Goal: Task Accomplishment & Management: Use online tool/utility

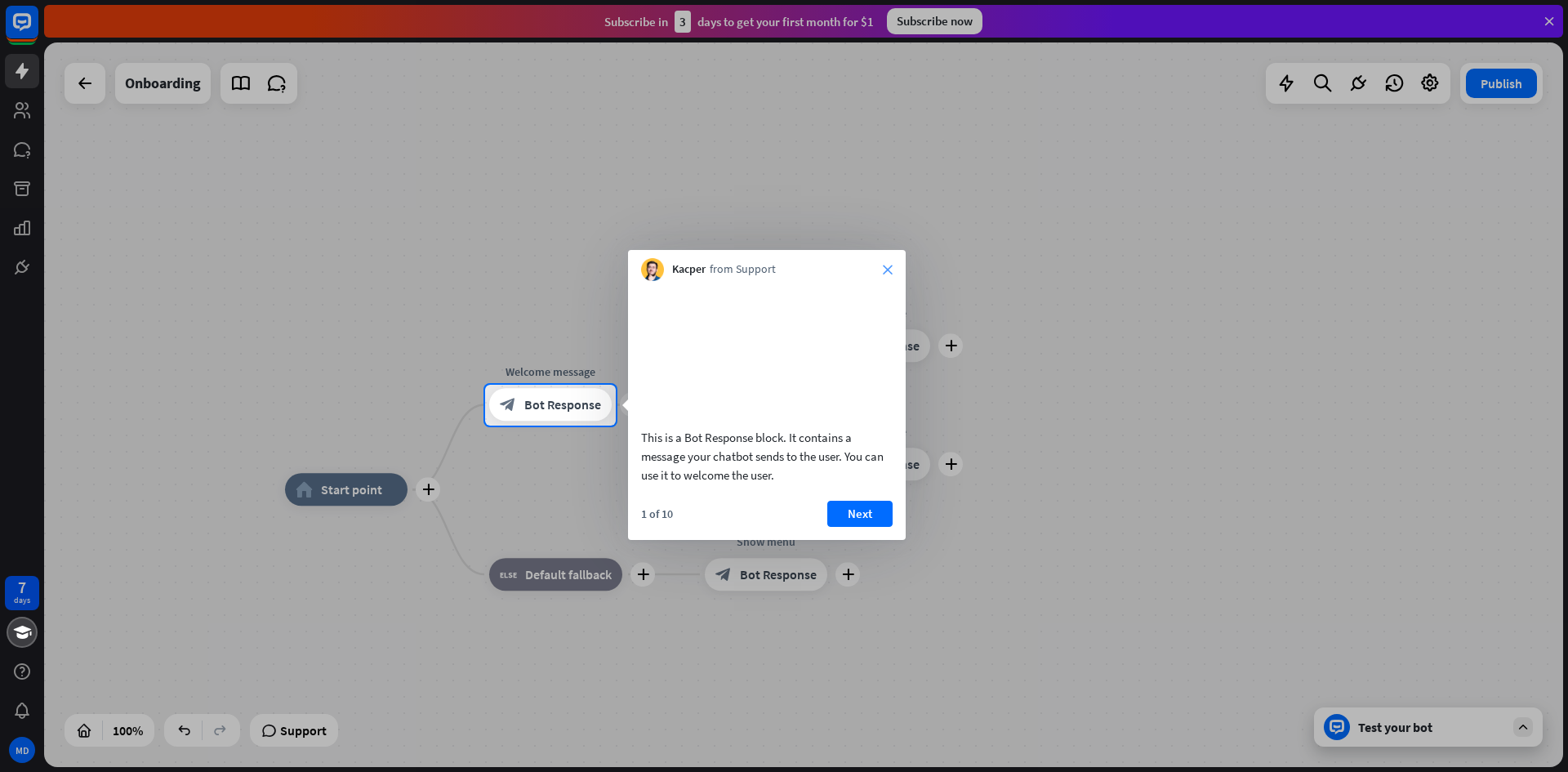
click at [887, 272] on icon "close" at bounding box center [887, 269] width 9 height 9
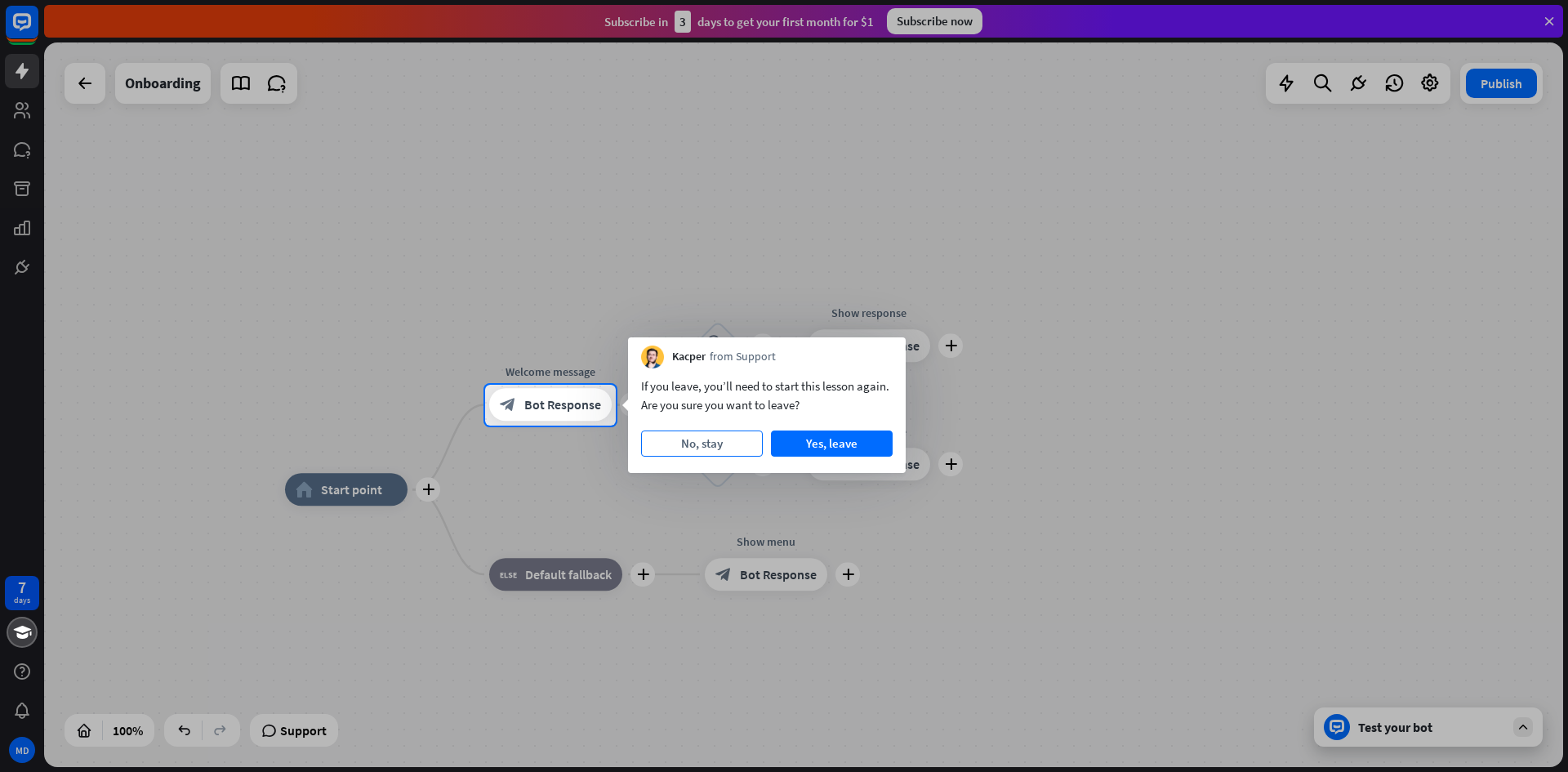
click at [731, 446] on button "No, stay" at bounding box center [701, 444] width 121 height 26
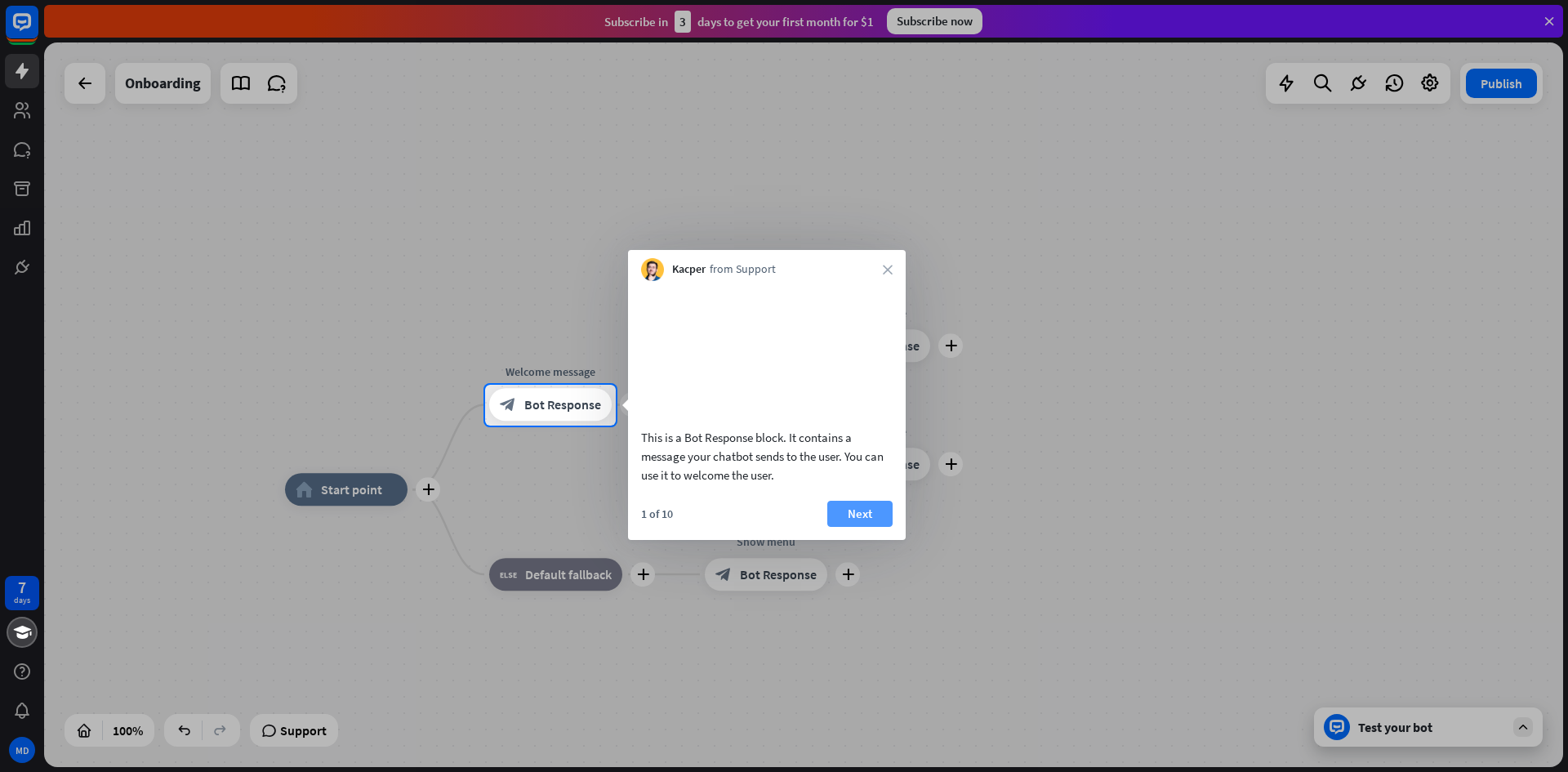
click at [886, 527] on button "Next" at bounding box center [860, 514] width 66 height 26
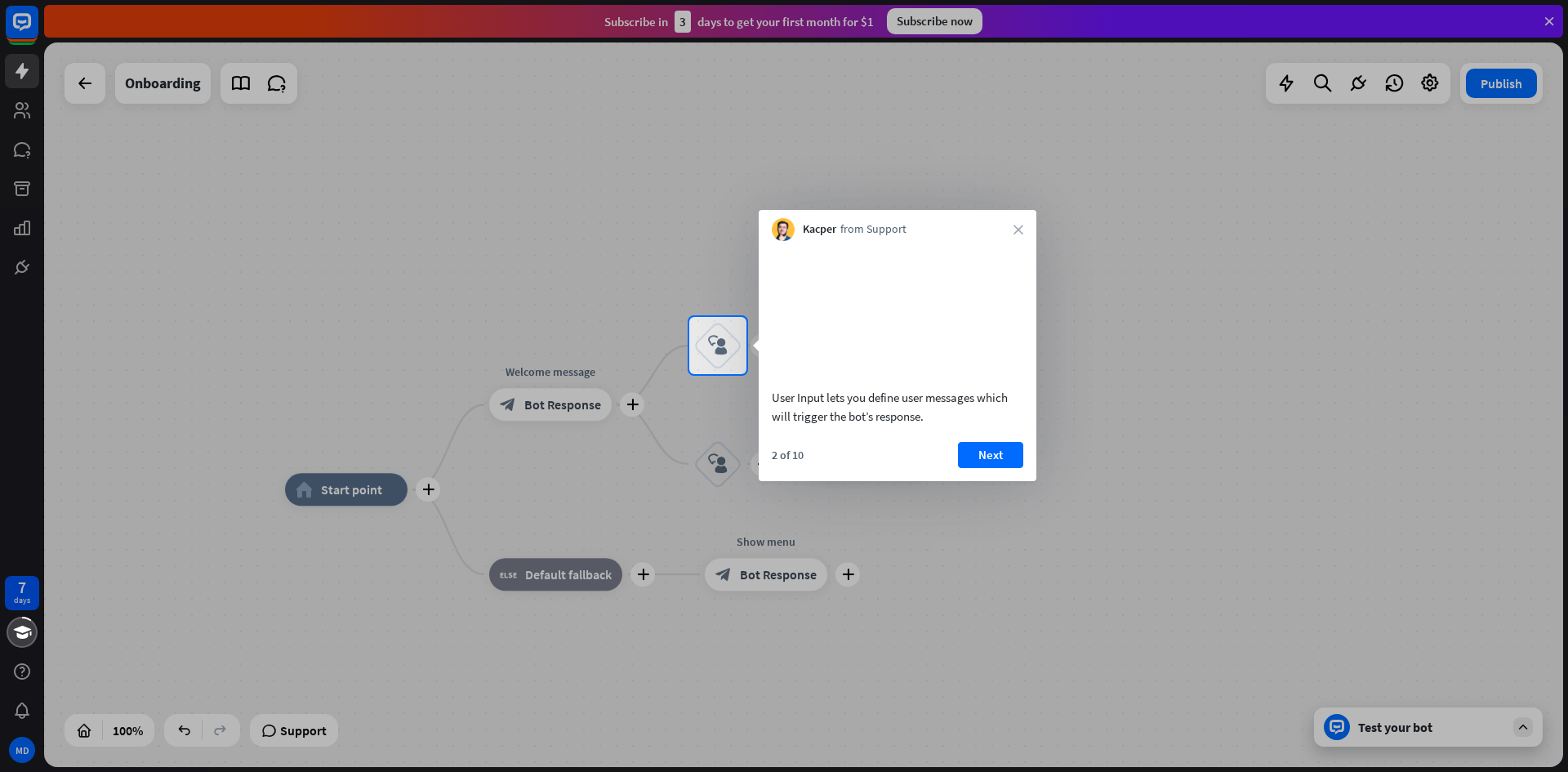
click at [882, 539] on div "7 days MD close Product Help First steps Get started with ChatBot Help Center F…" at bounding box center [784, 386] width 1568 height 772
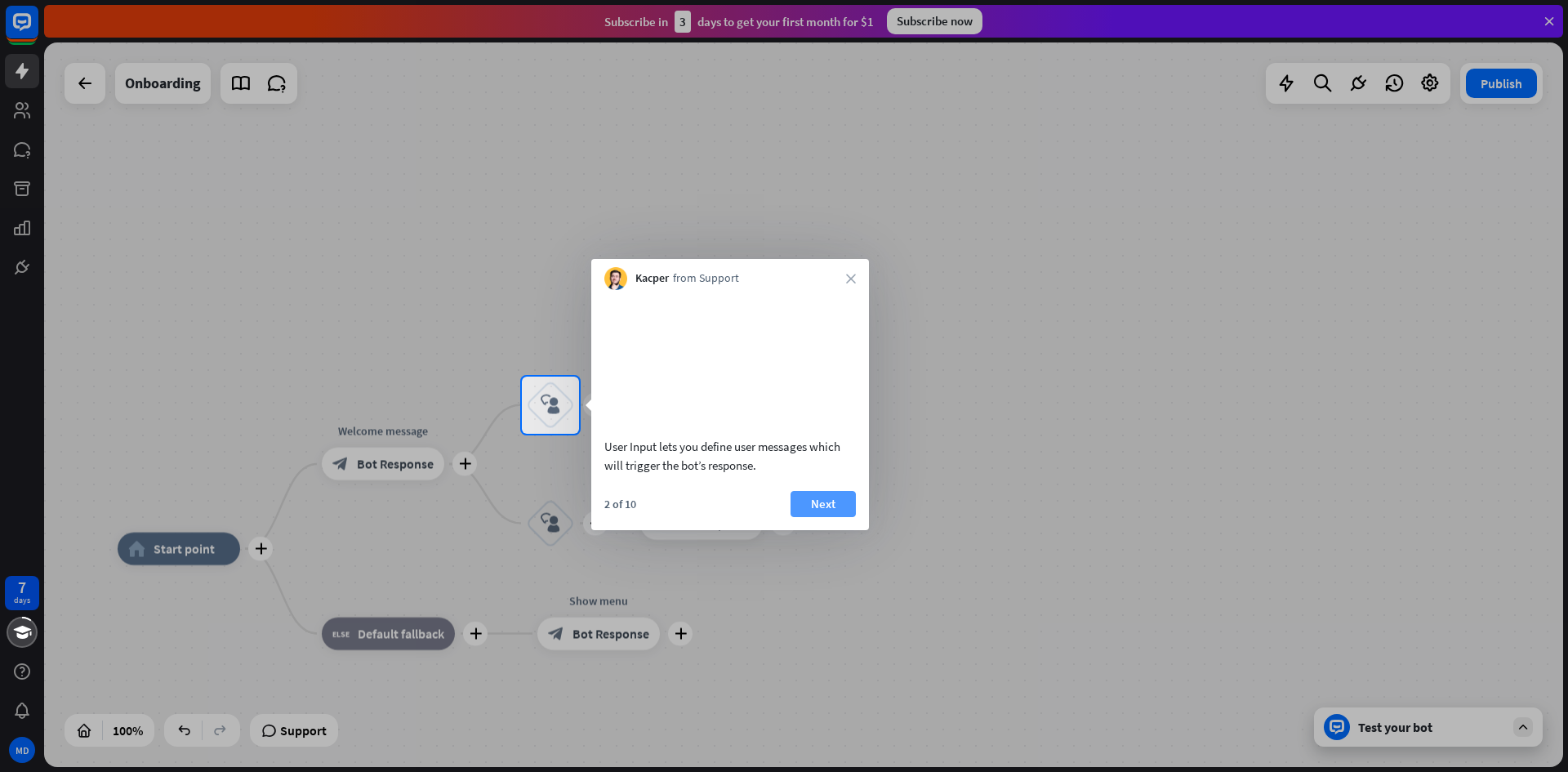
click at [814, 517] on button "Next" at bounding box center [823, 504] width 66 height 26
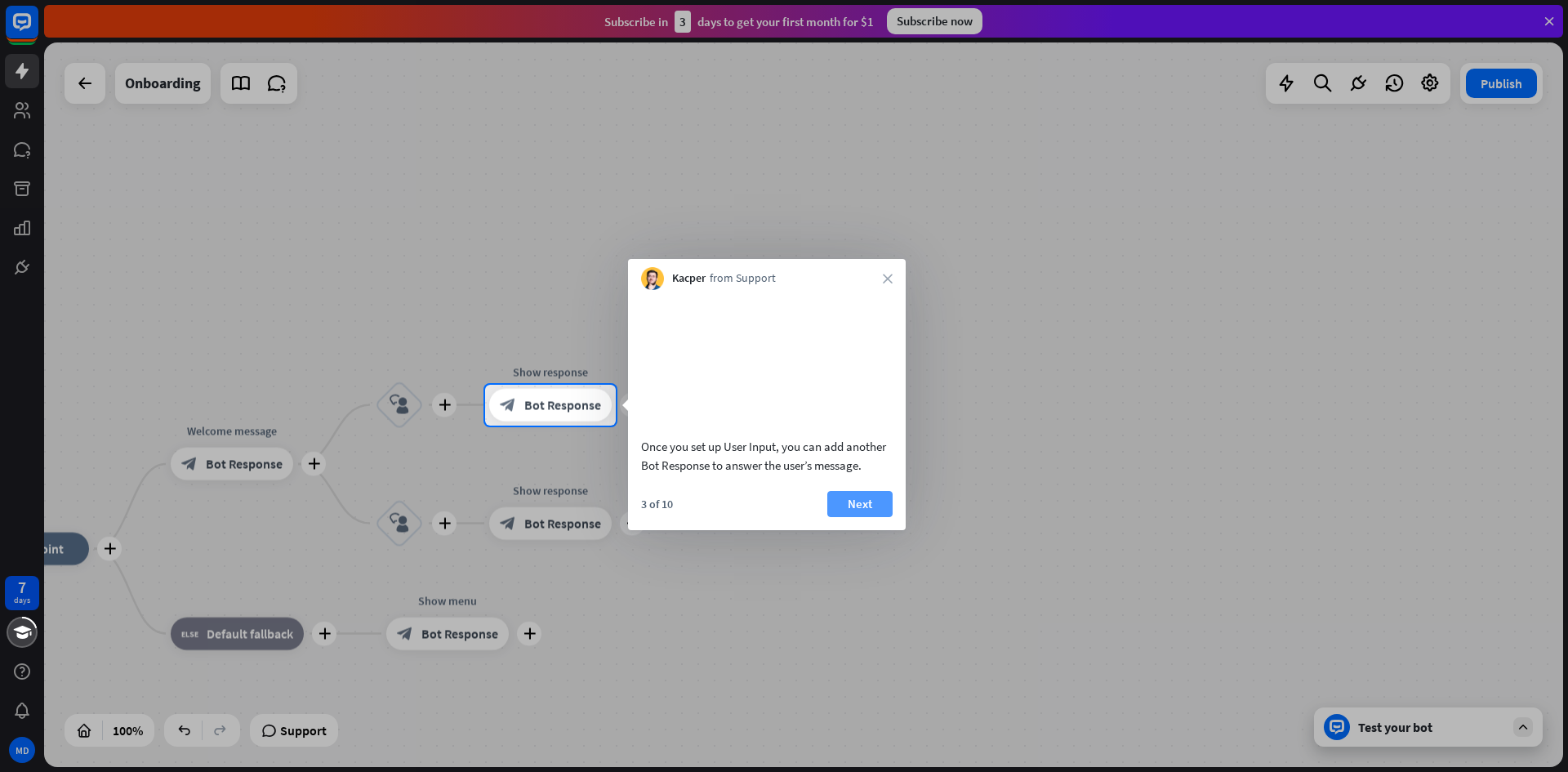
click at [871, 516] on button "Next" at bounding box center [860, 504] width 66 height 26
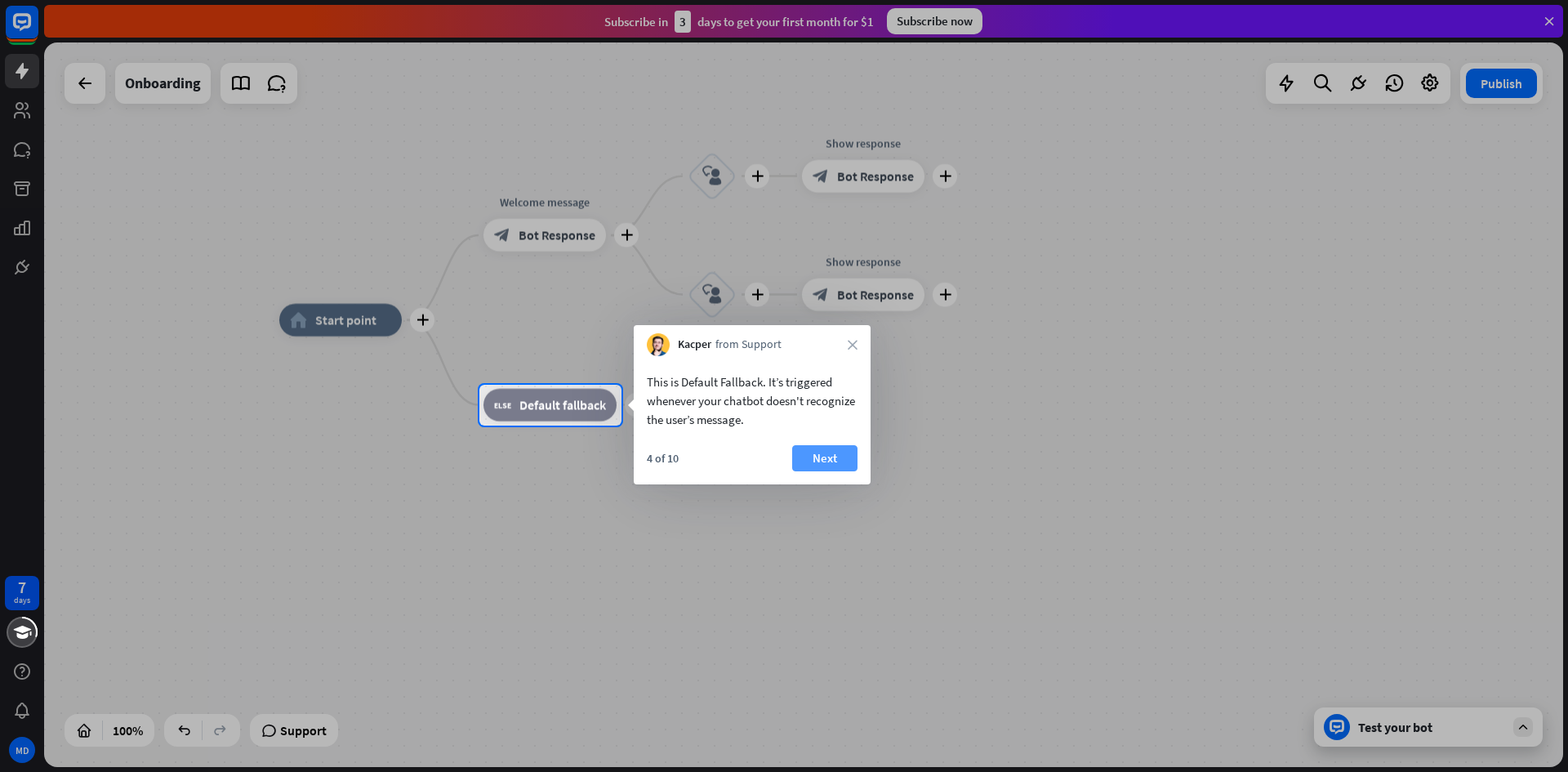
click at [813, 457] on button "Next" at bounding box center [825, 459] width 66 height 26
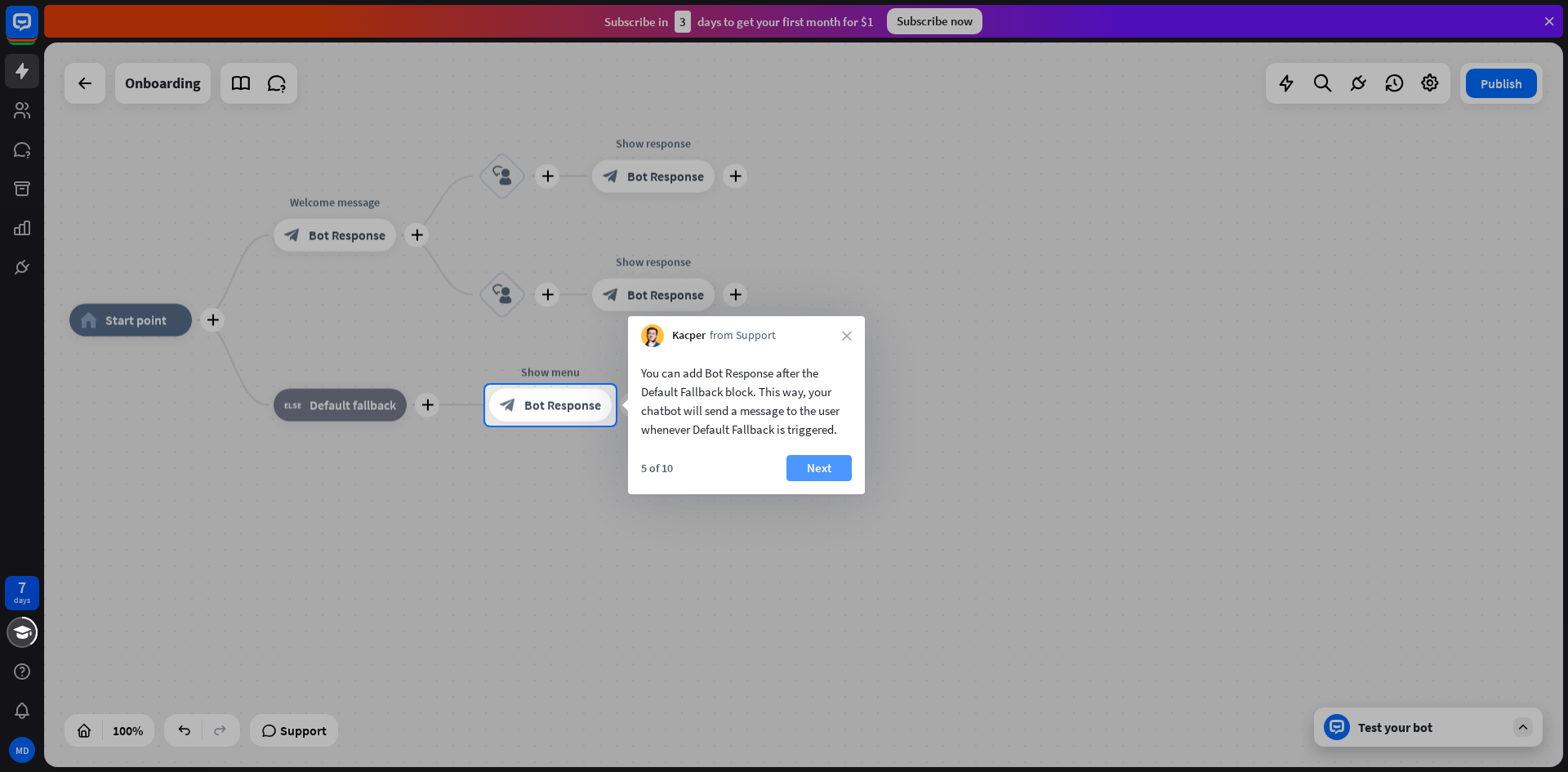
click at [827, 469] on button "Next" at bounding box center [820, 468] width 66 height 26
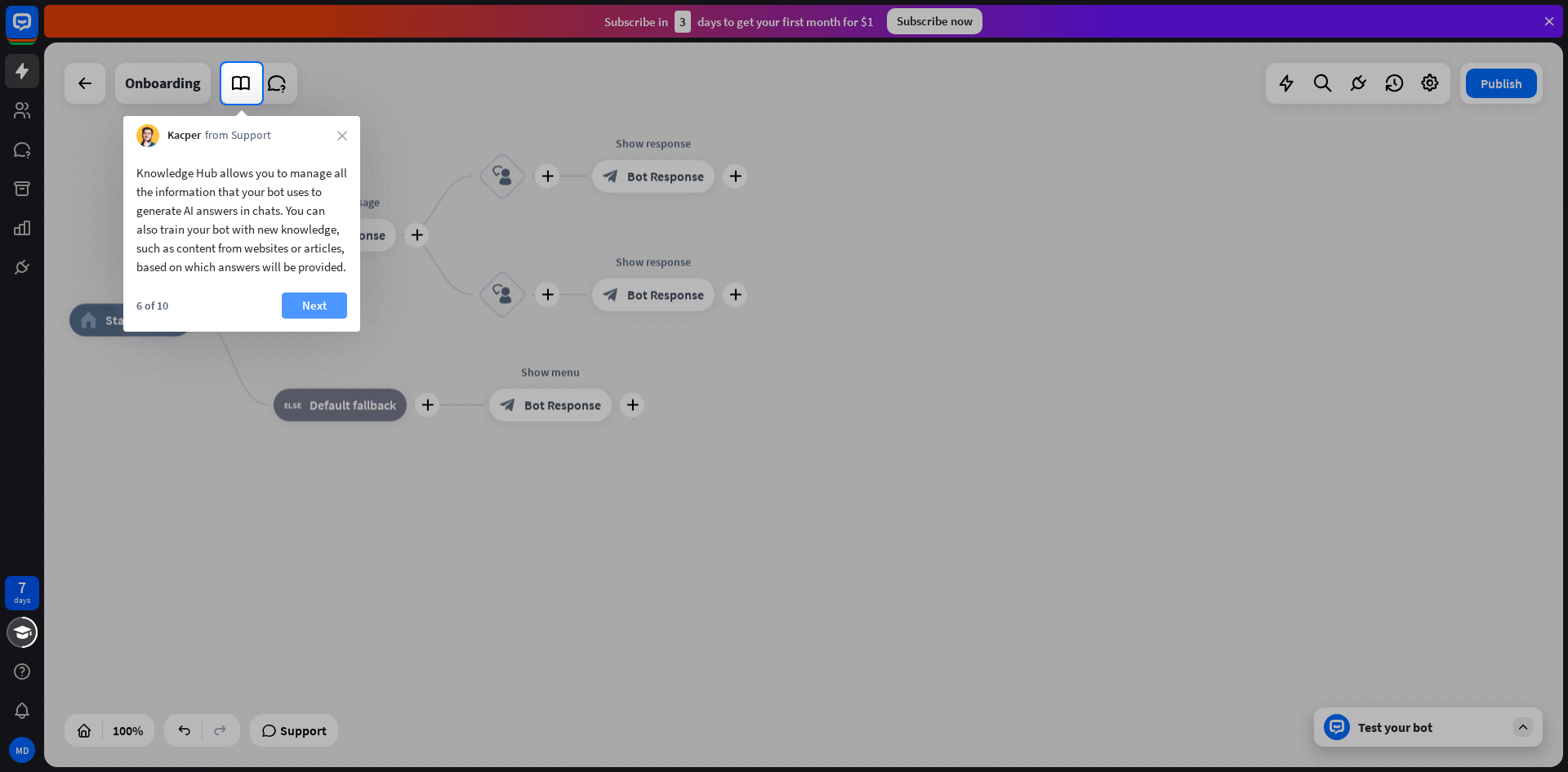
click at [330, 319] on button "Next" at bounding box center [315, 306] width 66 height 26
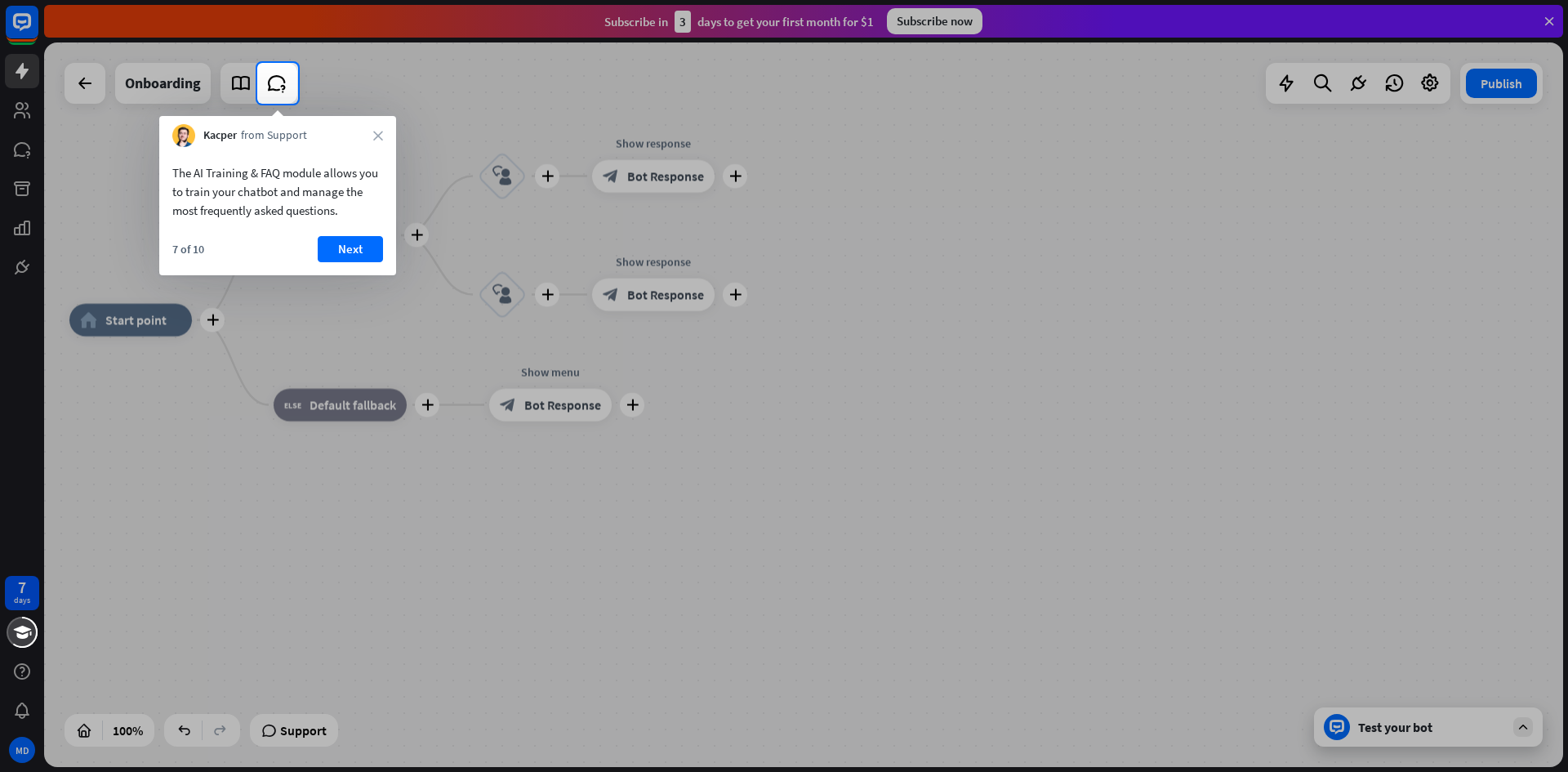
click at [337, 256] on button "Next" at bounding box center [351, 249] width 66 height 26
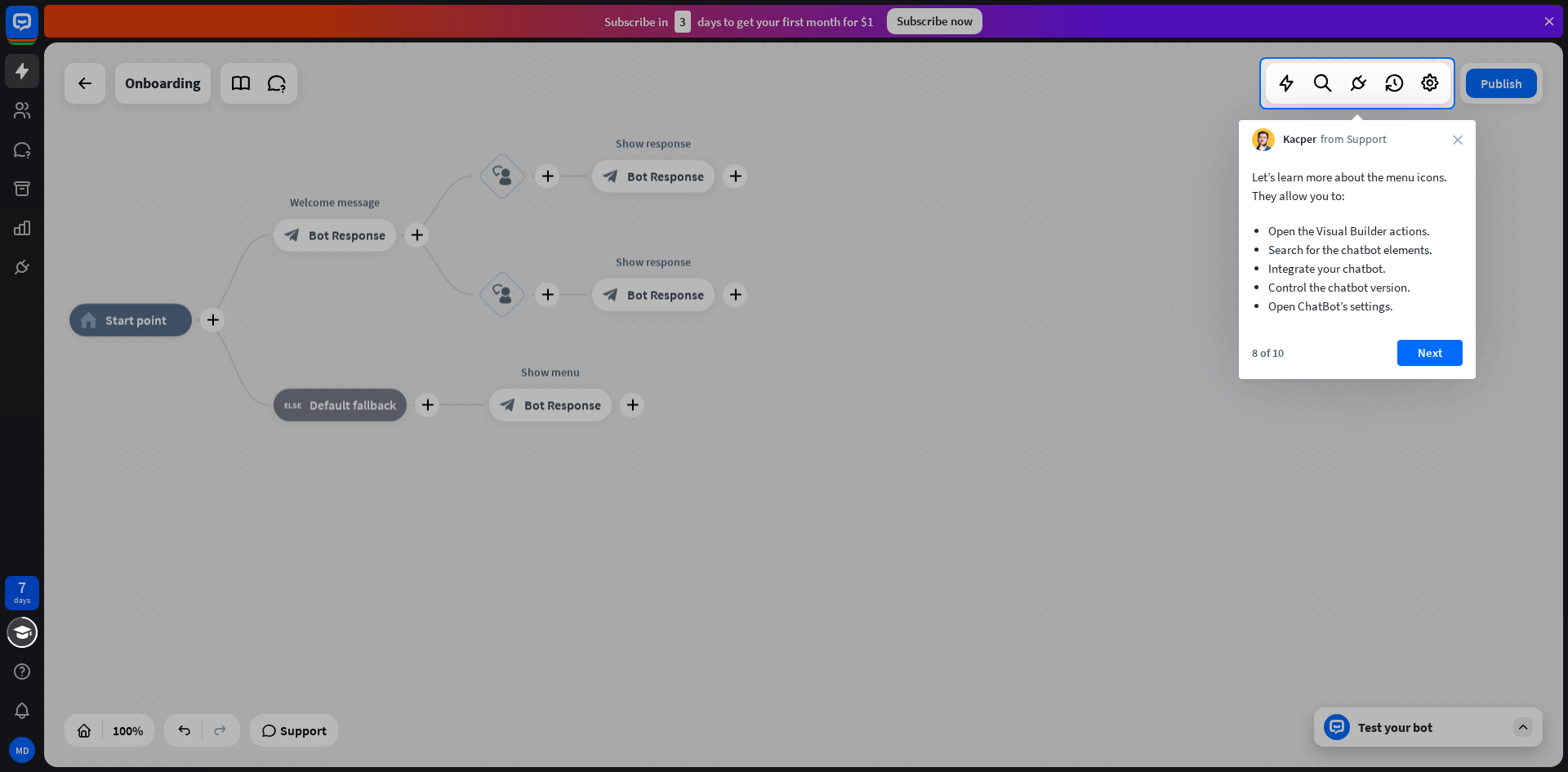
click at [1444, 359] on button "Next" at bounding box center [1431, 353] width 66 height 26
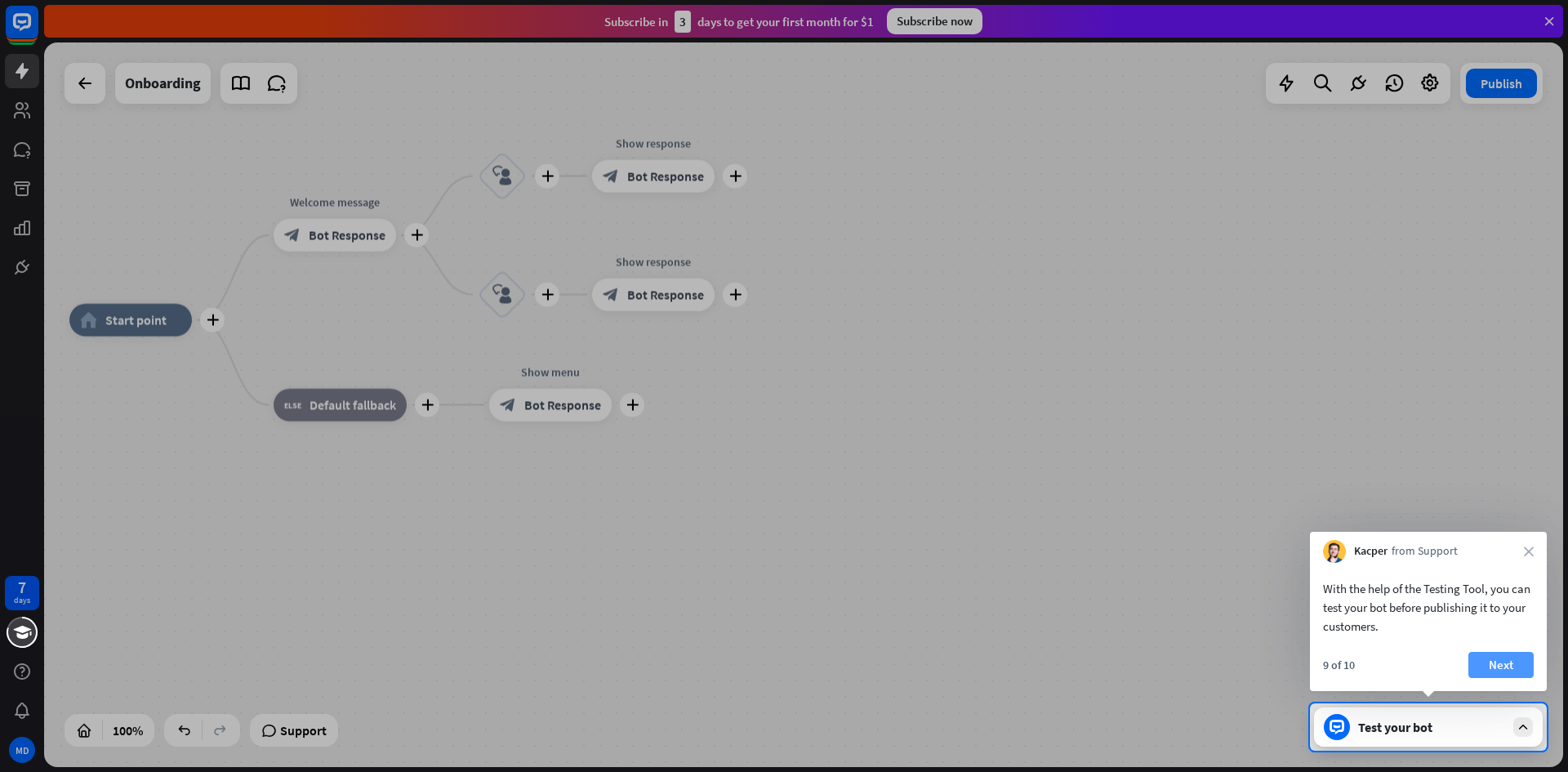
drag, startPoint x: 1460, startPoint y: 658, endPoint x: 1486, endPoint y: 673, distance: 30.0
click at [1479, 670] on div "9 of 10 Next" at bounding box center [1429, 671] width 237 height 39
click at [1512, 669] on button "Next" at bounding box center [1501, 665] width 66 height 26
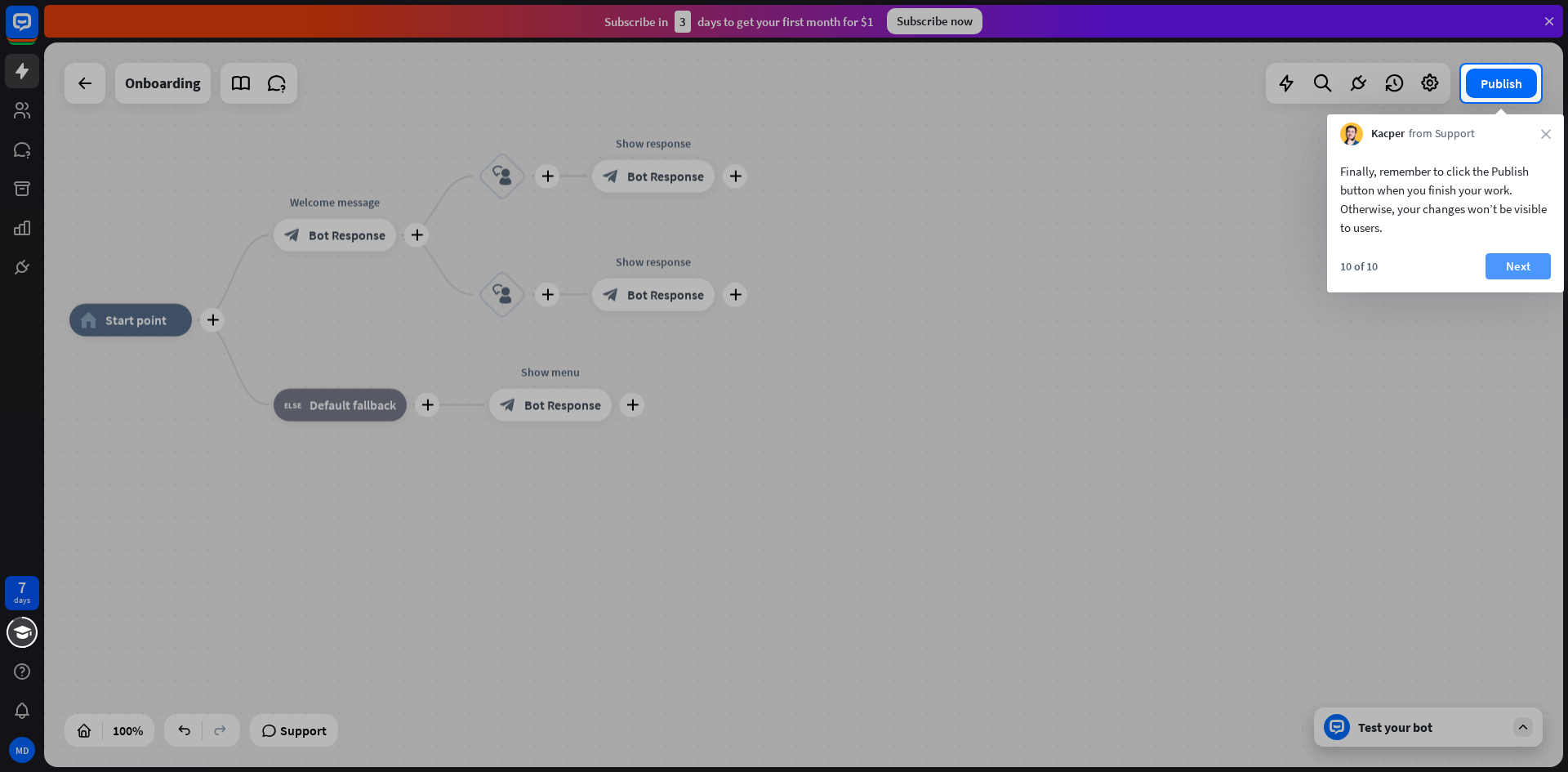
click at [1504, 271] on button "Next" at bounding box center [1518, 266] width 66 height 26
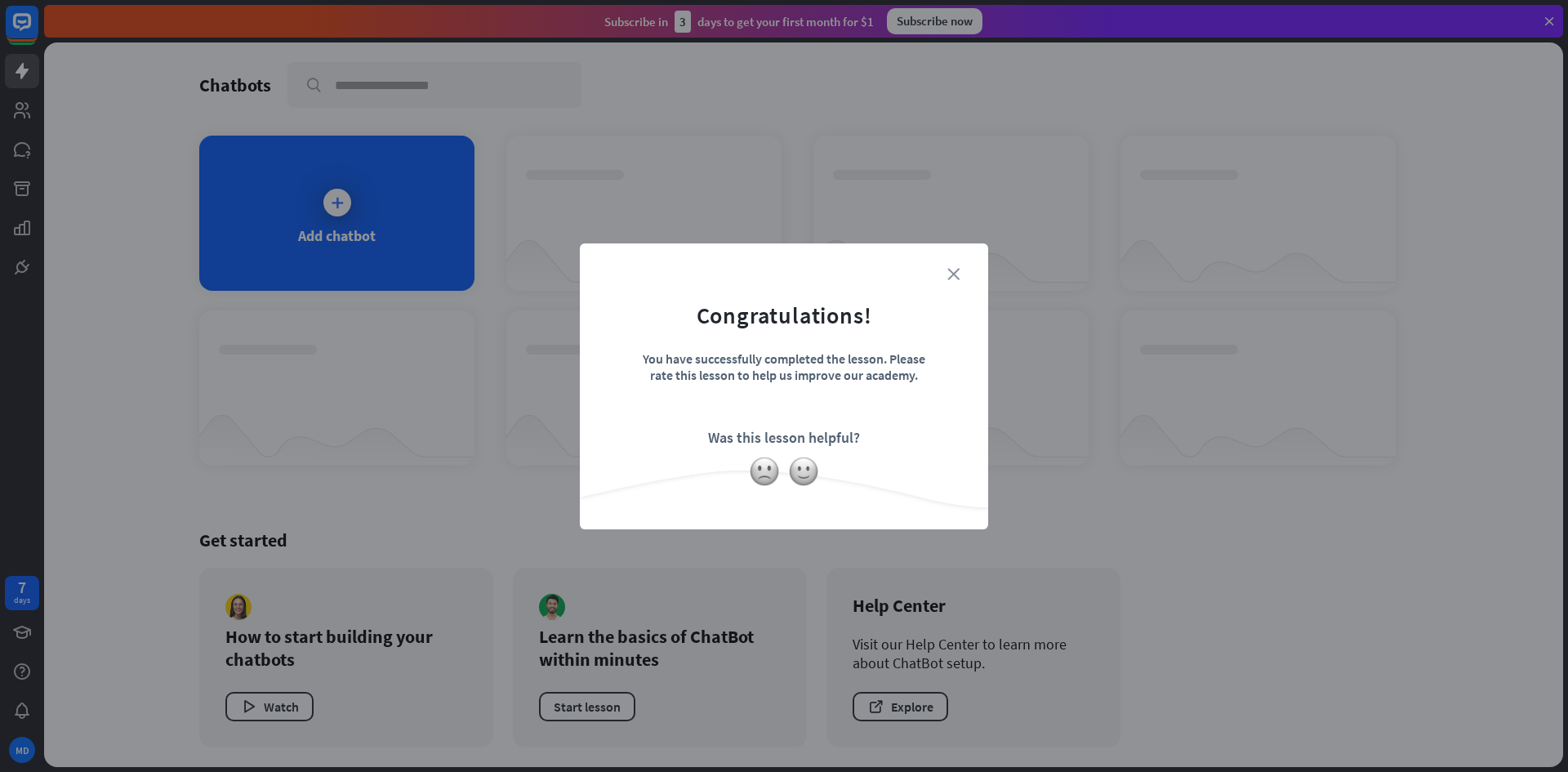
click at [948, 277] on icon "close" at bounding box center [953, 274] width 12 height 12
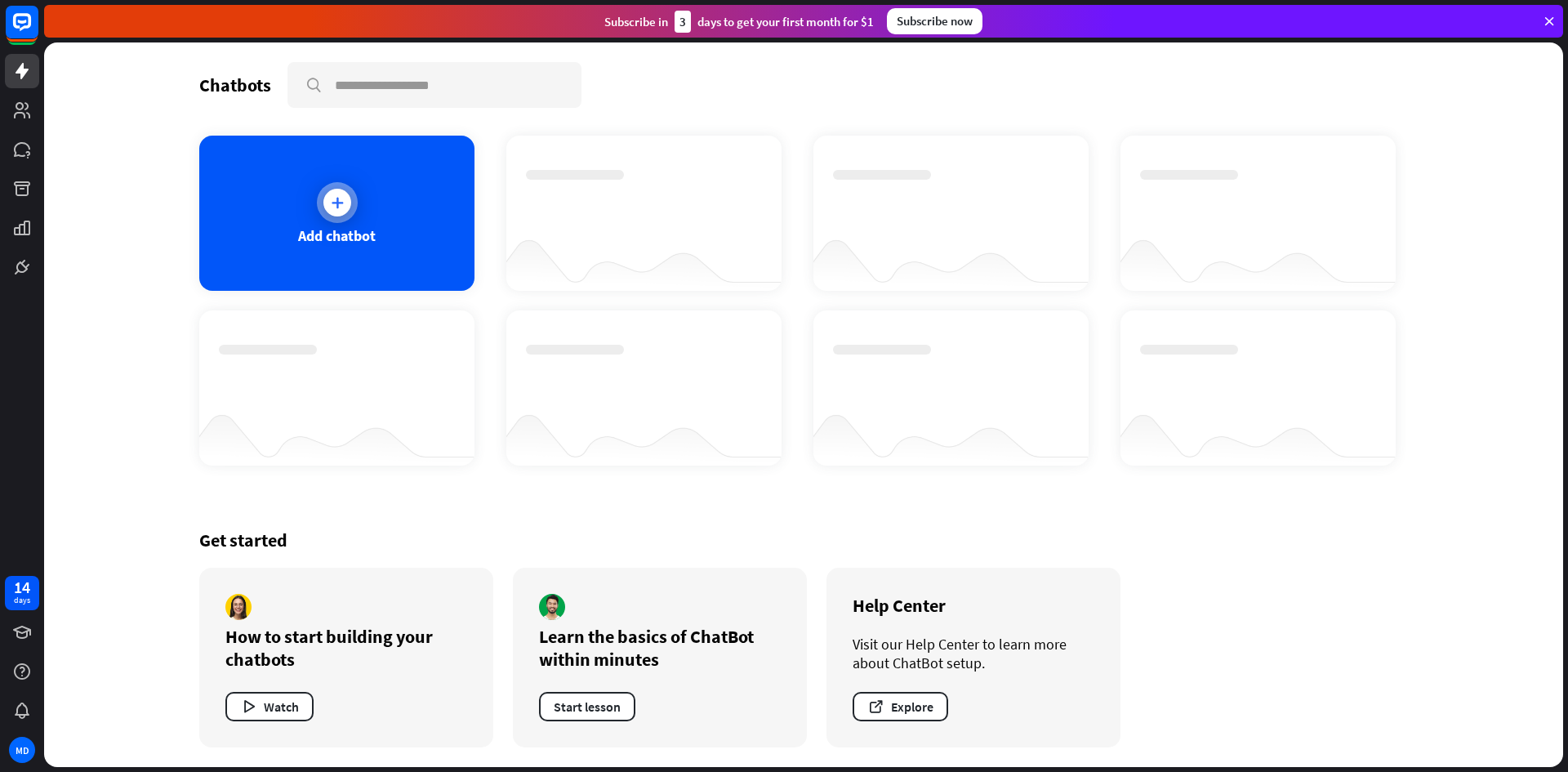
click at [388, 218] on div "Add chatbot" at bounding box center [337, 213] width 275 height 155
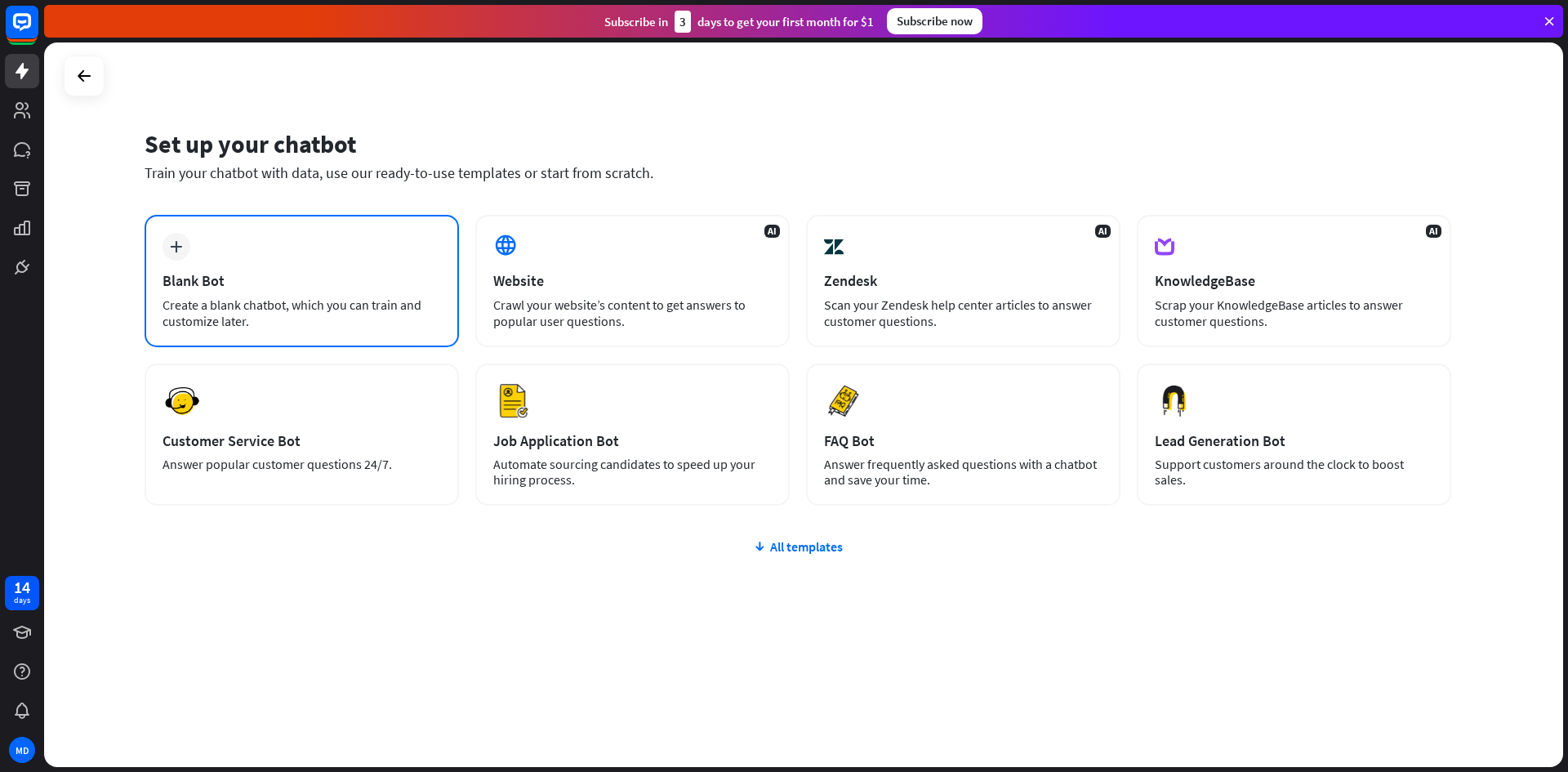
click at [294, 265] on div "plus Blank Bot Create a blank chatbot, which you can train and customize later." at bounding box center [302, 281] width 314 height 133
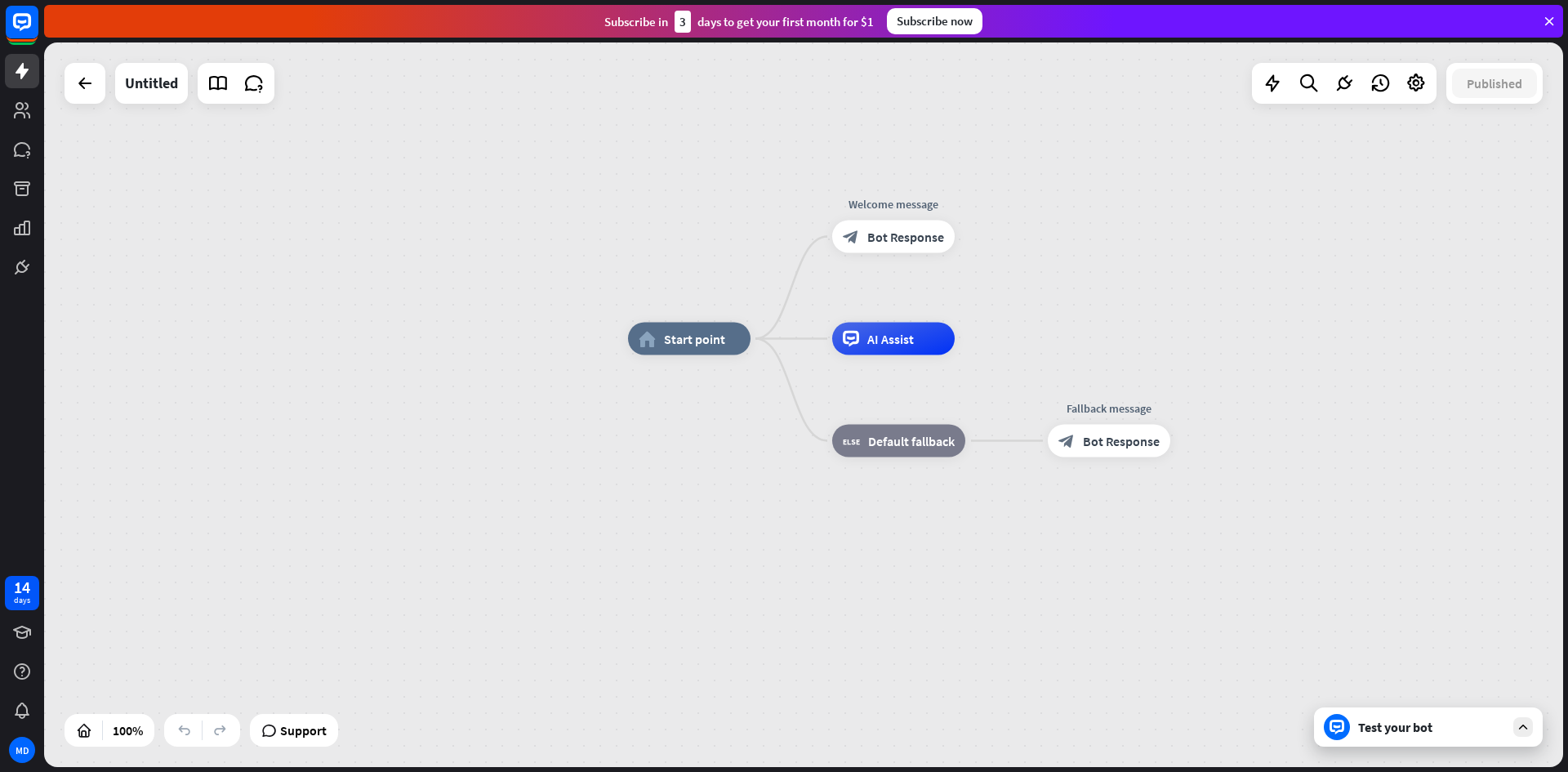
drag, startPoint x: 1020, startPoint y: 465, endPoint x: 1300, endPoint y: 400, distance: 287.4
click at [1300, 400] on div "home_2 Start point Welcome message block_bot_response Bot Response AI Assist bl…" at bounding box center [1388, 701] width 1519 height 725
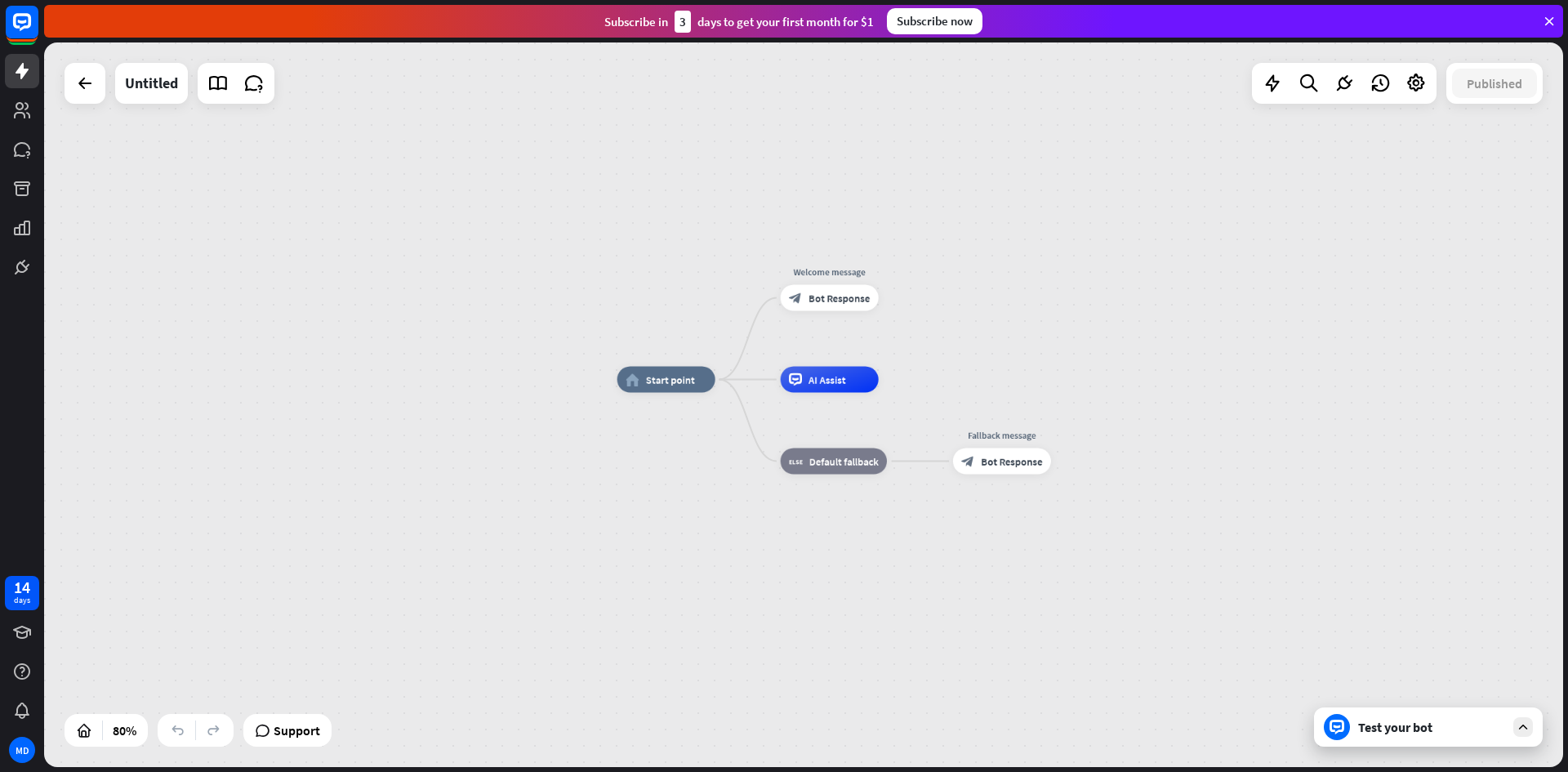
drag, startPoint x: 1310, startPoint y: 438, endPoint x: 1185, endPoint y: 453, distance: 125.9
click at [1185, 453] on div "home_2 Start point Welcome message block_bot_response Bot Response AI Assist bl…" at bounding box center [1225, 669] width 1215 height 580
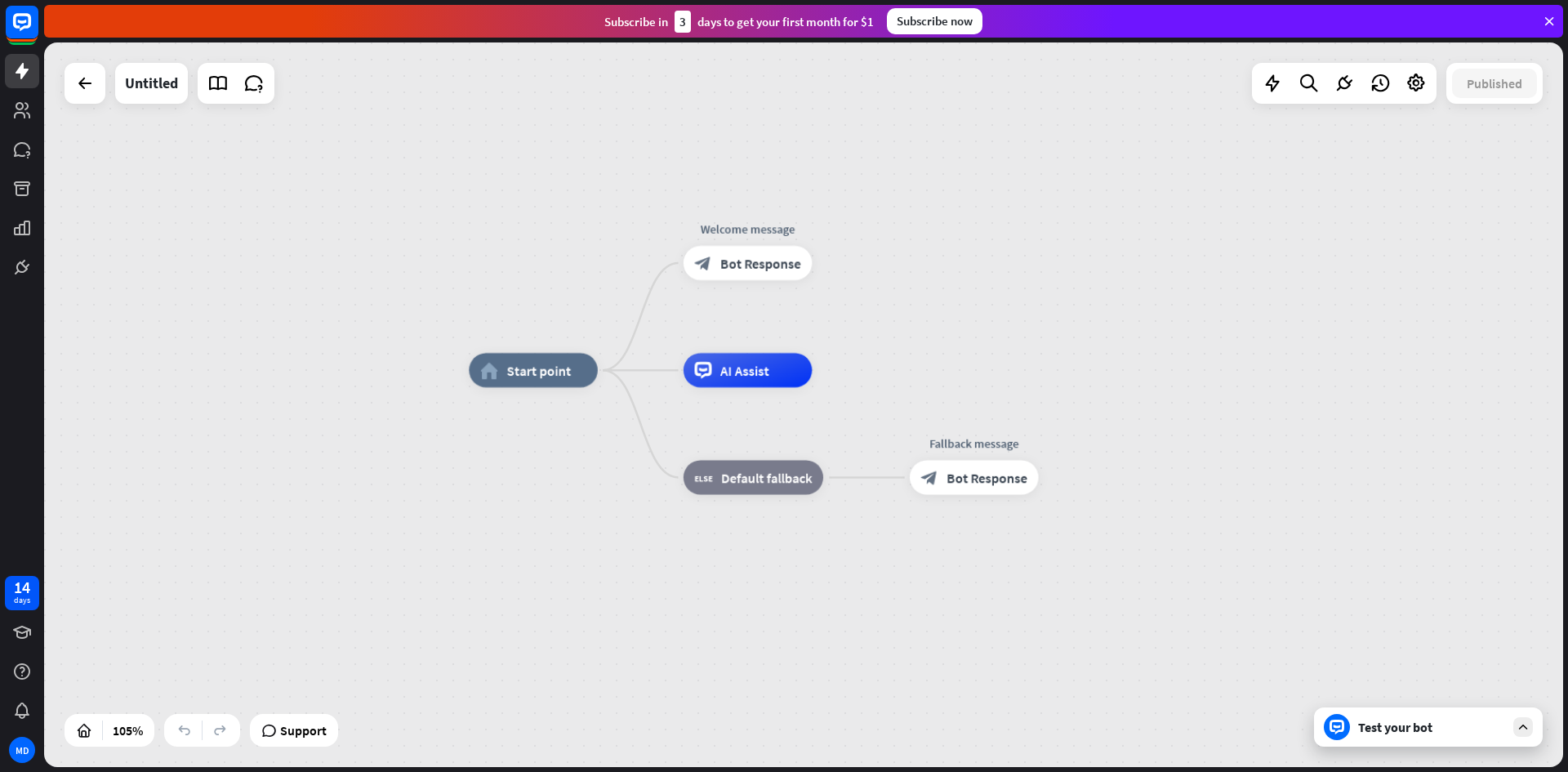
drag, startPoint x: 1185, startPoint y: 453, endPoint x: 1216, endPoint y: 451, distance: 31.1
click at [1216, 451] on div "home_2 Start point Welcome message block_bot_response Bot Response AI Assist bl…" at bounding box center [1266, 750] width 1595 height 761
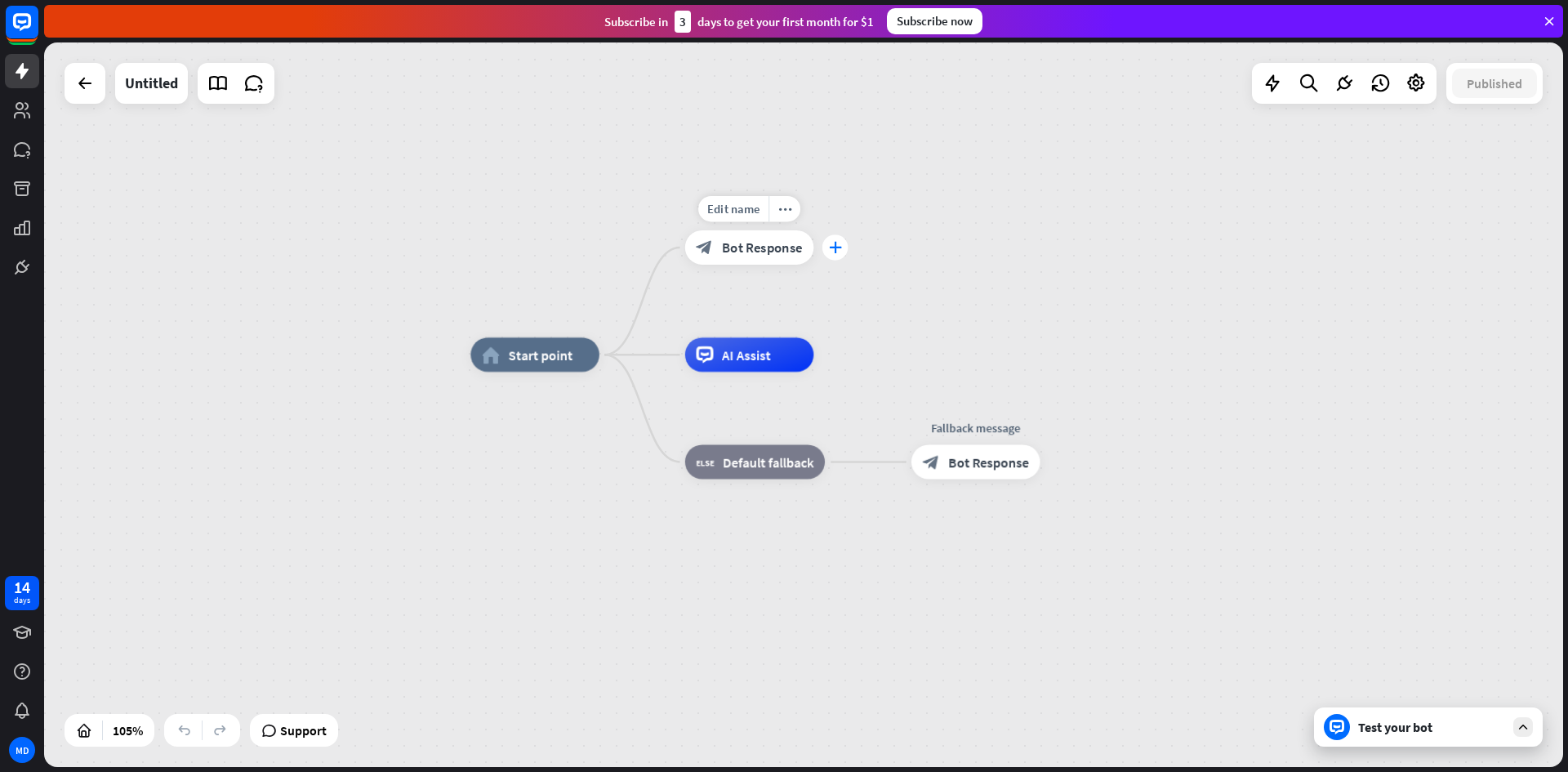
click at [834, 248] on icon "plus" at bounding box center [836, 247] width 13 height 12
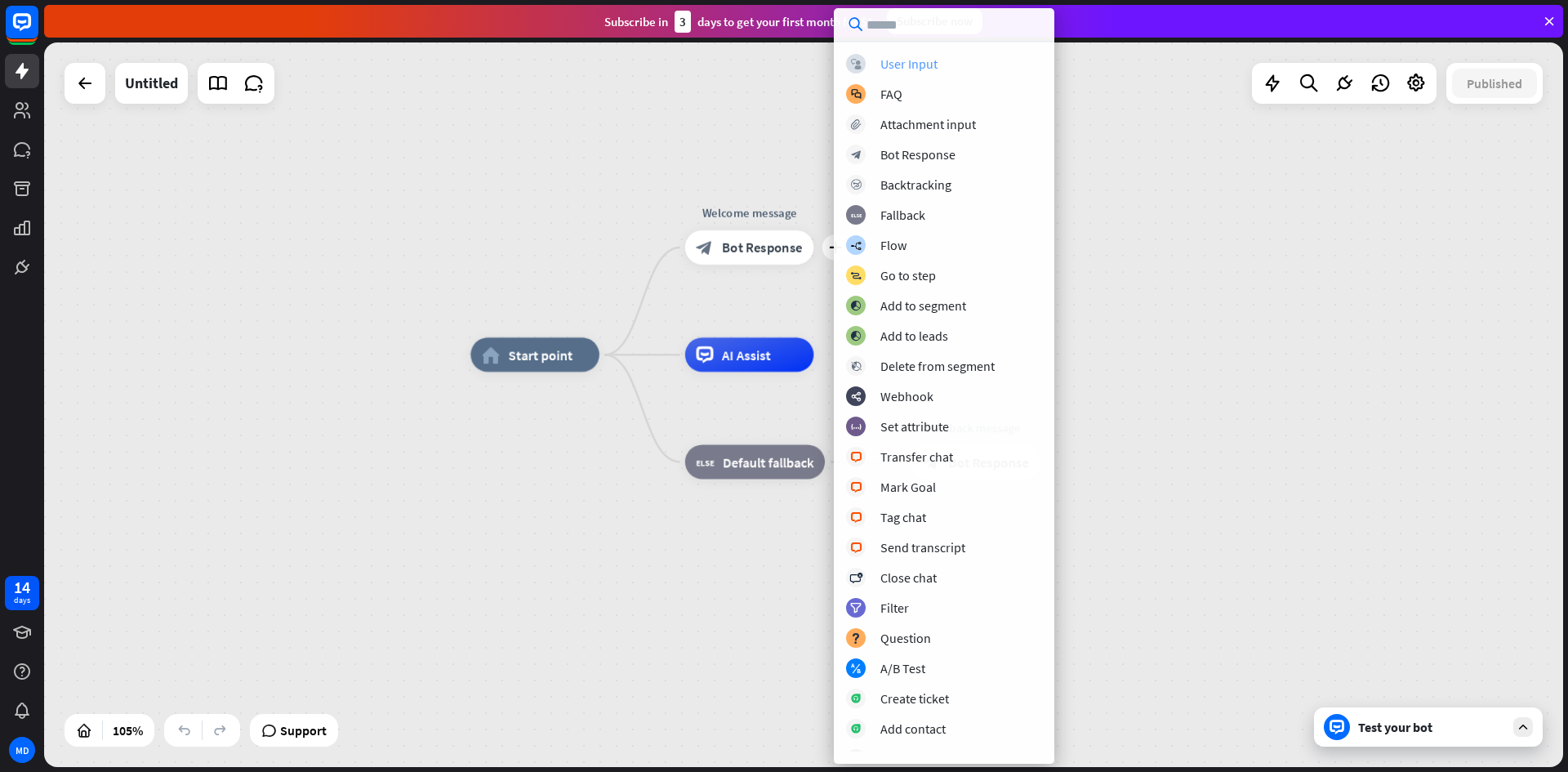
click at [900, 60] on div "User Input" at bounding box center [909, 63] width 57 height 16
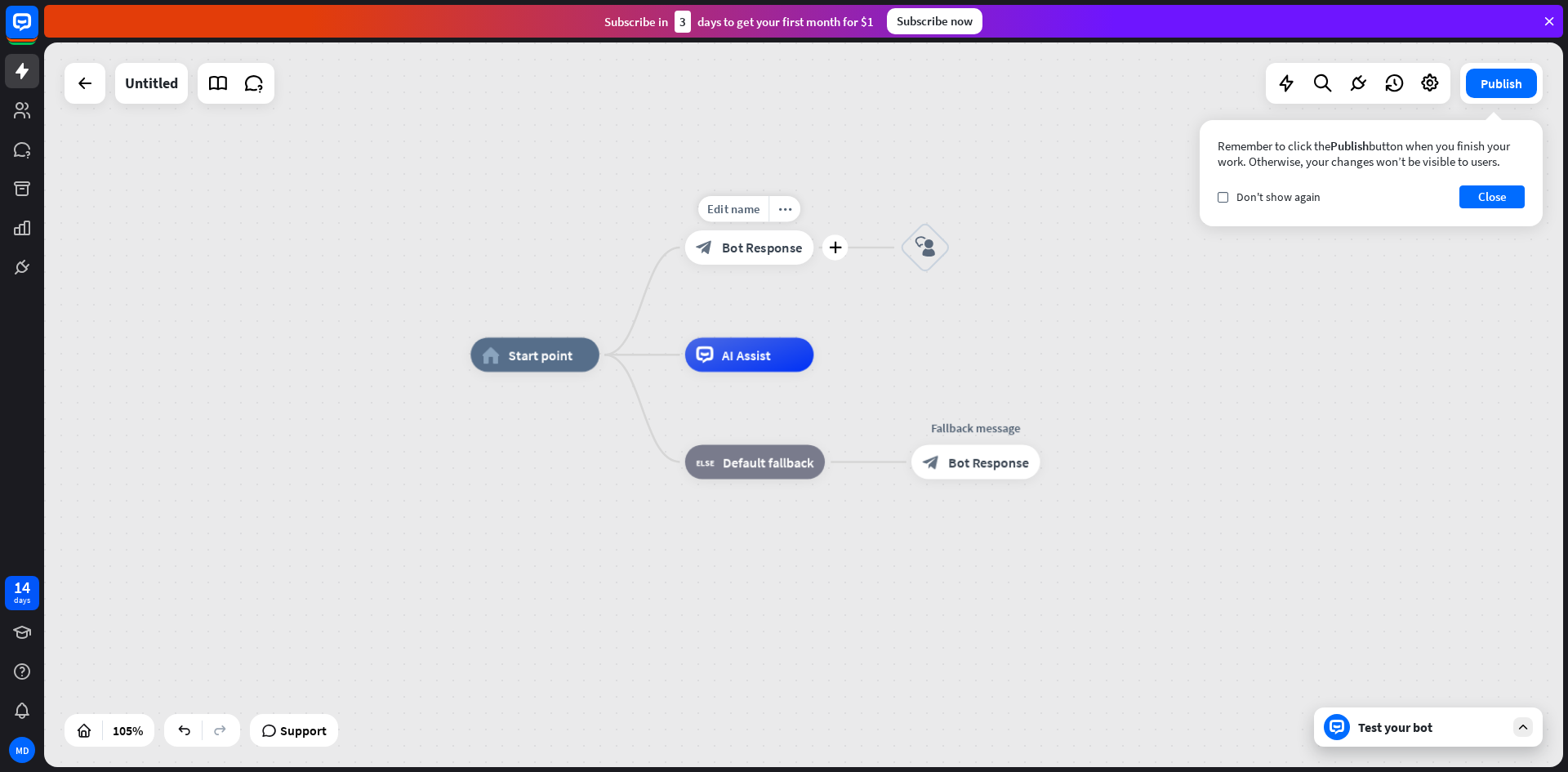
click at [758, 246] on span "Bot Response" at bounding box center [762, 247] width 81 height 17
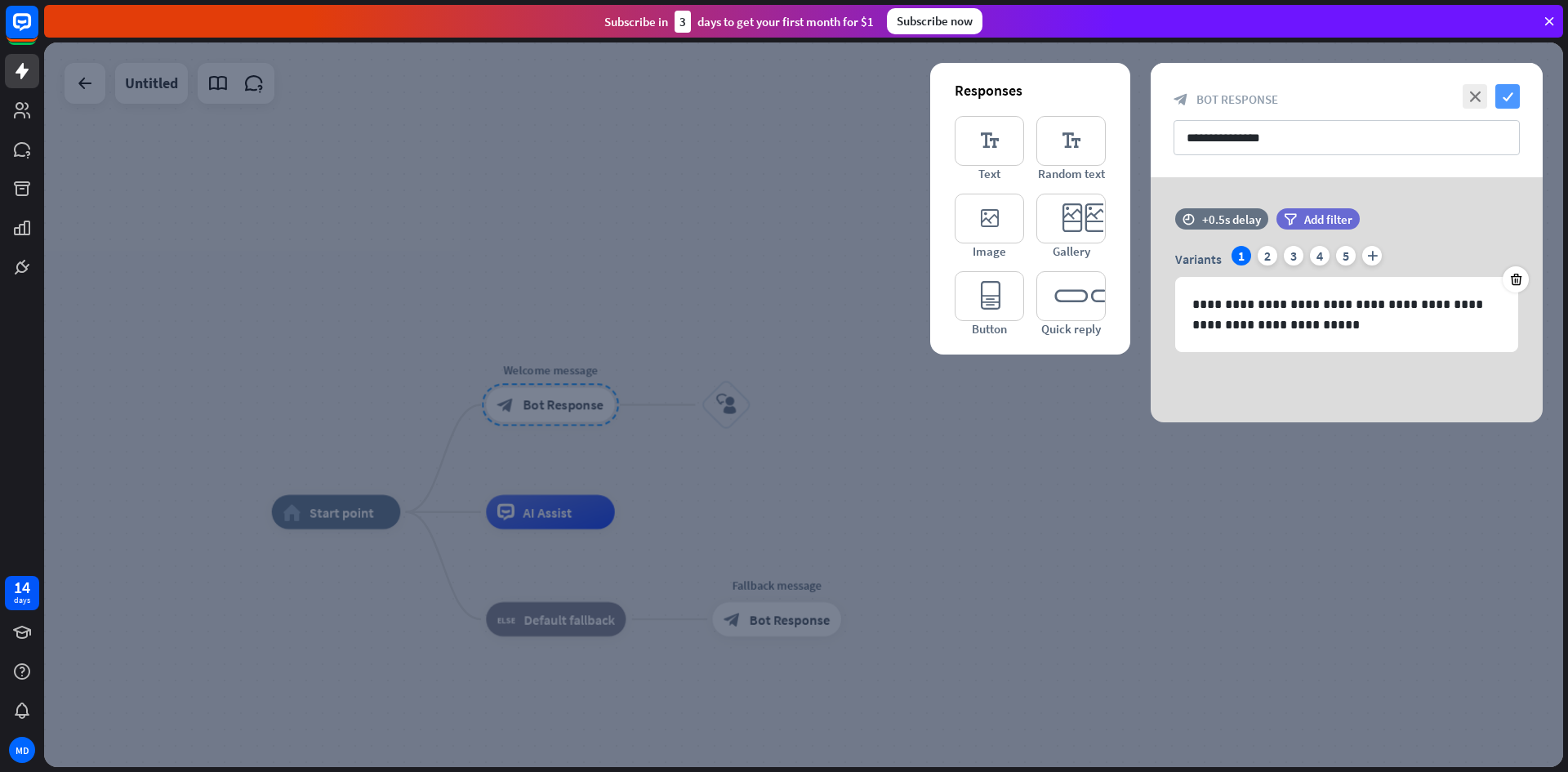
click at [1515, 93] on icon "check" at bounding box center [1508, 96] width 24 height 24
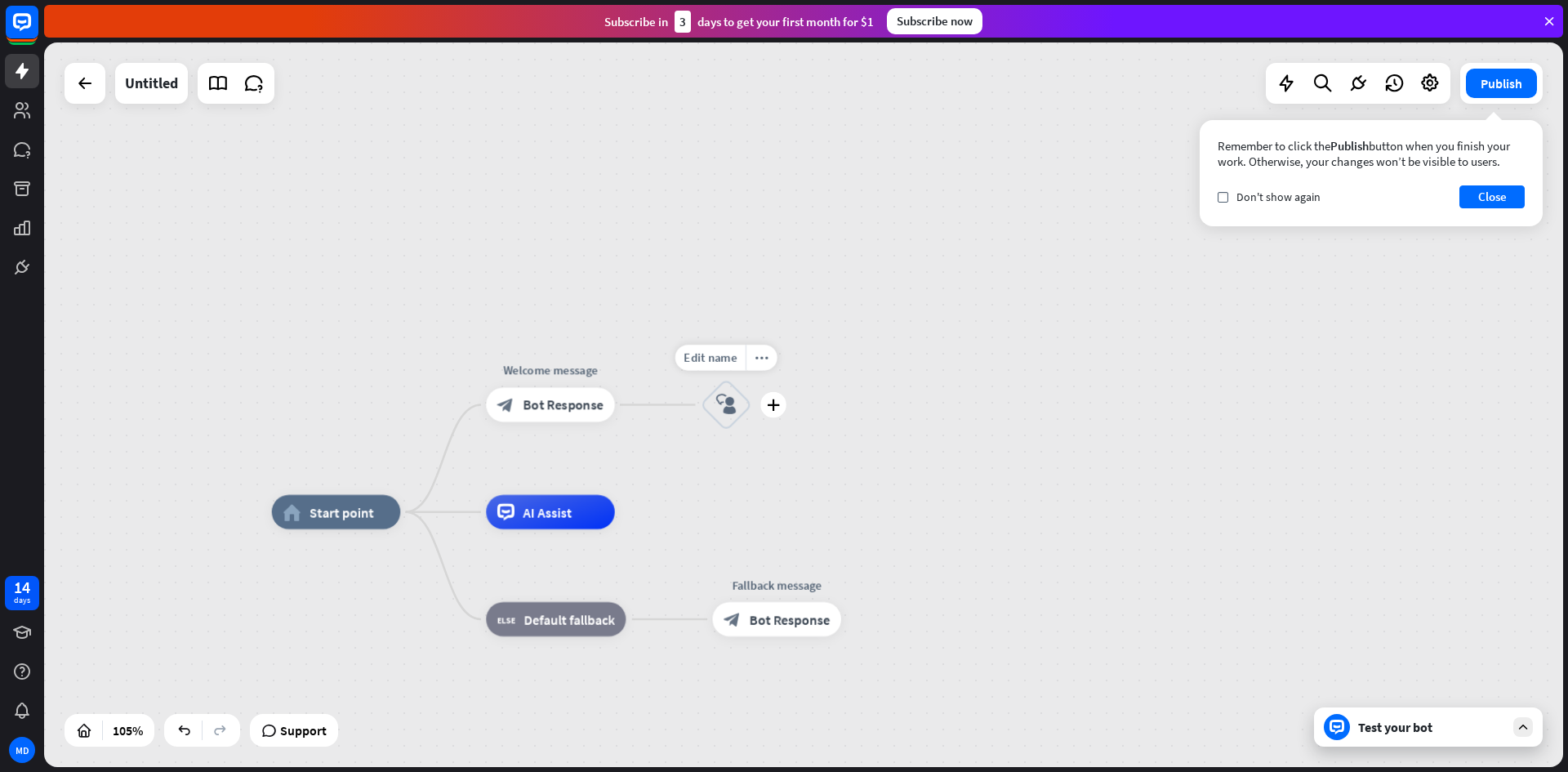
click at [732, 396] on icon "block_user_input" at bounding box center [727, 405] width 21 height 21
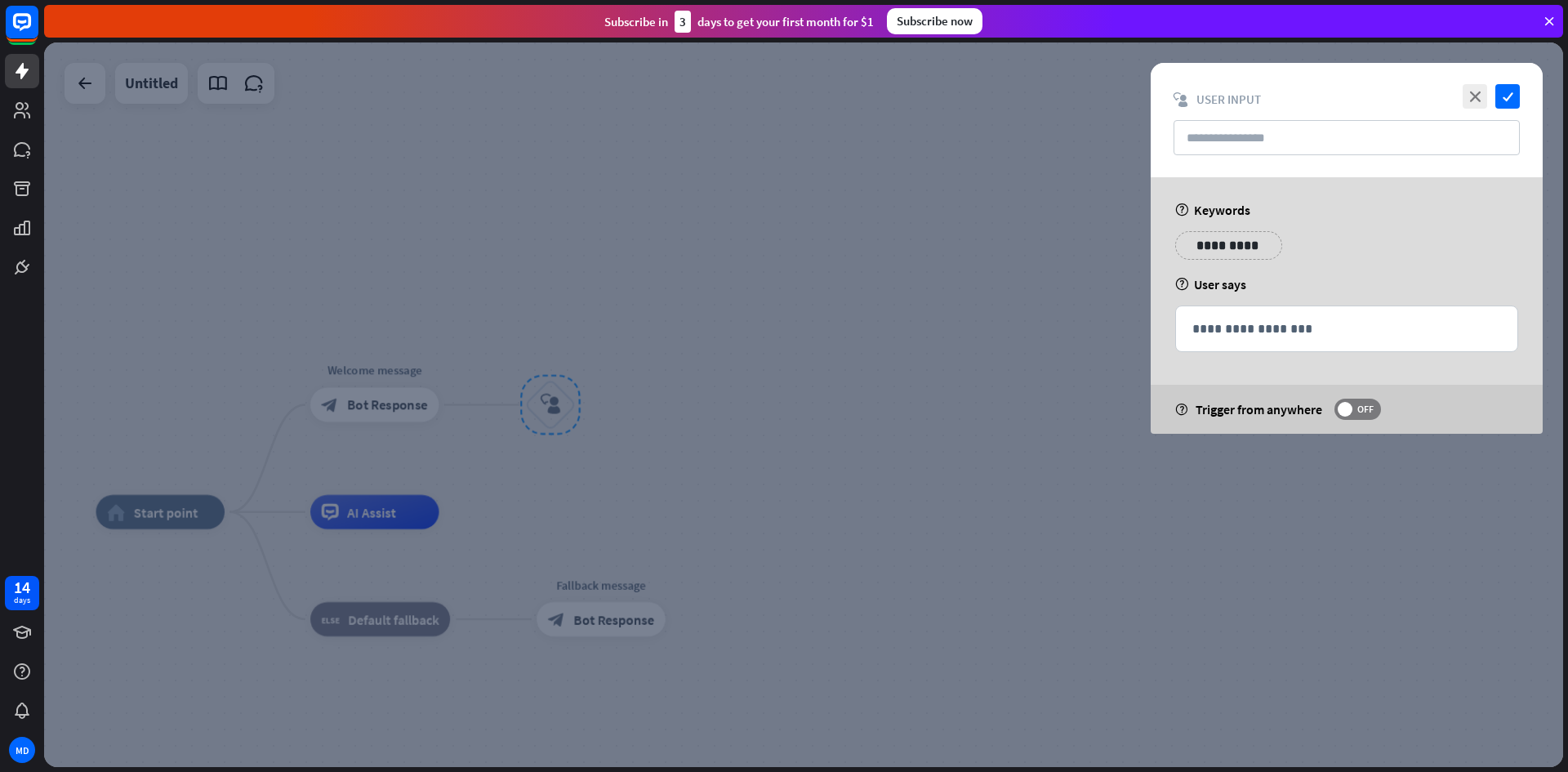
click at [1223, 247] on p "**********" at bounding box center [1229, 245] width 83 height 21
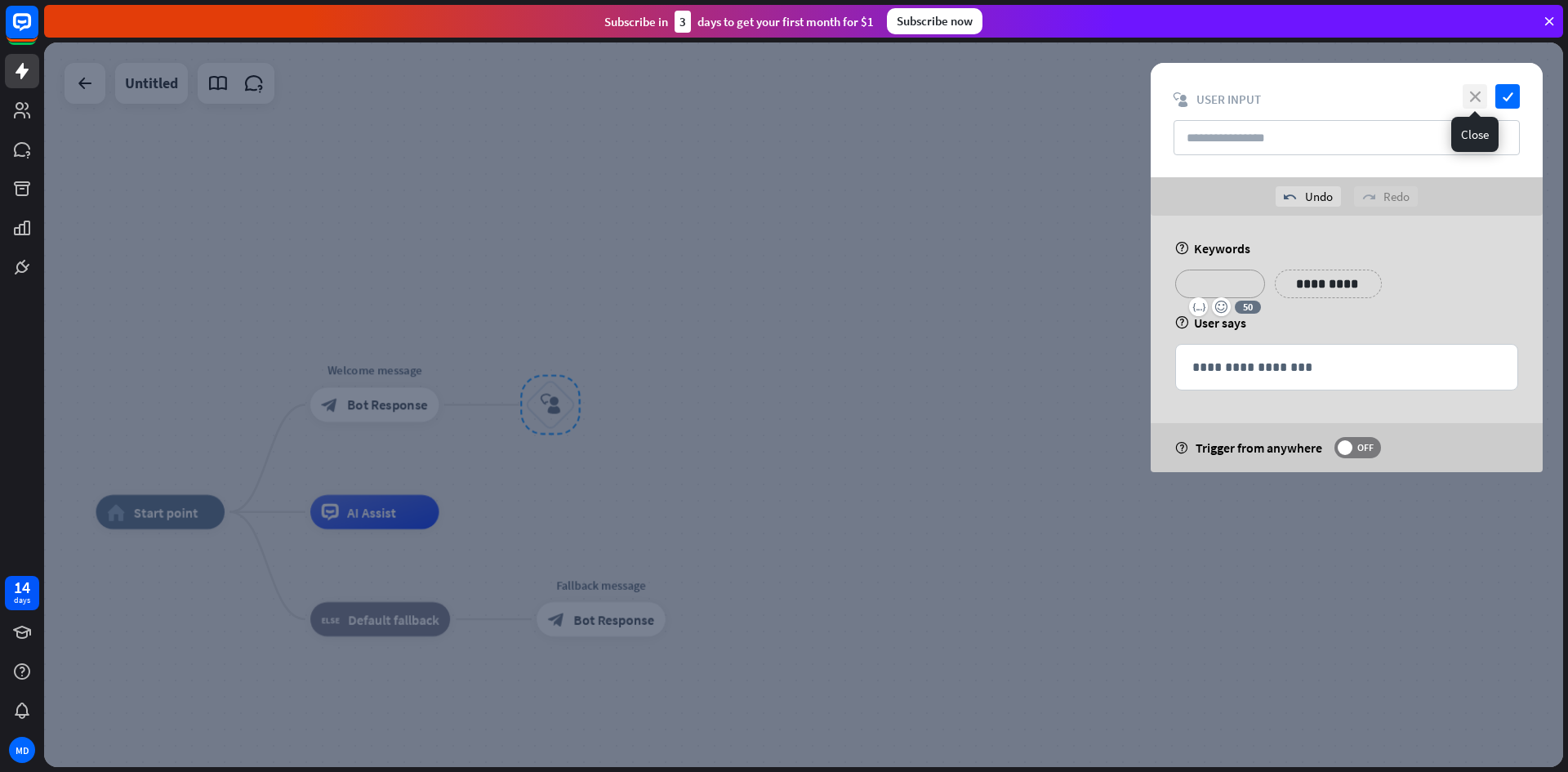
click at [1466, 91] on icon "close" at bounding box center [1475, 96] width 24 height 24
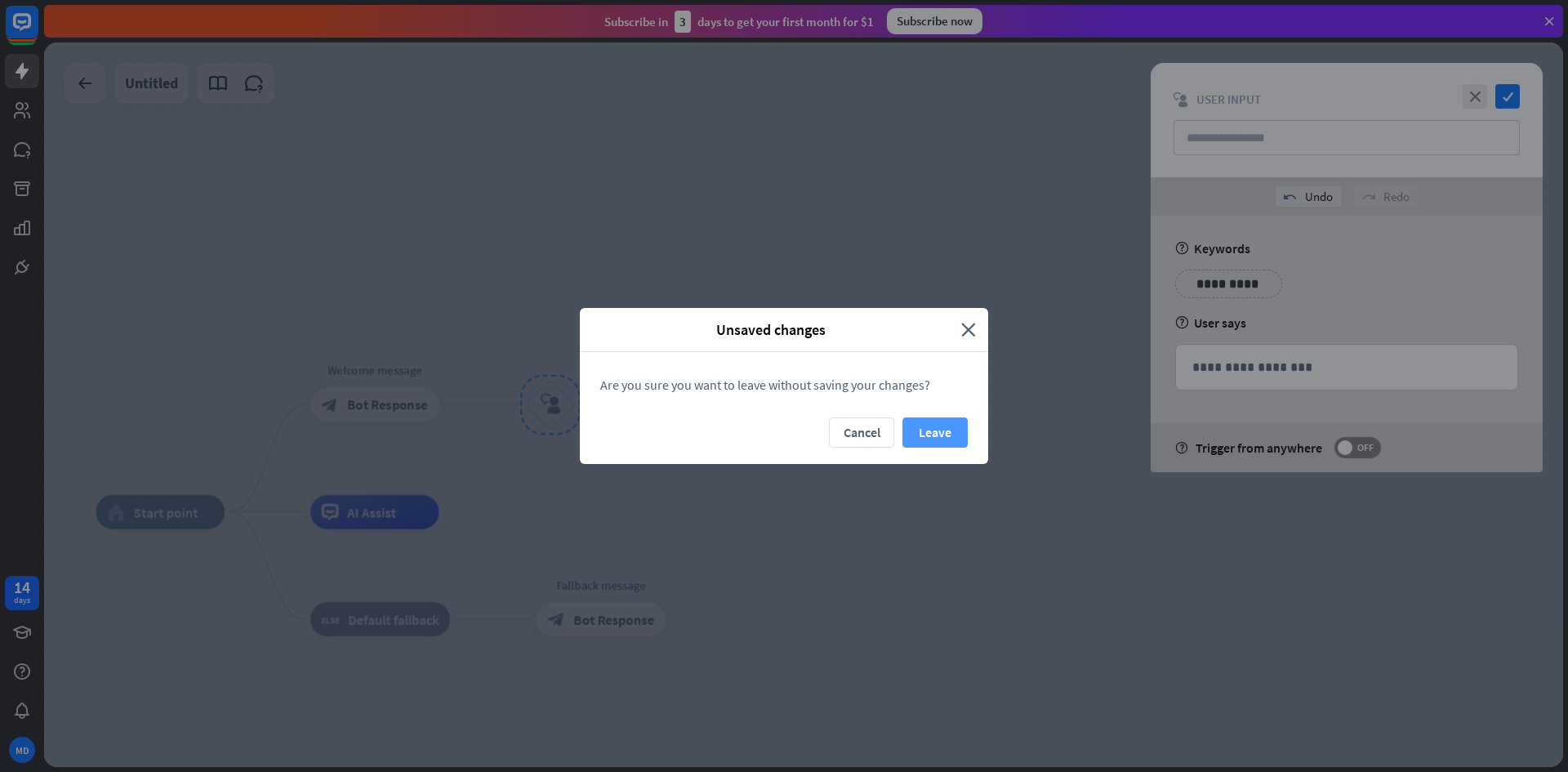
click at [919, 431] on button "Leave" at bounding box center [935, 433] width 66 height 30
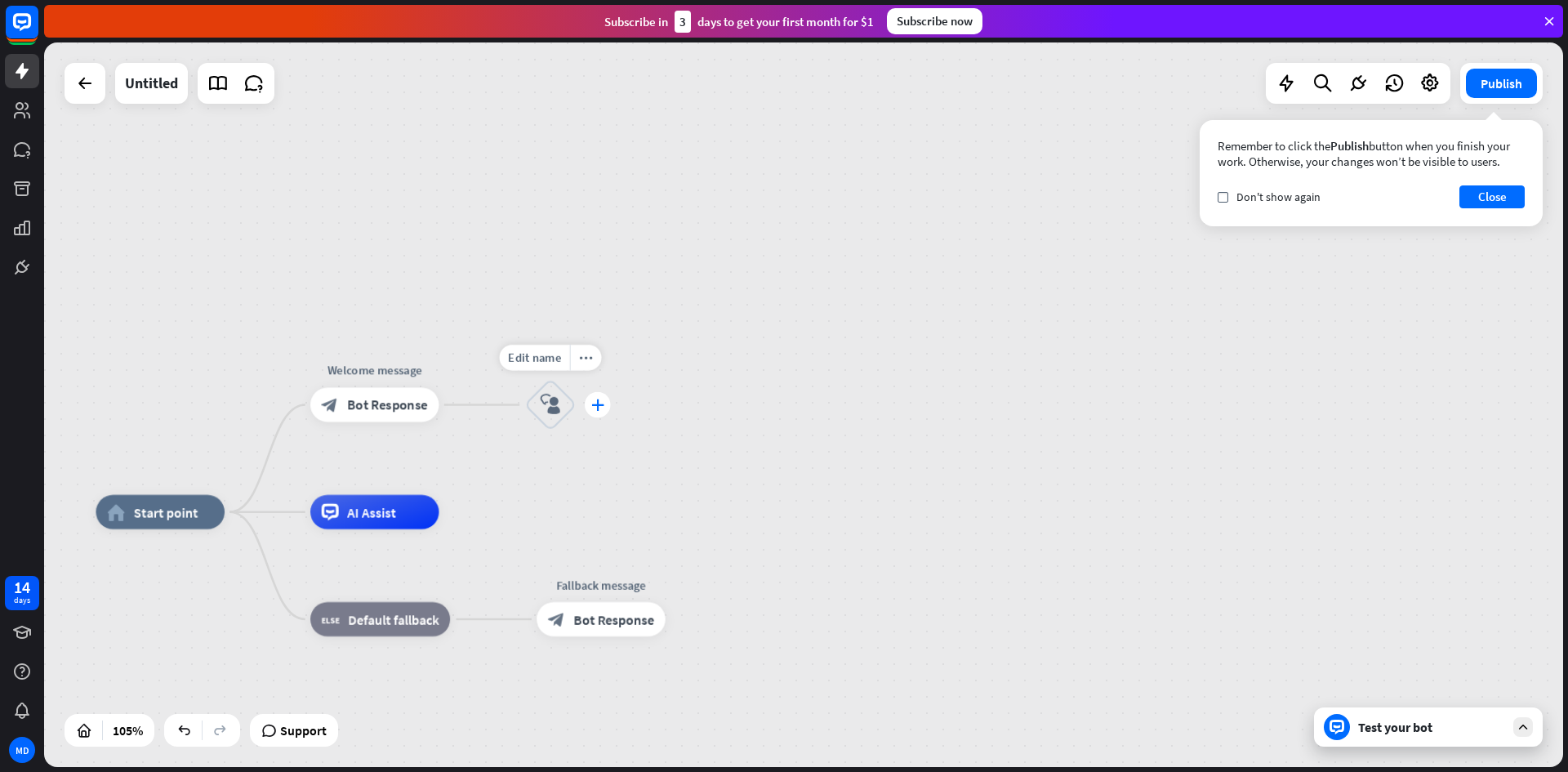
click at [595, 409] on icon "plus" at bounding box center [598, 404] width 13 height 12
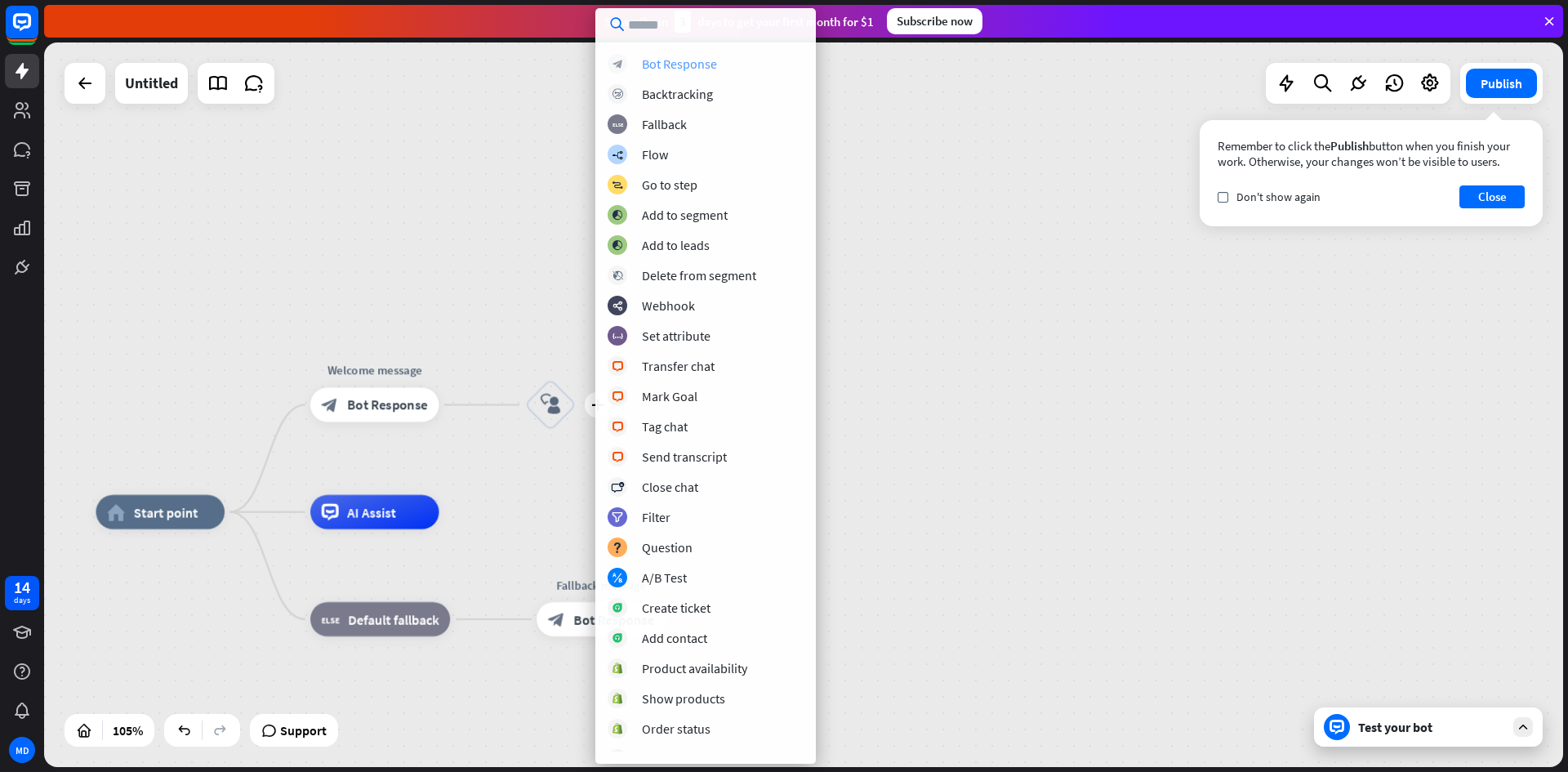
click at [699, 71] on div "block_bot_response Bot Response" at bounding box center [705, 63] width 196 height 20
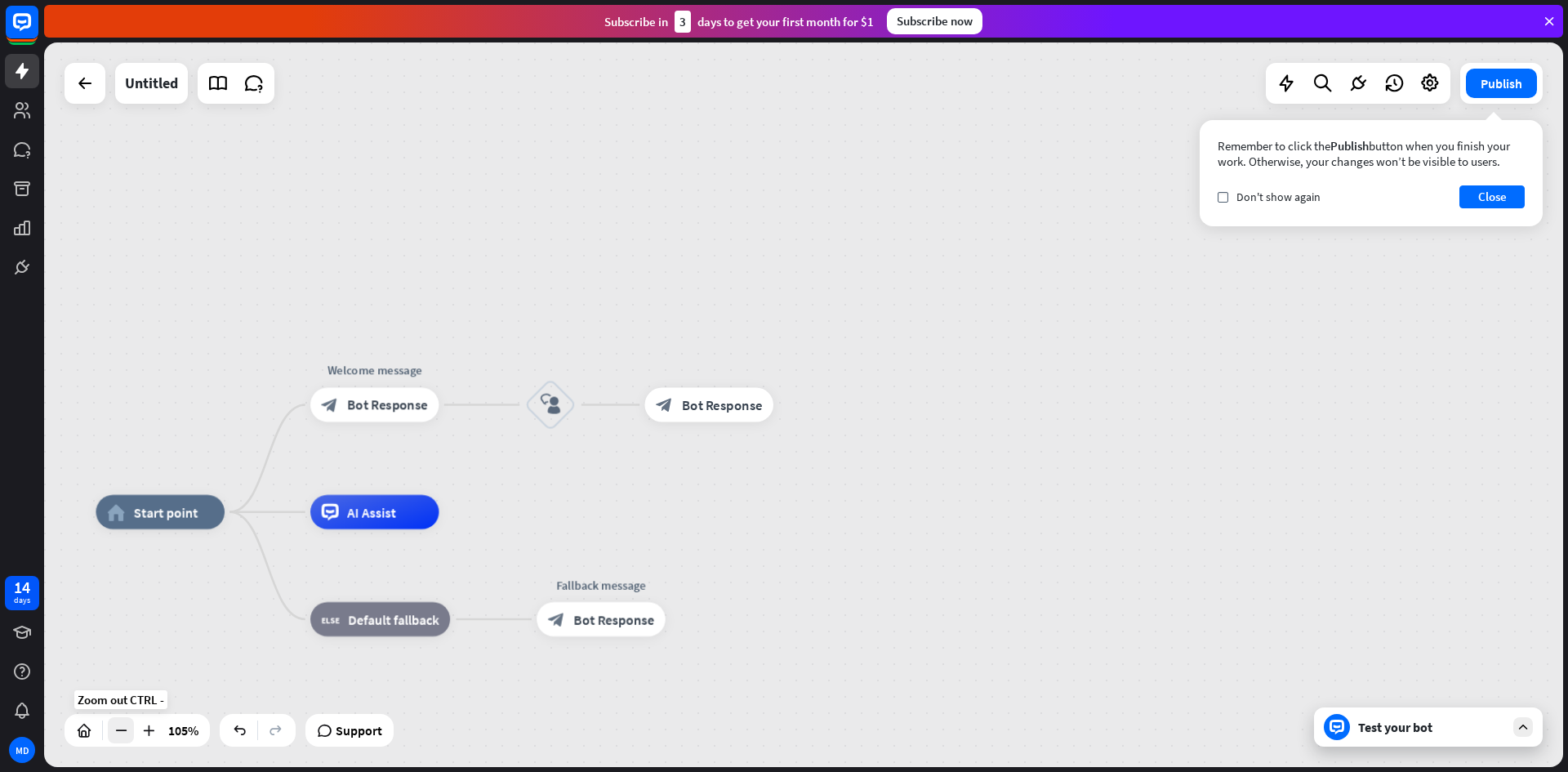
click at [129, 735] on div at bounding box center [121, 731] width 26 height 26
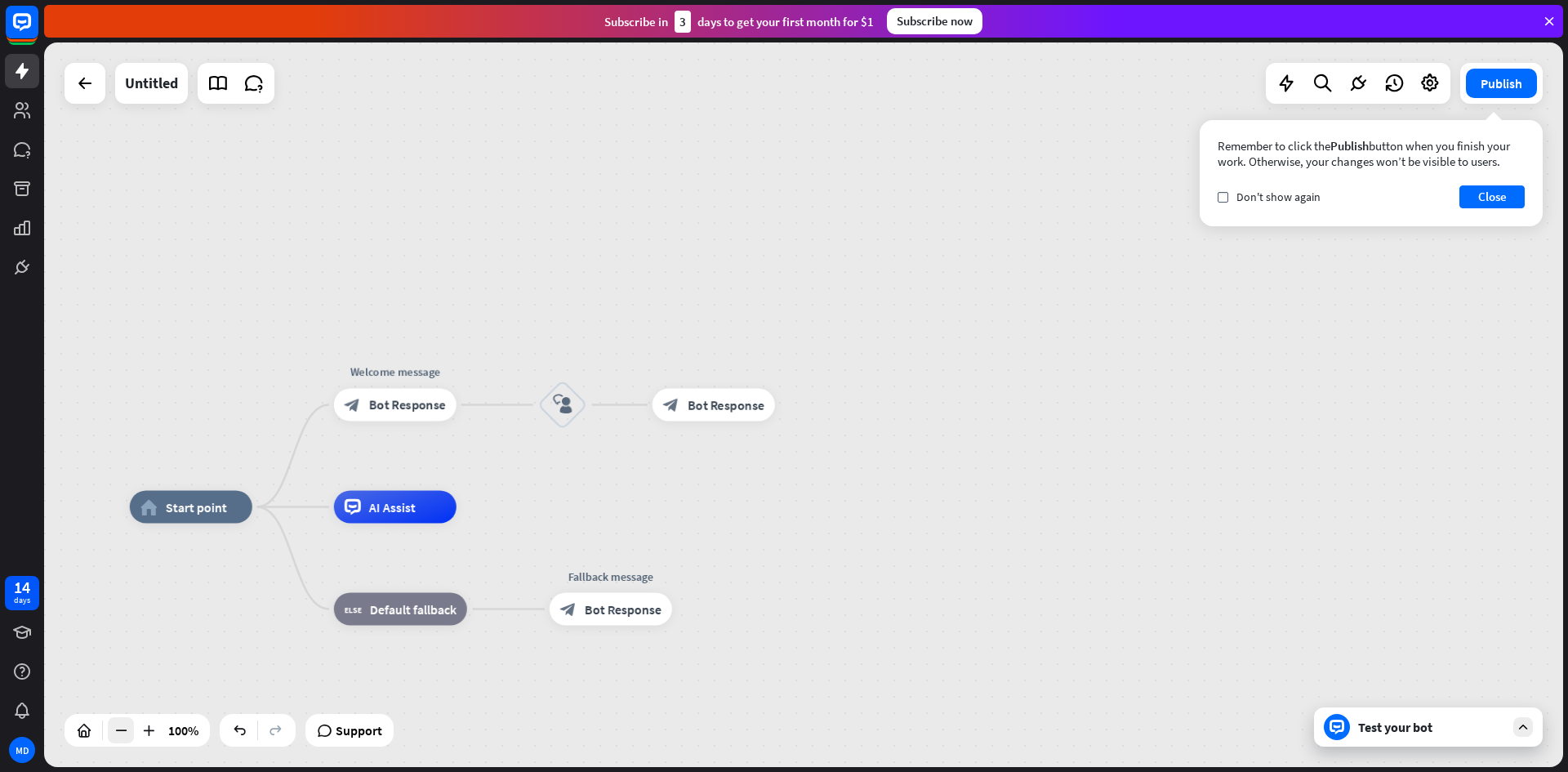
click at [129, 735] on div at bounding box center [121, 731] width 26 height 26
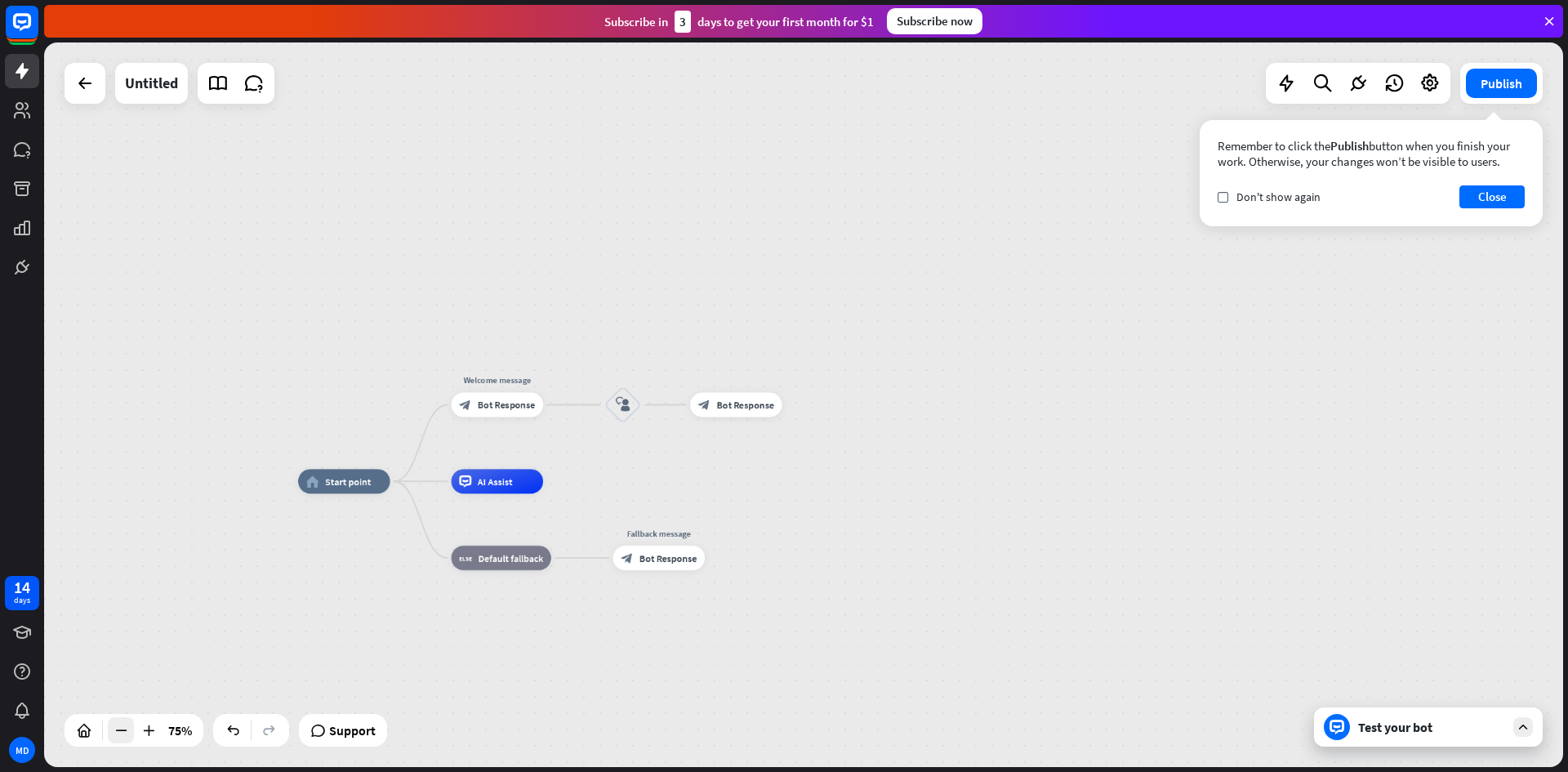
click at [129, 735] on div at bounding box center [121, 731] width 26 height 26
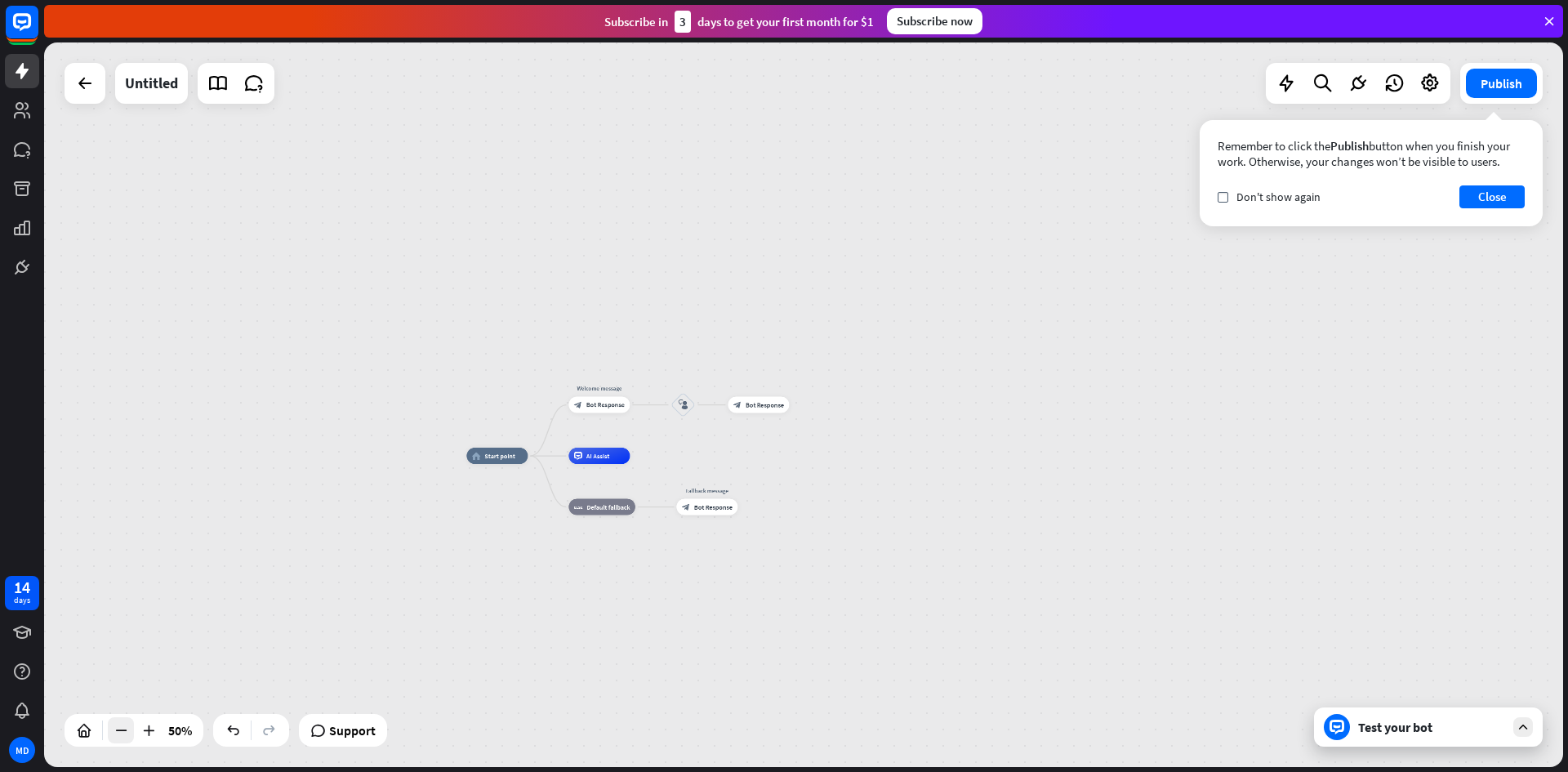
click at [129, 735] on div at bounding box center [121, 731] width 26 height 26
click at [122, 730] on icon at bounding box center [120, 730] width 16 height 16
click at [137, 725] on div at bounding box center [149, 731] width 26 height 26
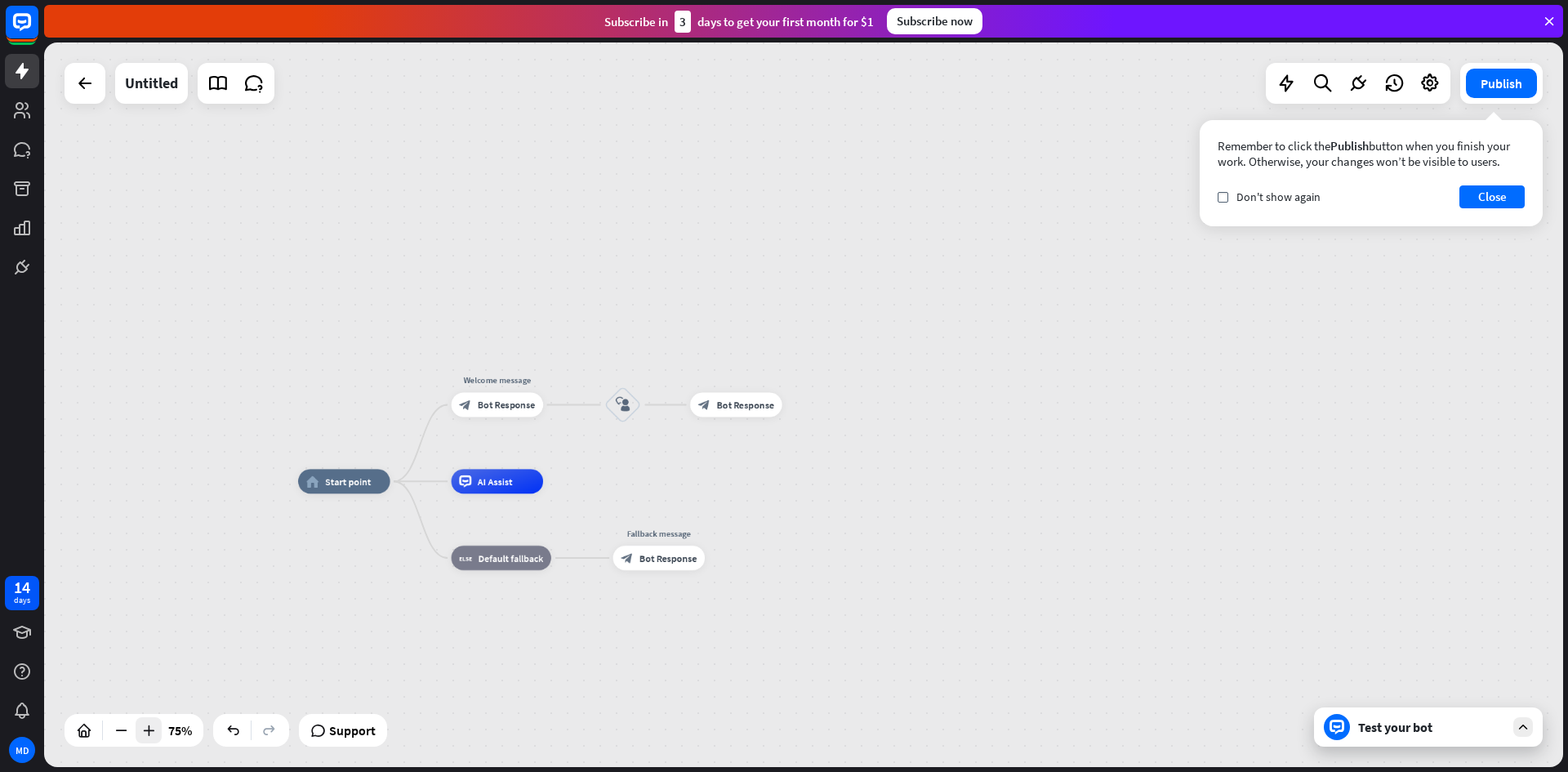
click at [148, 723] on icon at bounding box center [148, 730] width 16 height 16
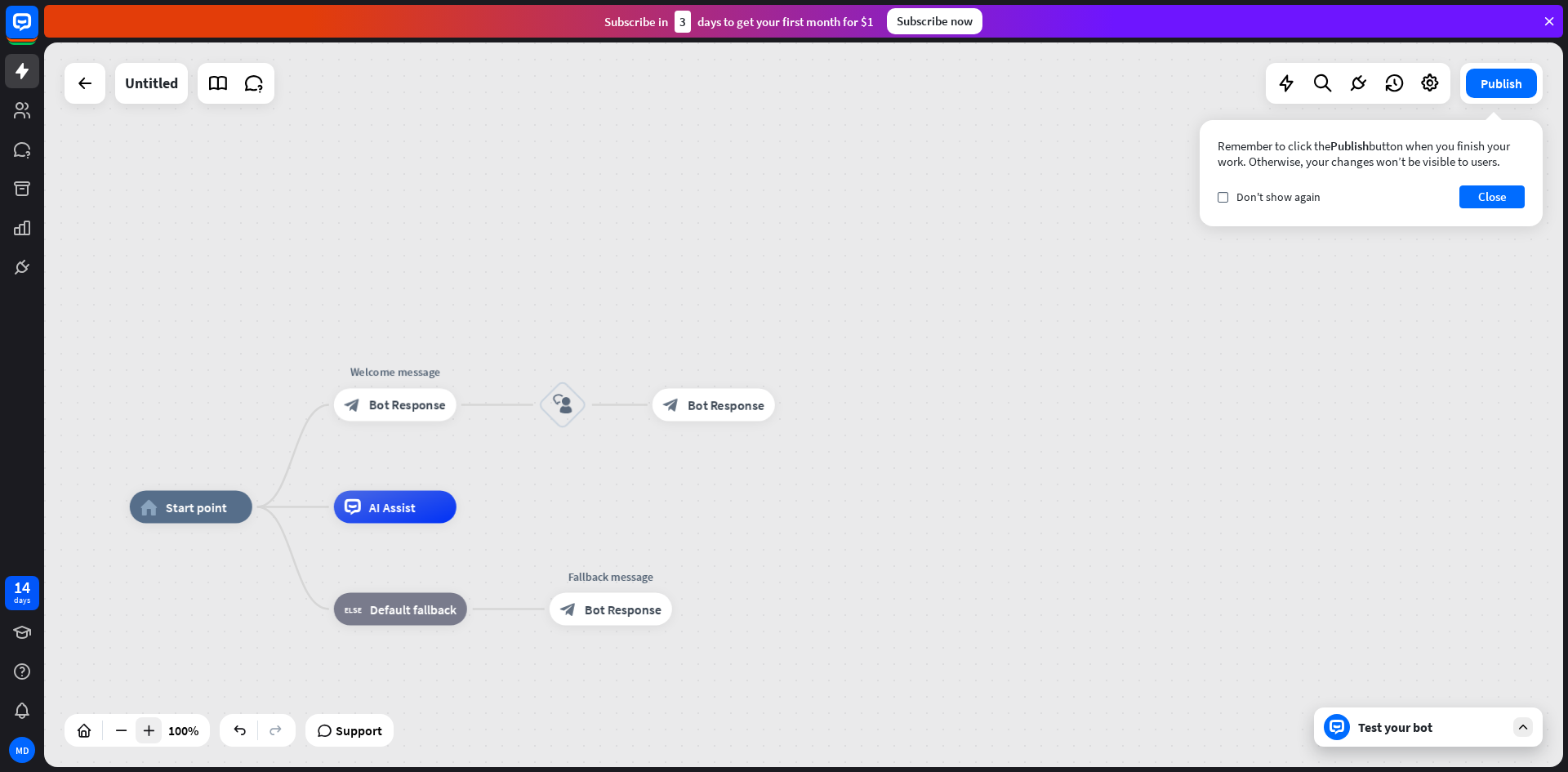
click at [148, 723] on icon at bounding box center [148, 730] width 16 height 16
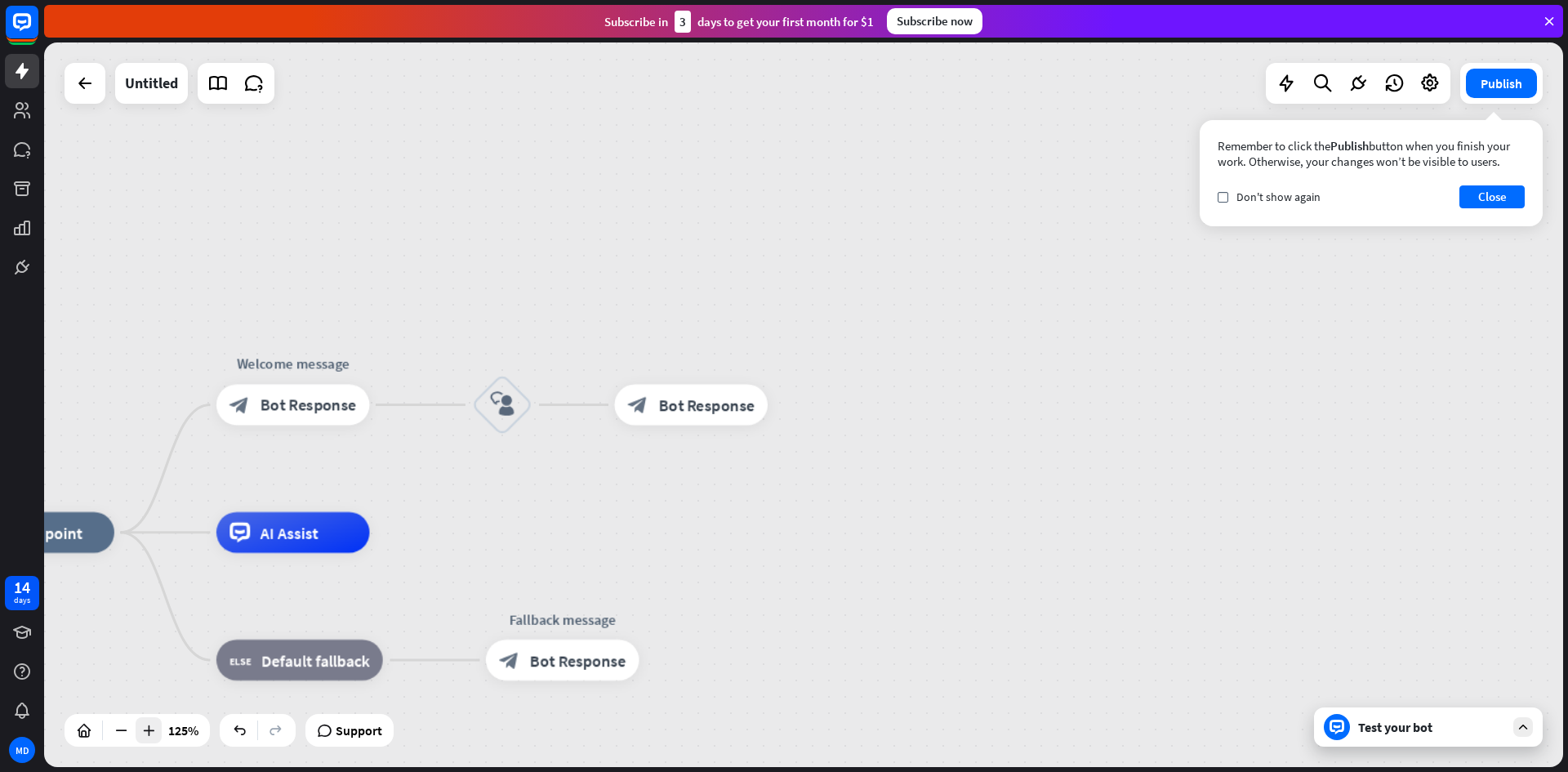
click at [148, 723] on icon at bounding box center [148, 730] width 16 height 16
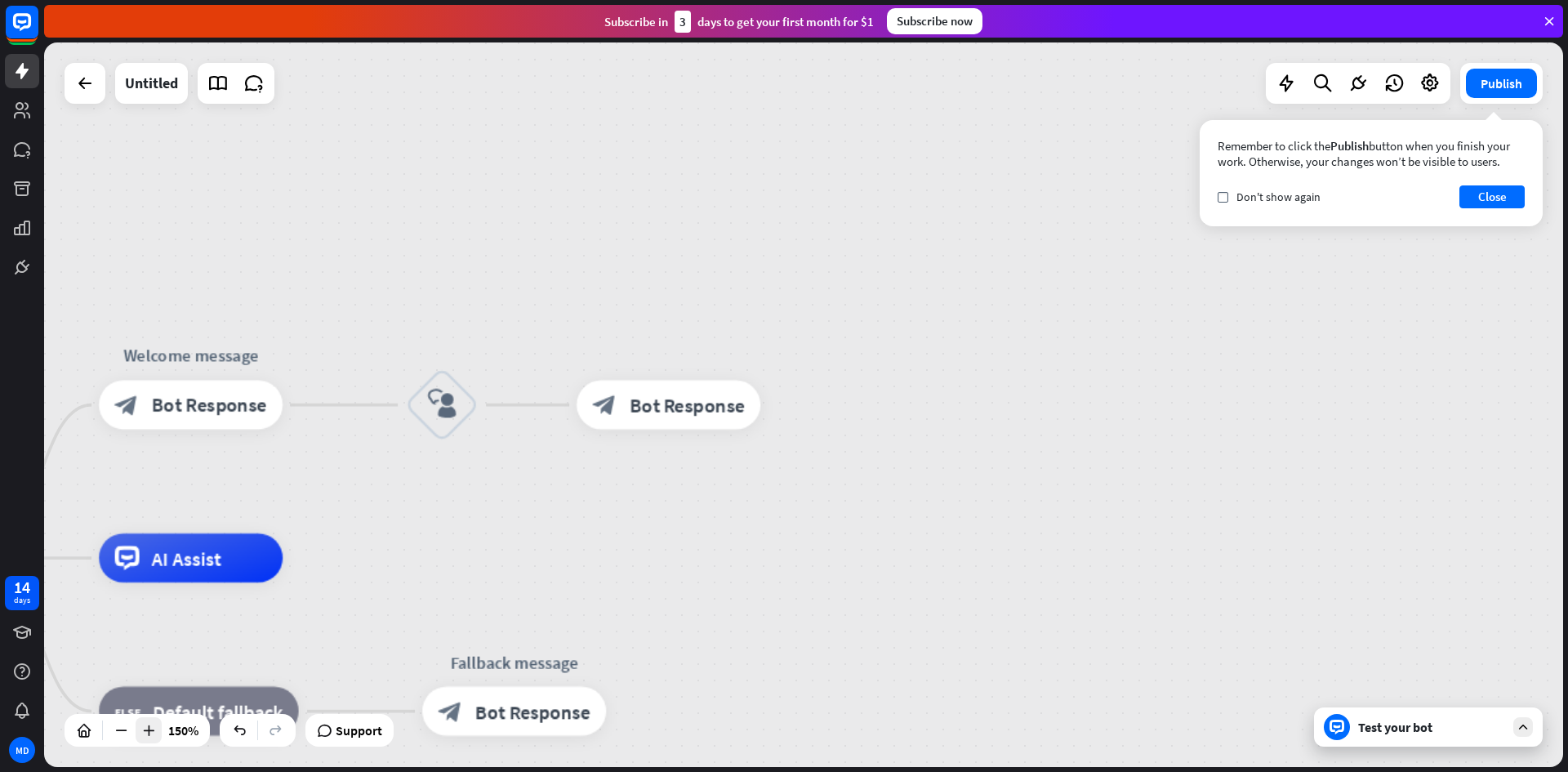
click at [140, 730] on div at bounding box center [149, 731] width 26 height 26
click at [118, 730] on icon at bounding box center [120, 730] width 16 height 16
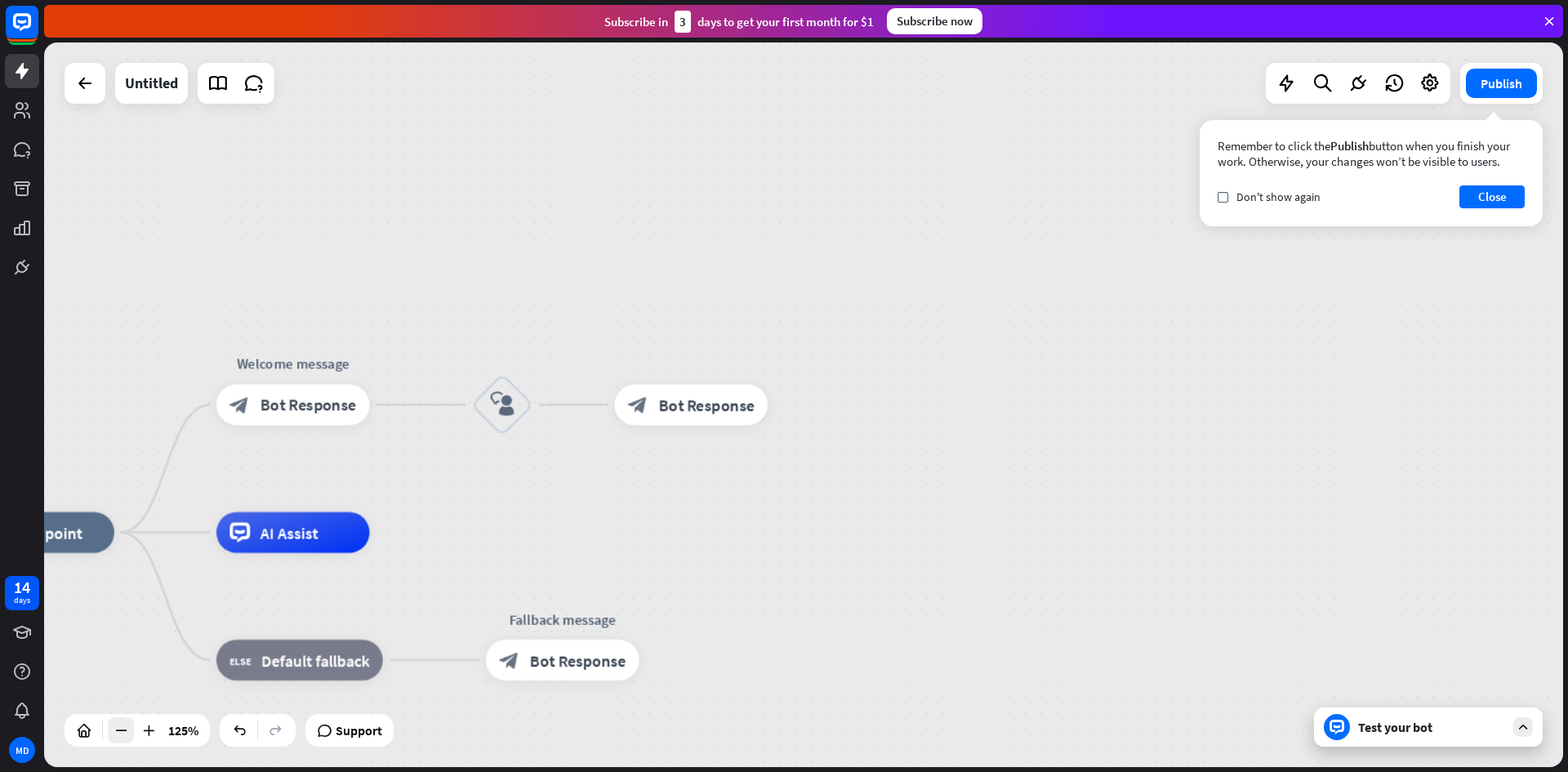
click at [118, 730] on icon at bounding box center [120, 730] width 16 height 16
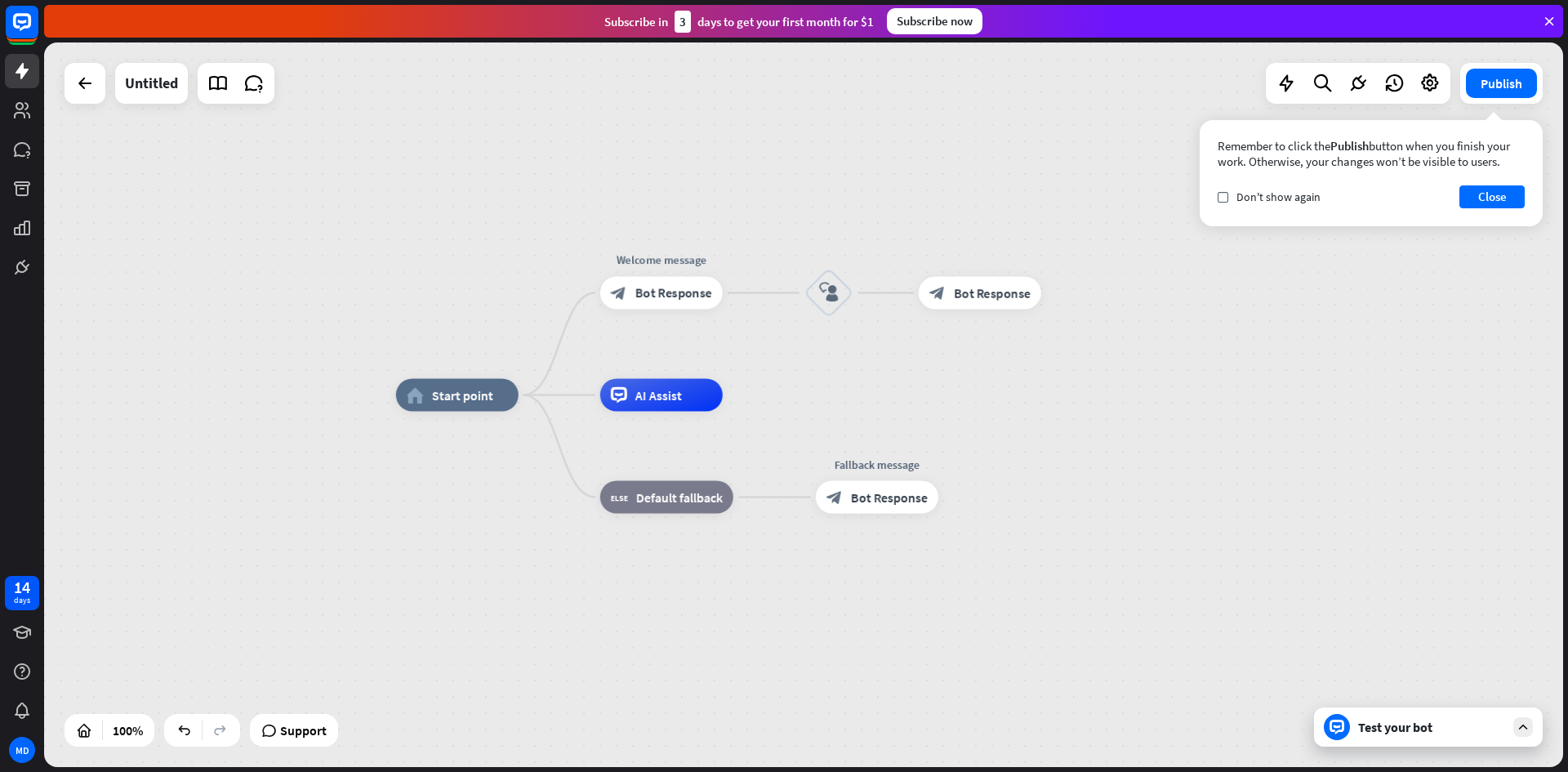
drag, startPoint x: 188, startPoint y: 683, endPoint x: 454, endPoint y: 571, distance: 288.6
click at [454, 571] on div "home_2 Start point Welcome message block_bot_response Bot Response block_user_i…" at bounding box center [1155, 758] width 1519 height 725
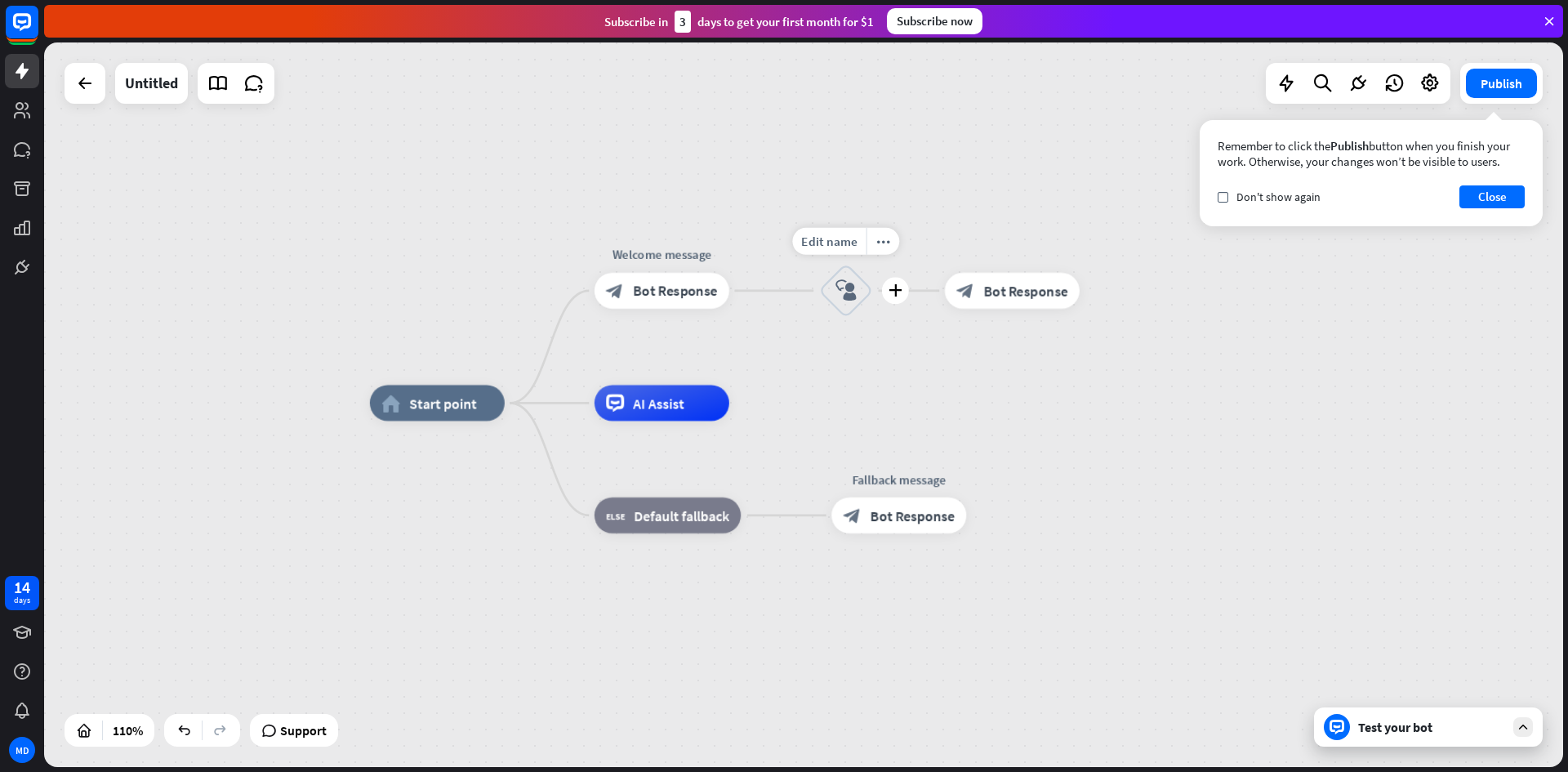
click at [848, 297] on icon "block_user_input" at bounding box center [846, 291] width 22 height 22
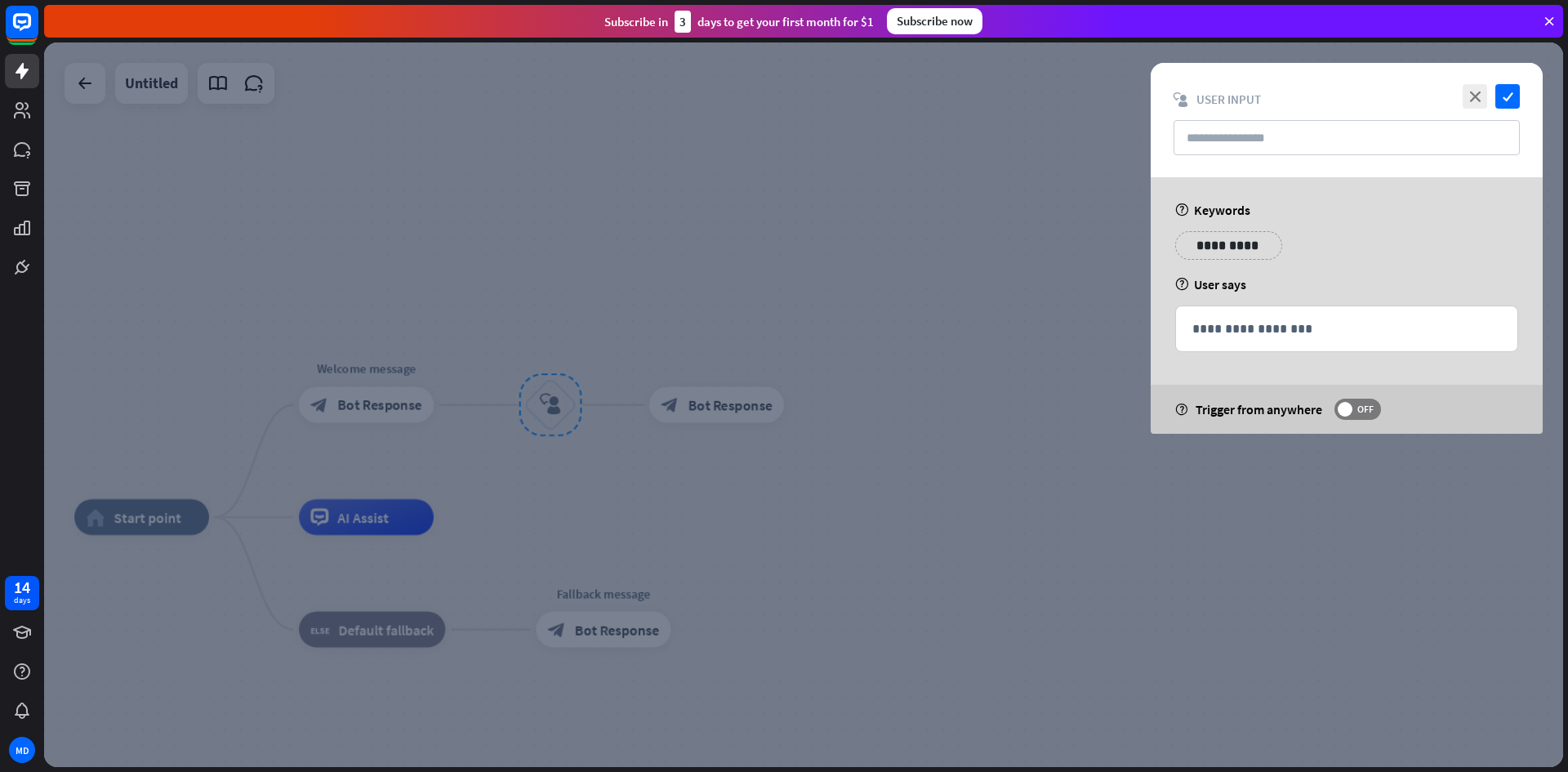
click at [1198, 259] on div "**********" at bounding box center [1229, 245] width 107 height 28
click at [1221, 254] on p "**********" at bounding box center [1220, 245] width 66 height 21
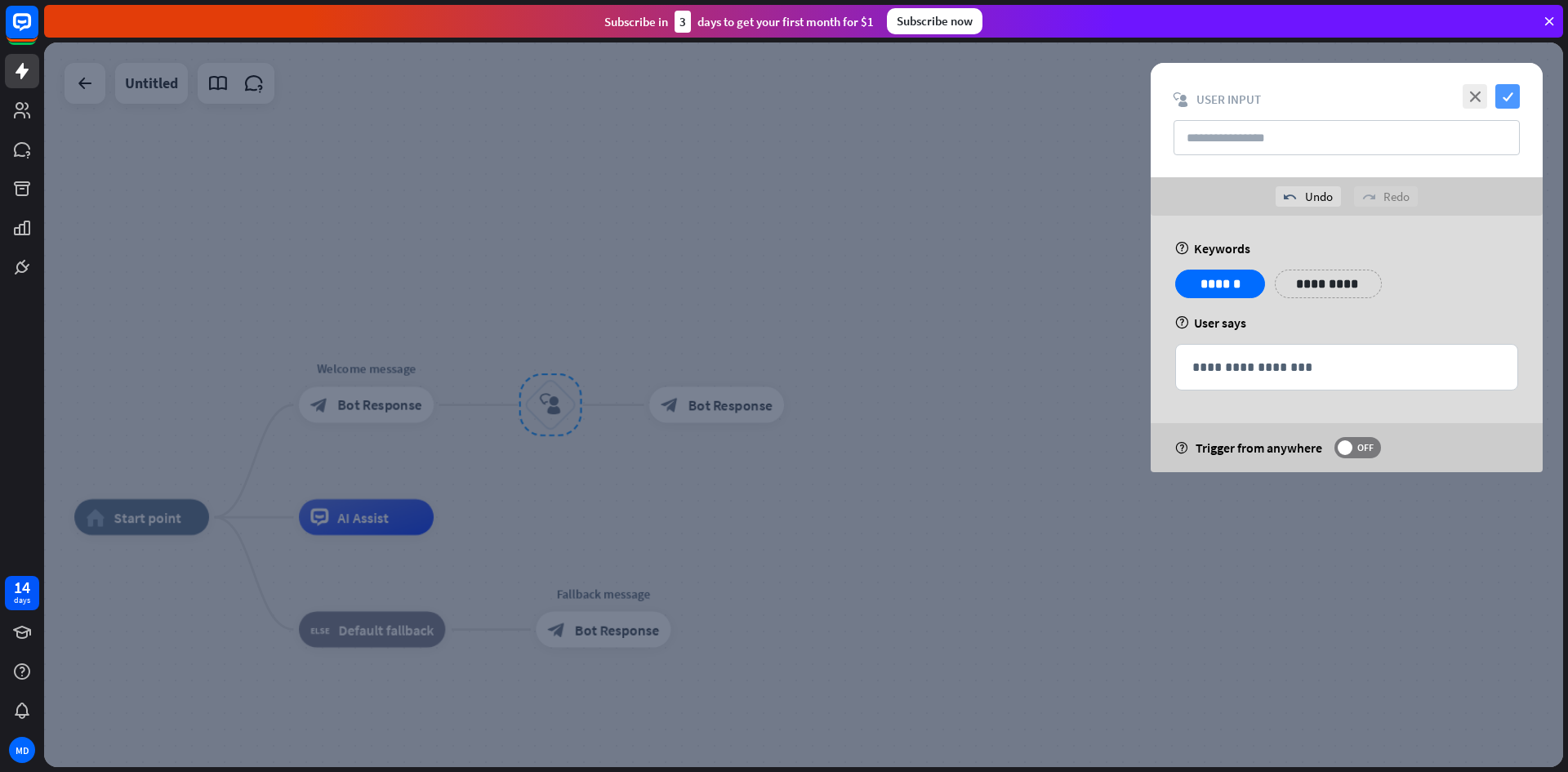
click at [1510, 107] on icon "check" at bounding box center [1508, 96] width 24 height 24
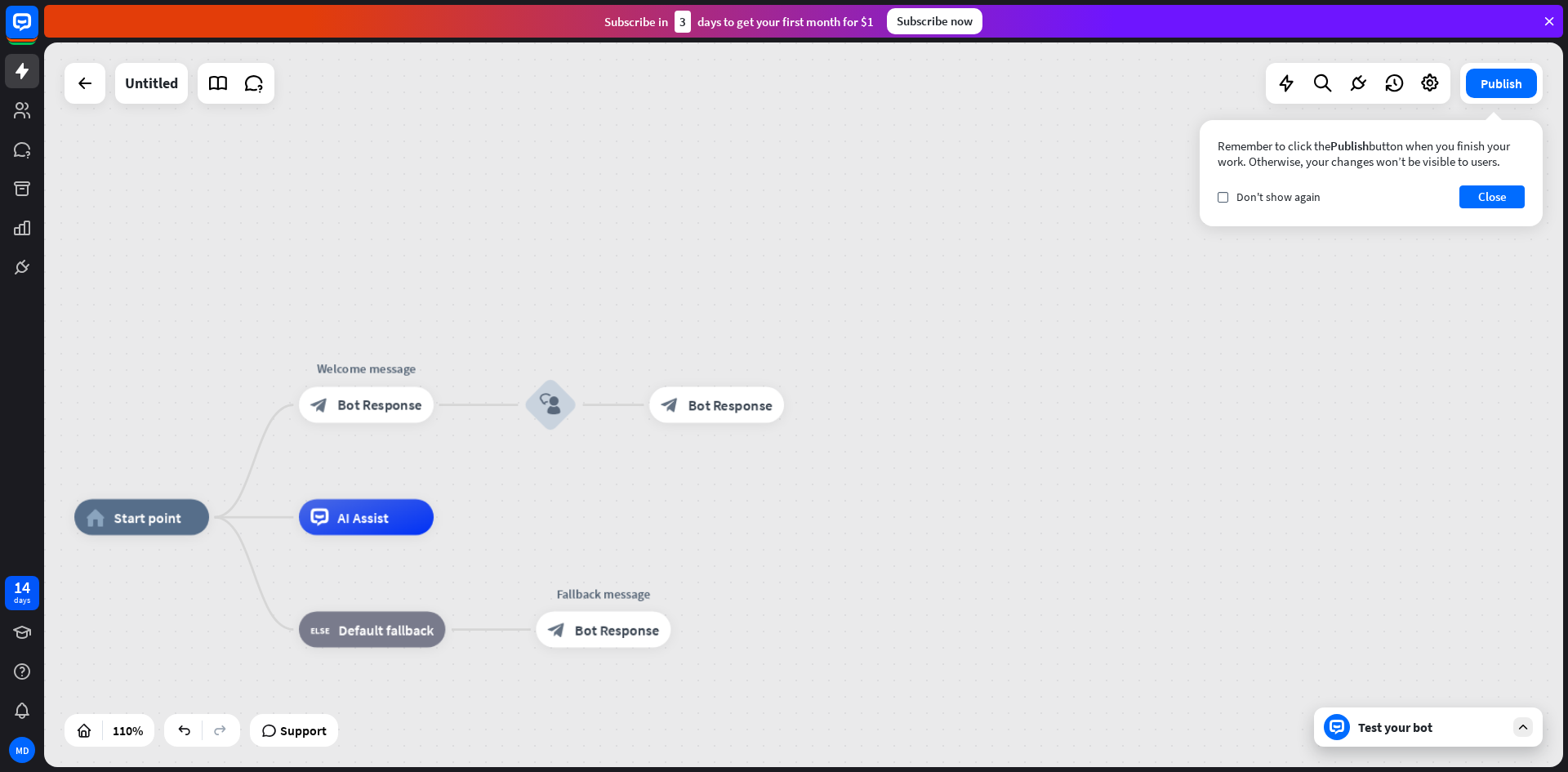
click at [1367, 736] on div "Test your bot" at bounding box center [1428, 727] width 228 height 39
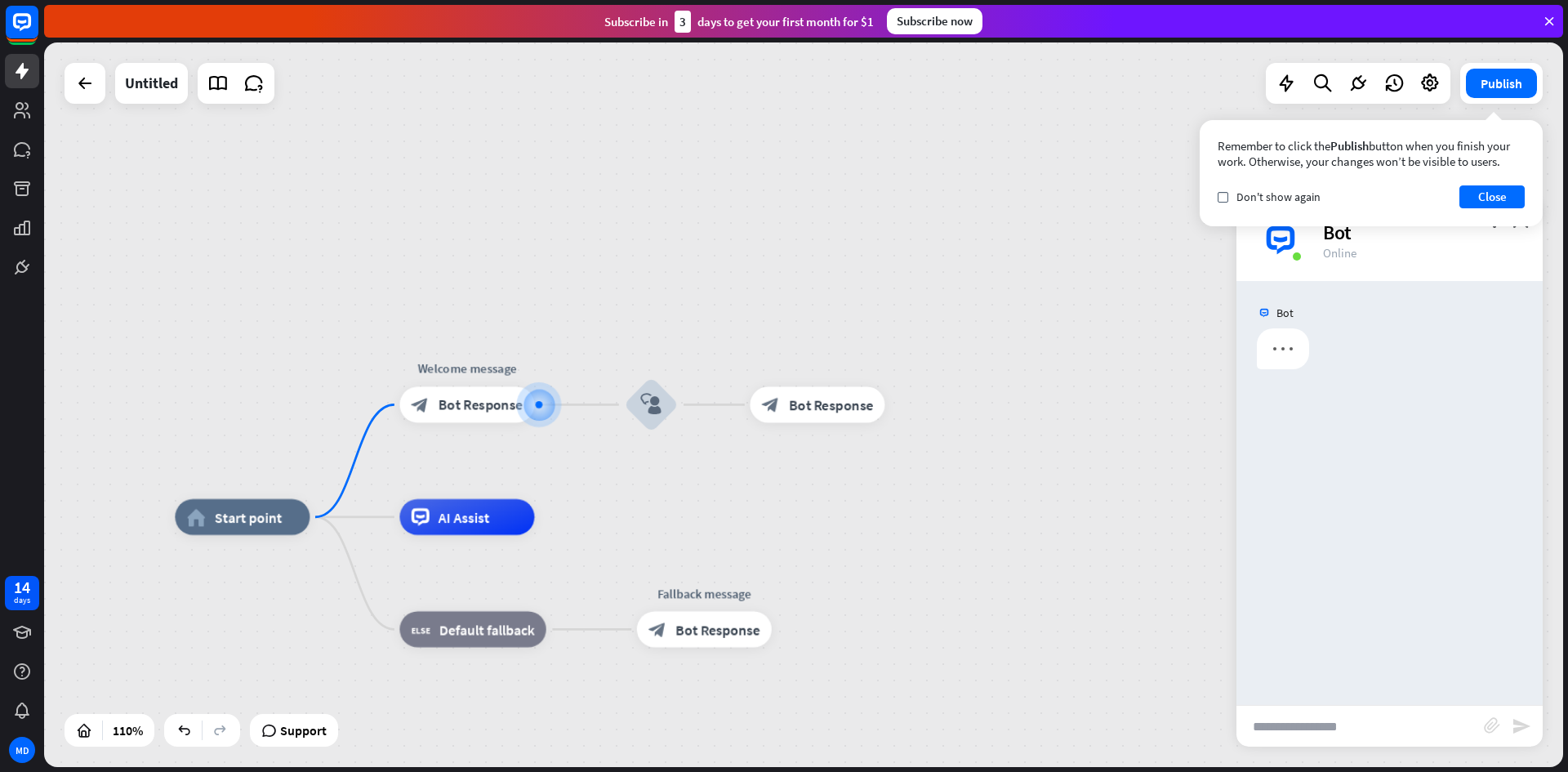
click at [1356, 737] on input "text" at bounding box center [1359, 726] width 247 height 40
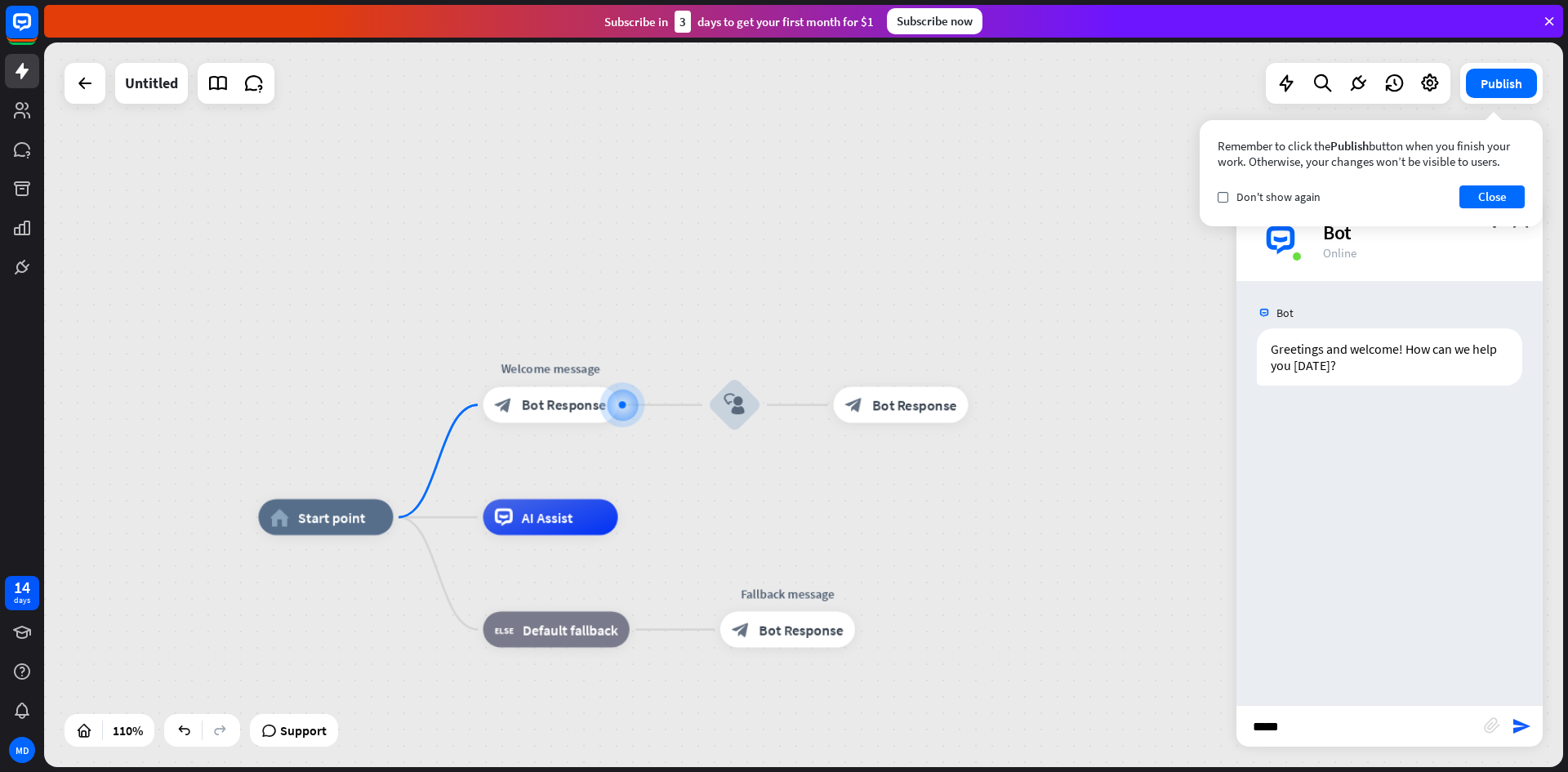
type input "******"
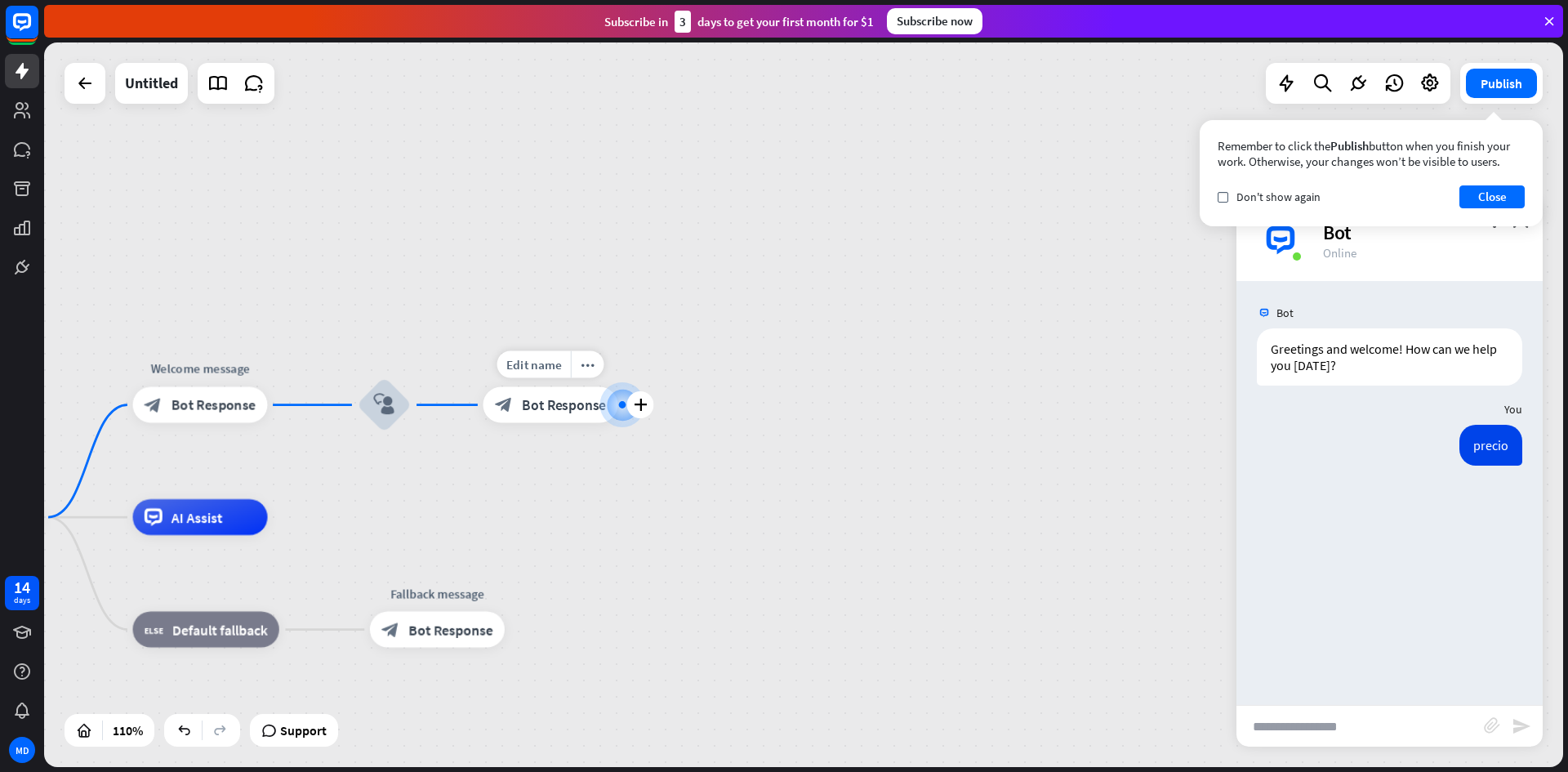
click at [570, 418] on div "block_bot_response Bot Response" at bounding box center [550, 405] width 134 height 36
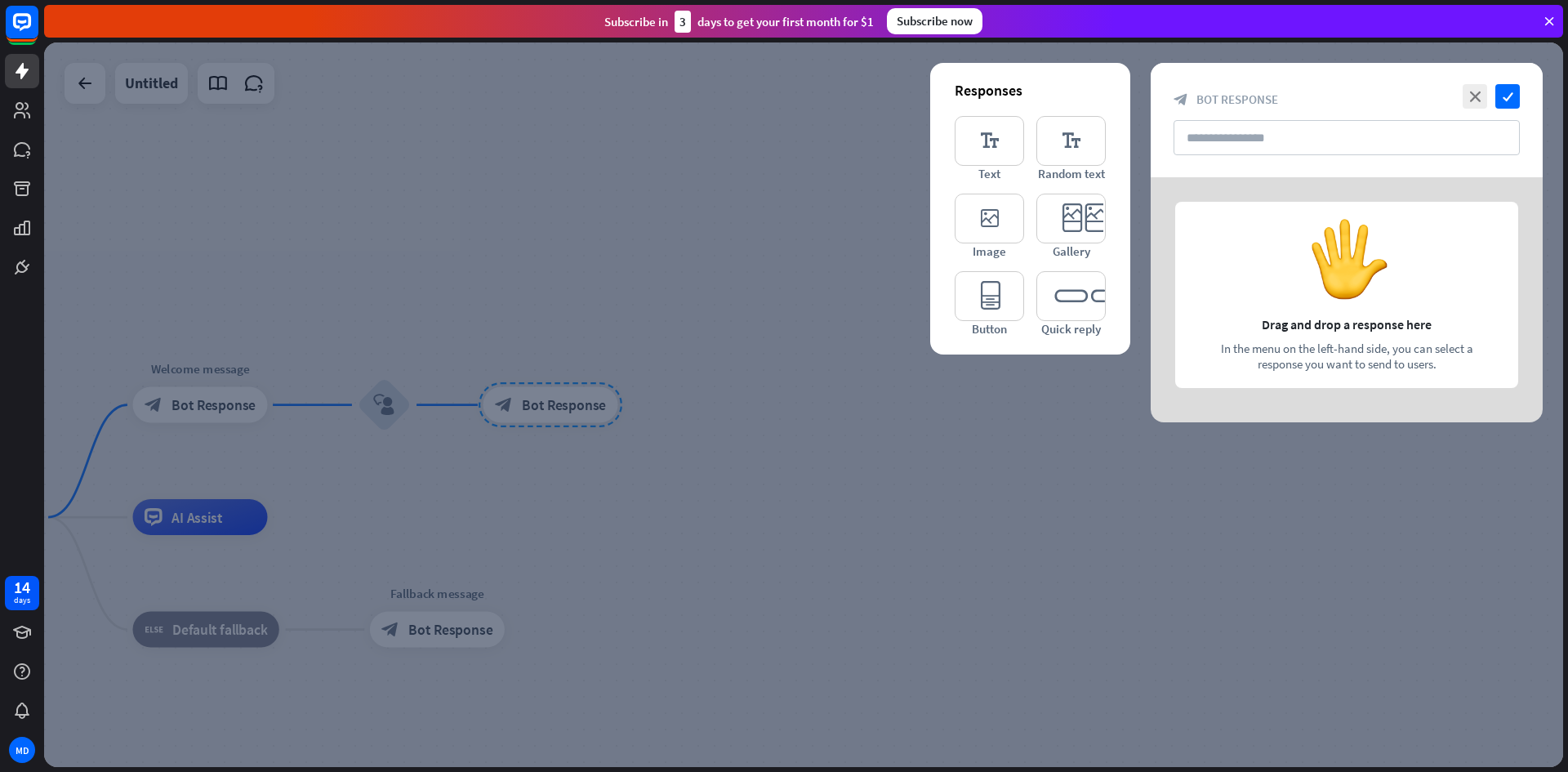
click at [1335, 321] on div at bounding box center [1346, 300] width 392 height 245
click at [1351, 270] on div at bounding box center [1346, 300] width 392 height 245
click at [997, 148] on icon "editor_text" at bounding box center [990, 140] width 70 height 50
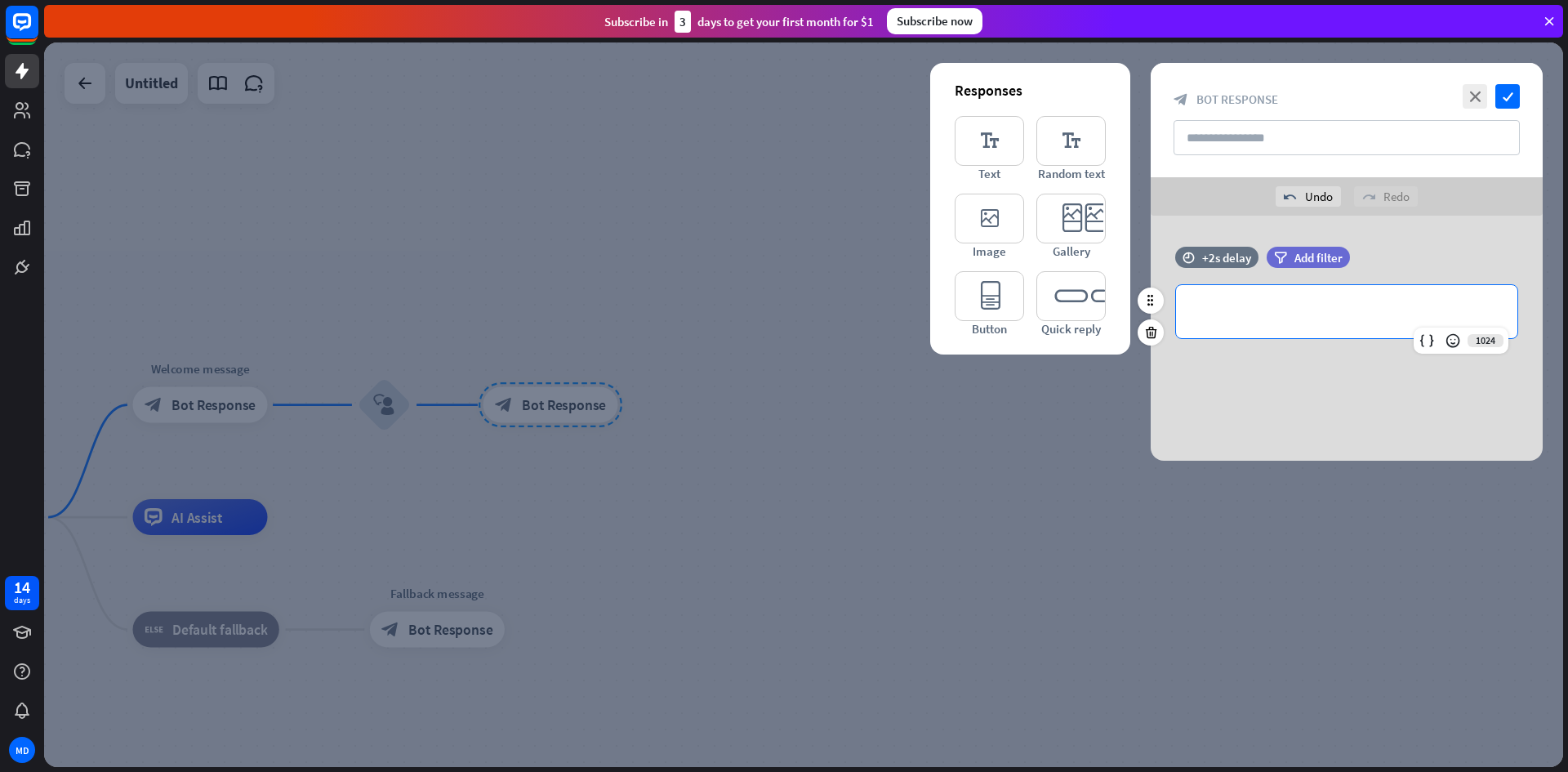
click at [1244, 308] on p "**********" at bounding box center [1346, 312] width 308 height 21
click at [1513, 102] on icon "check" at bounding box center [1508, 96] width 24 height 24
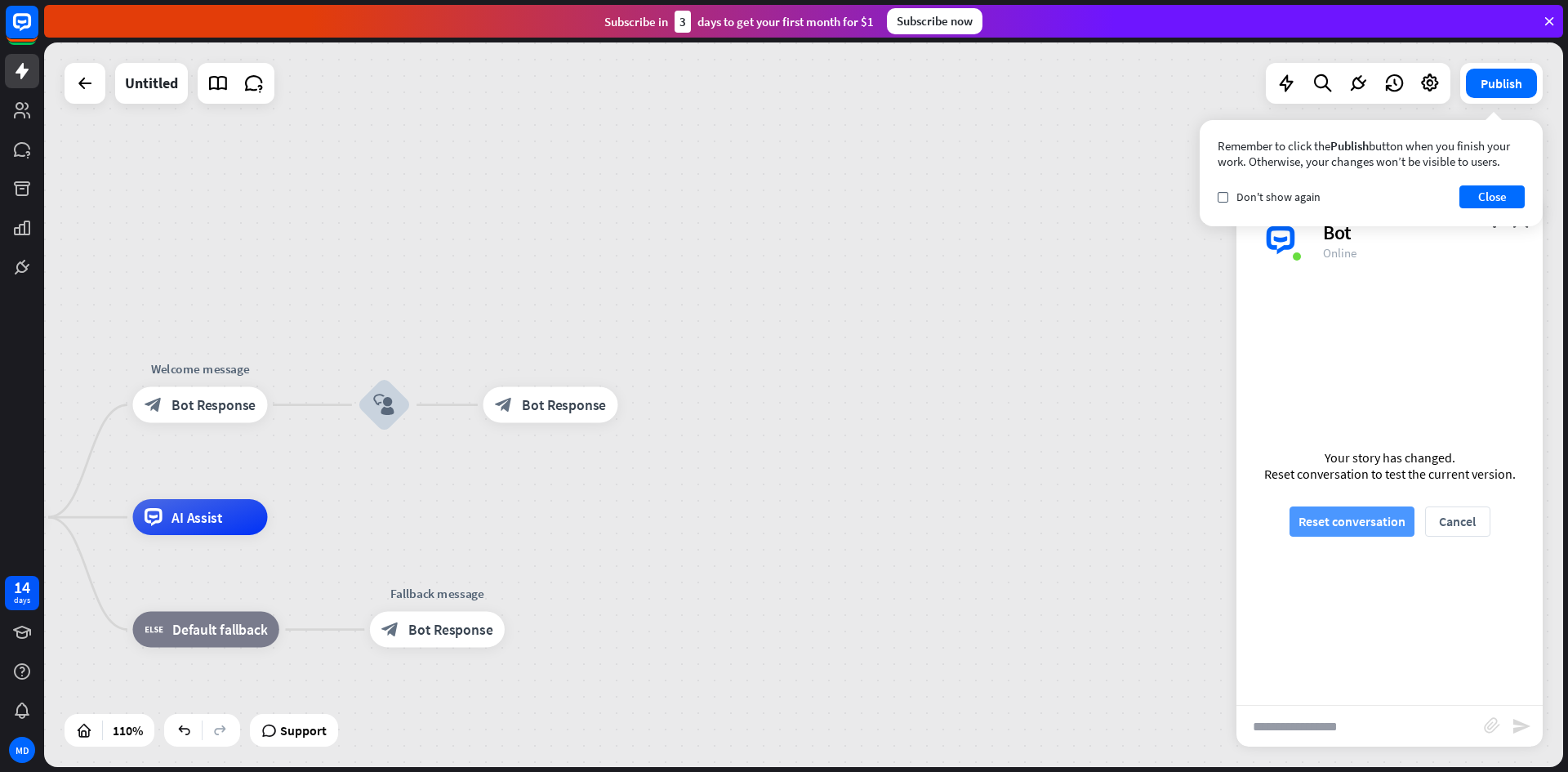
click at [1366, 520] on button "Reset conversation" at bounding box center [1352, 522] width 125 height 30
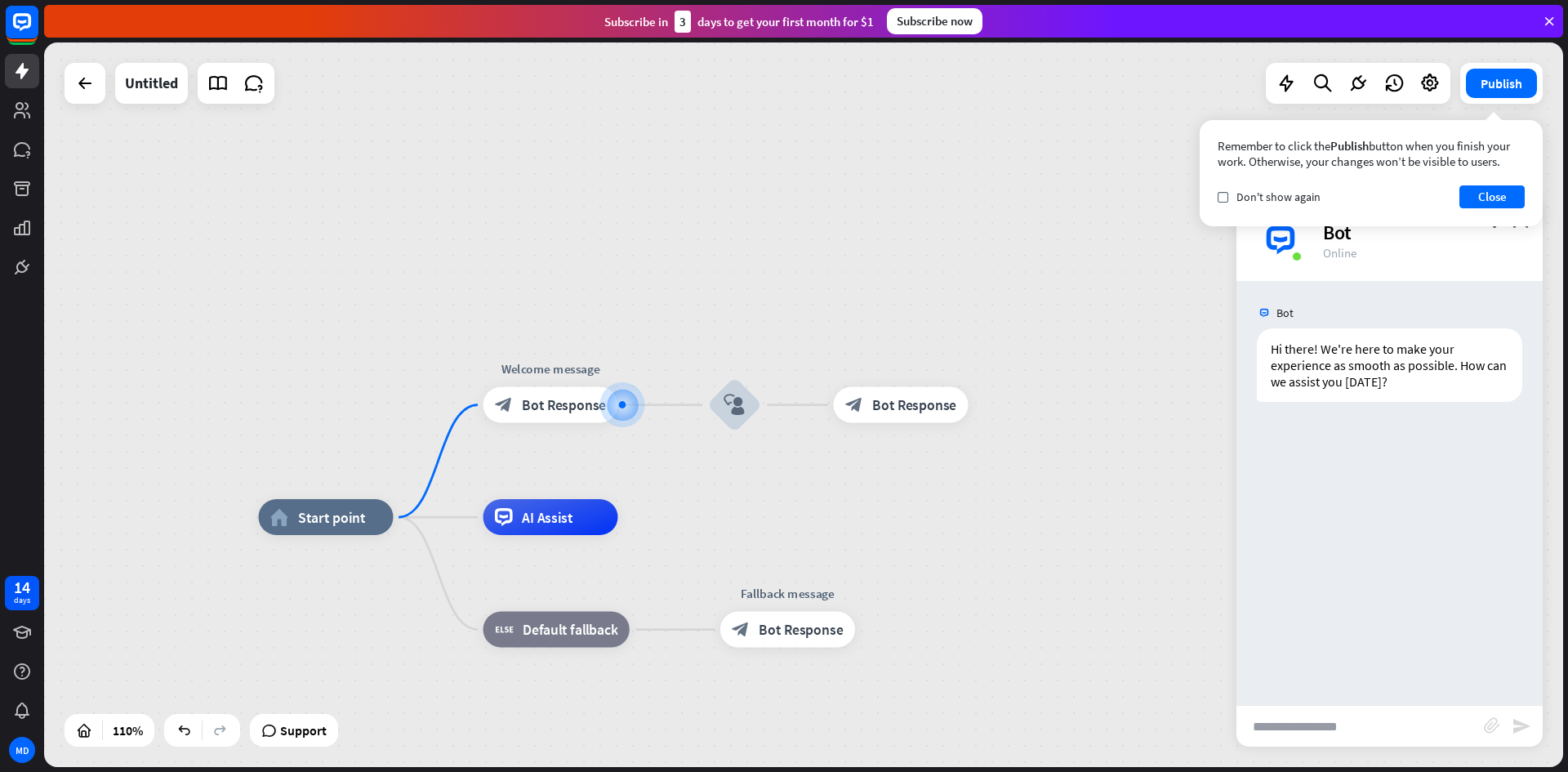
click at [1302, 717] on input "text" at bounding box center [1359, 726] width 247 height 40
type input "******"
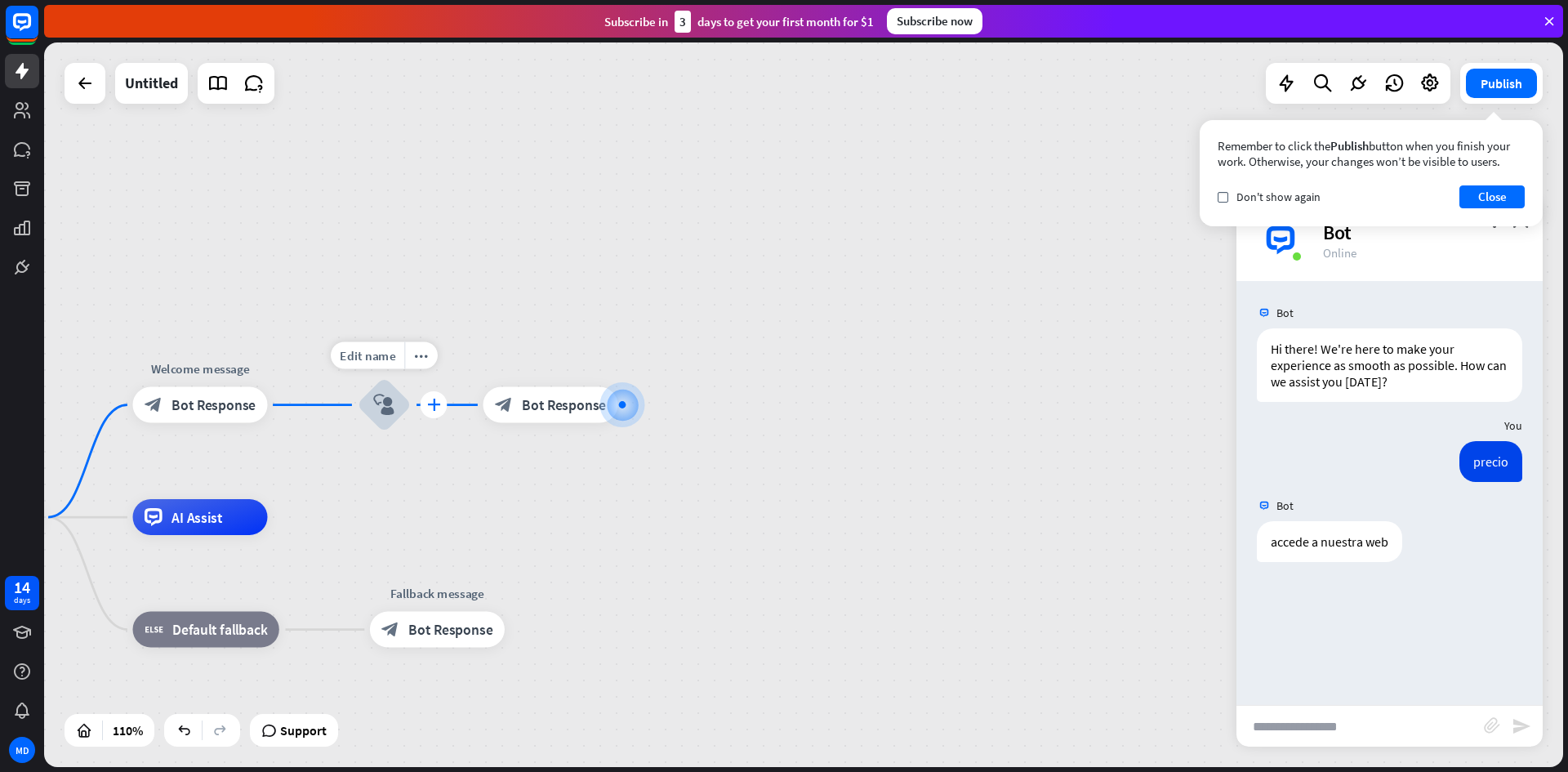
click at [426, 409] on div "plus" at bounding box center [433, 404] width 27 height 27
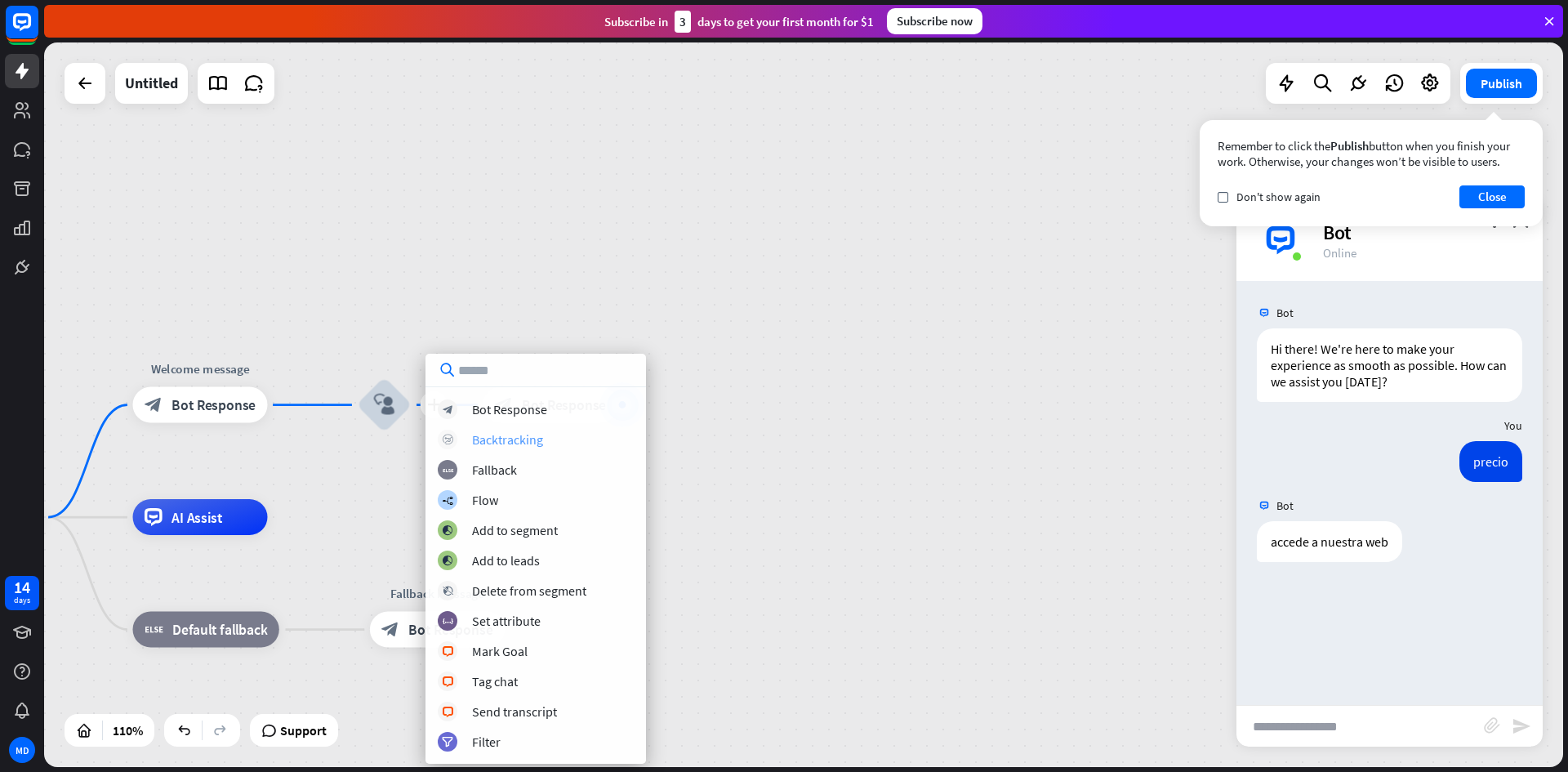
click at [489, 446] on div "Backtracking" at bounding box center [508, 439] width 71 height 16
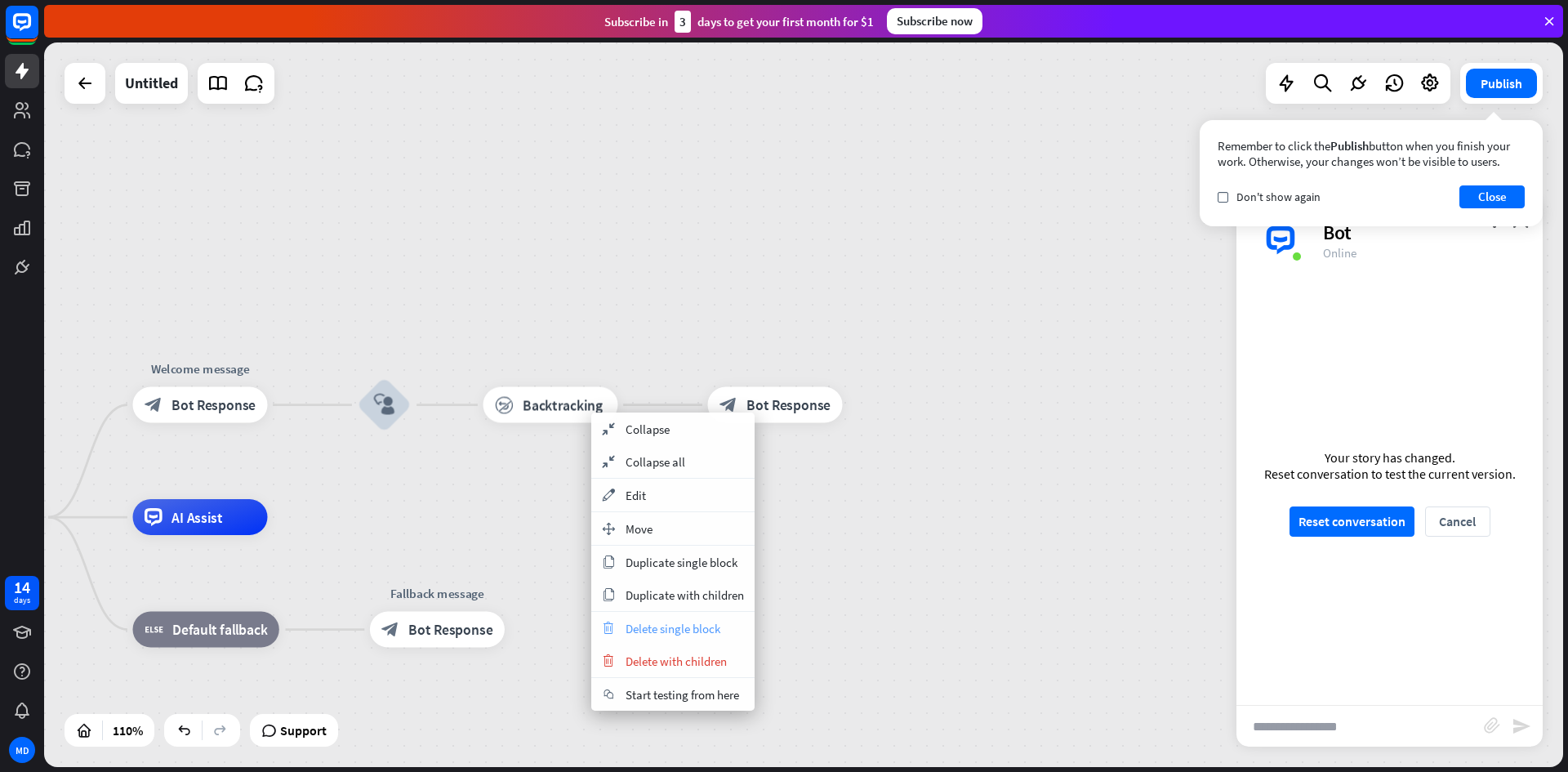
click at [641, 634] on span "Delete single block" at bounding box center [673, 628] width 95 height 16
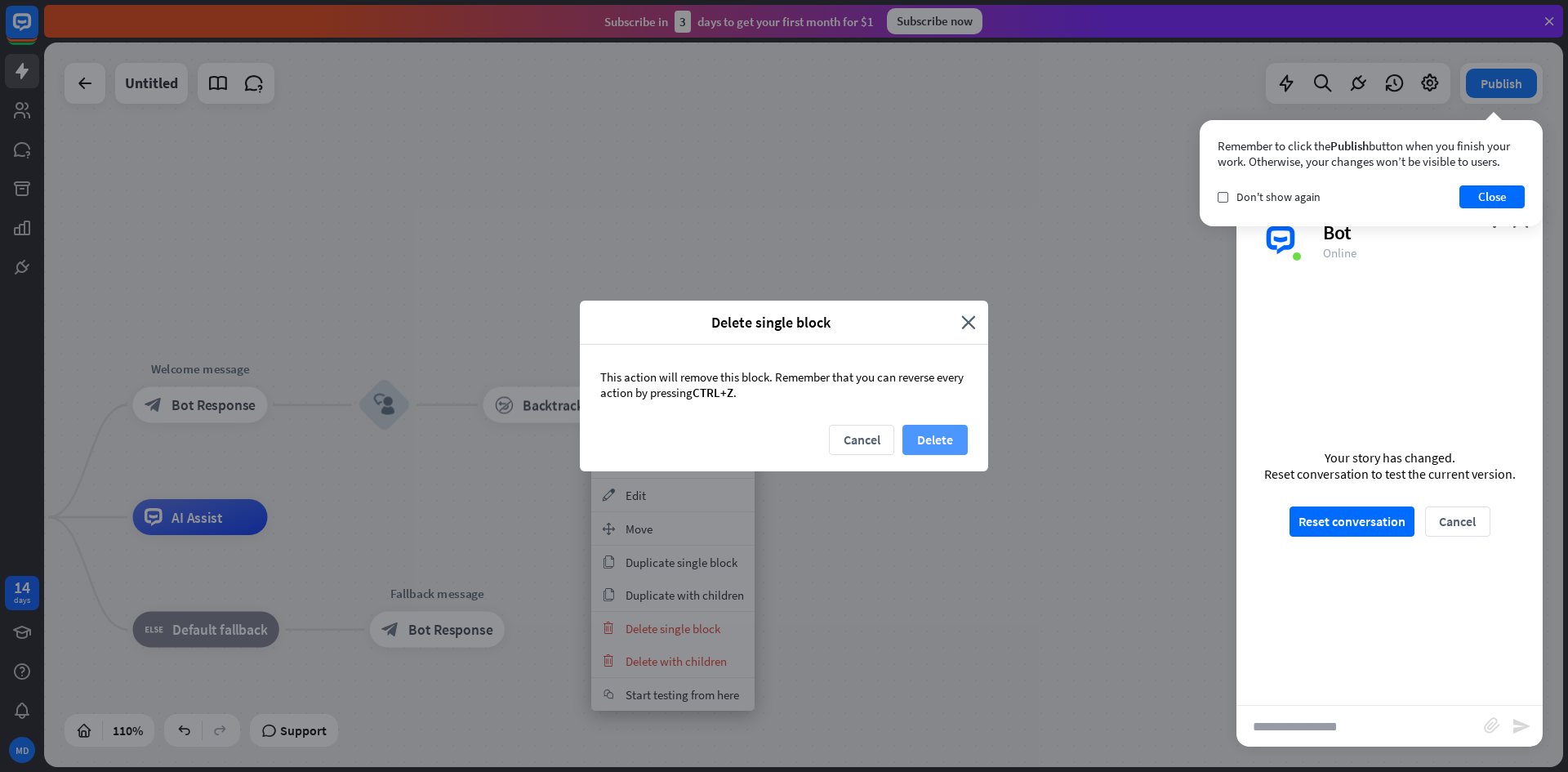
click at [948, 442] on button "Delete" at bounding box center [935, 440] width 66 height 30
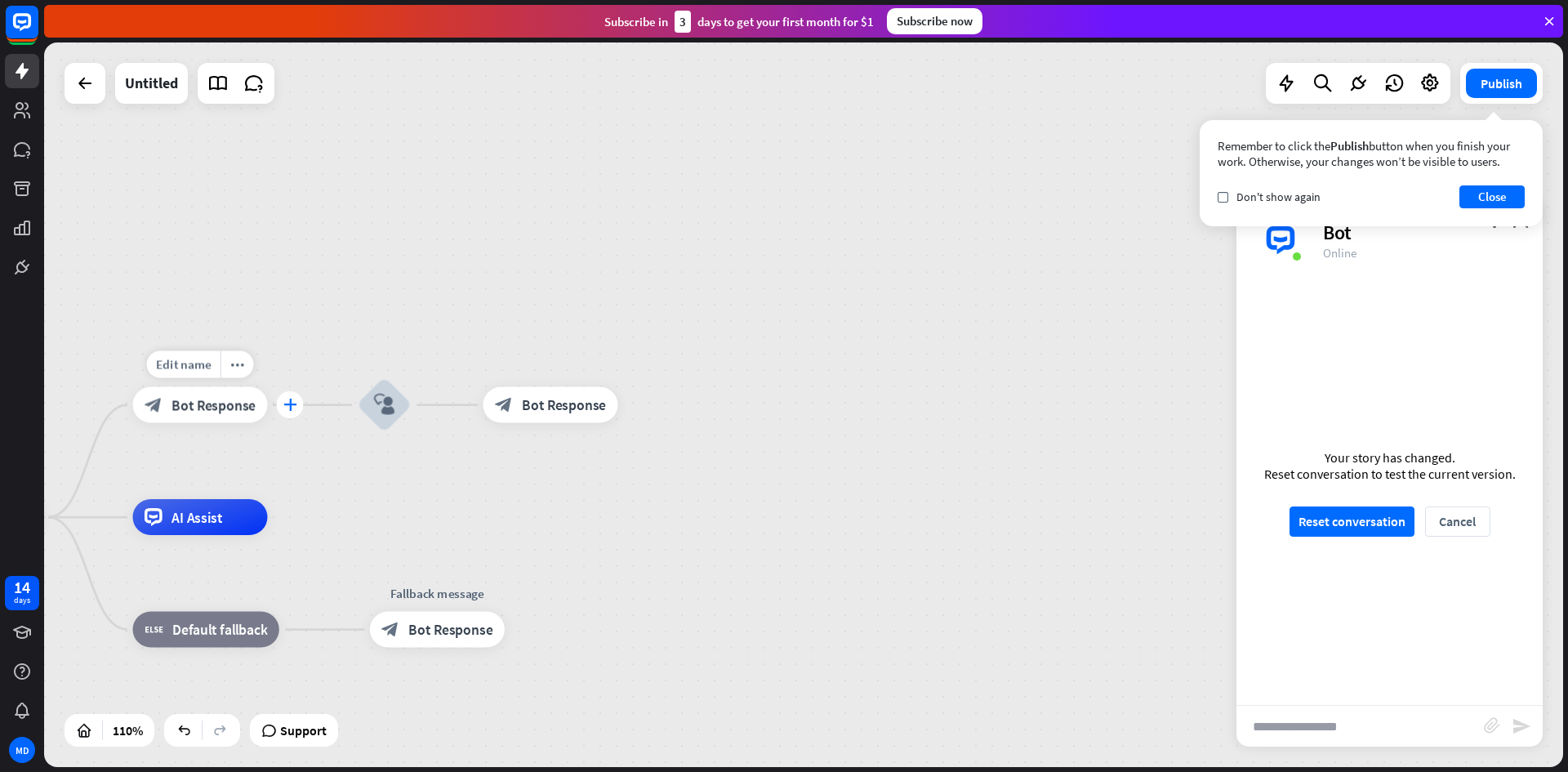
click at [283, 402] on icon "plus" at bounding box center [290, 404] width 14 height 12
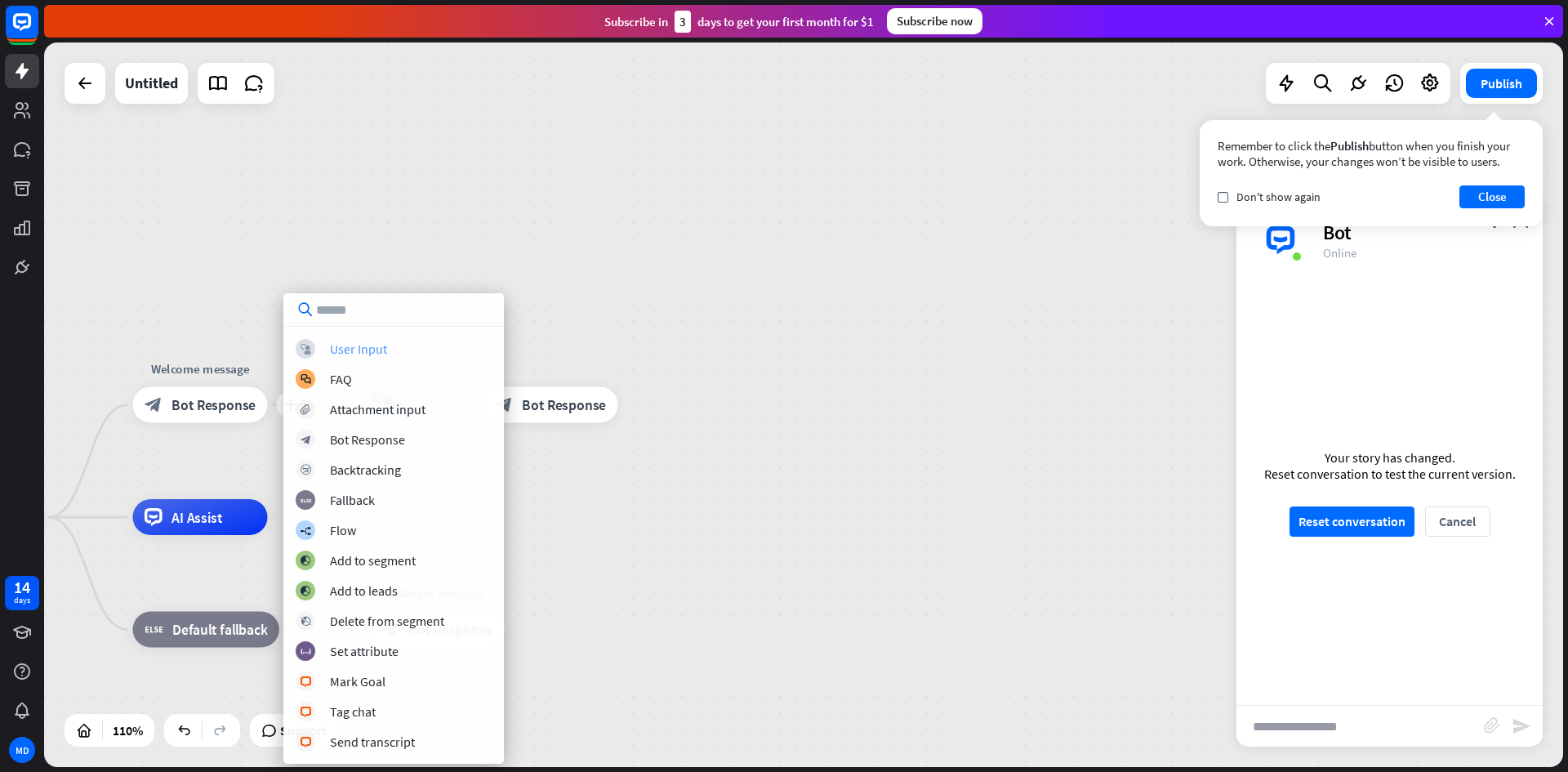
click at [358, 345] on div "User Input" at bounding box center [358, 348] width 57 height 16
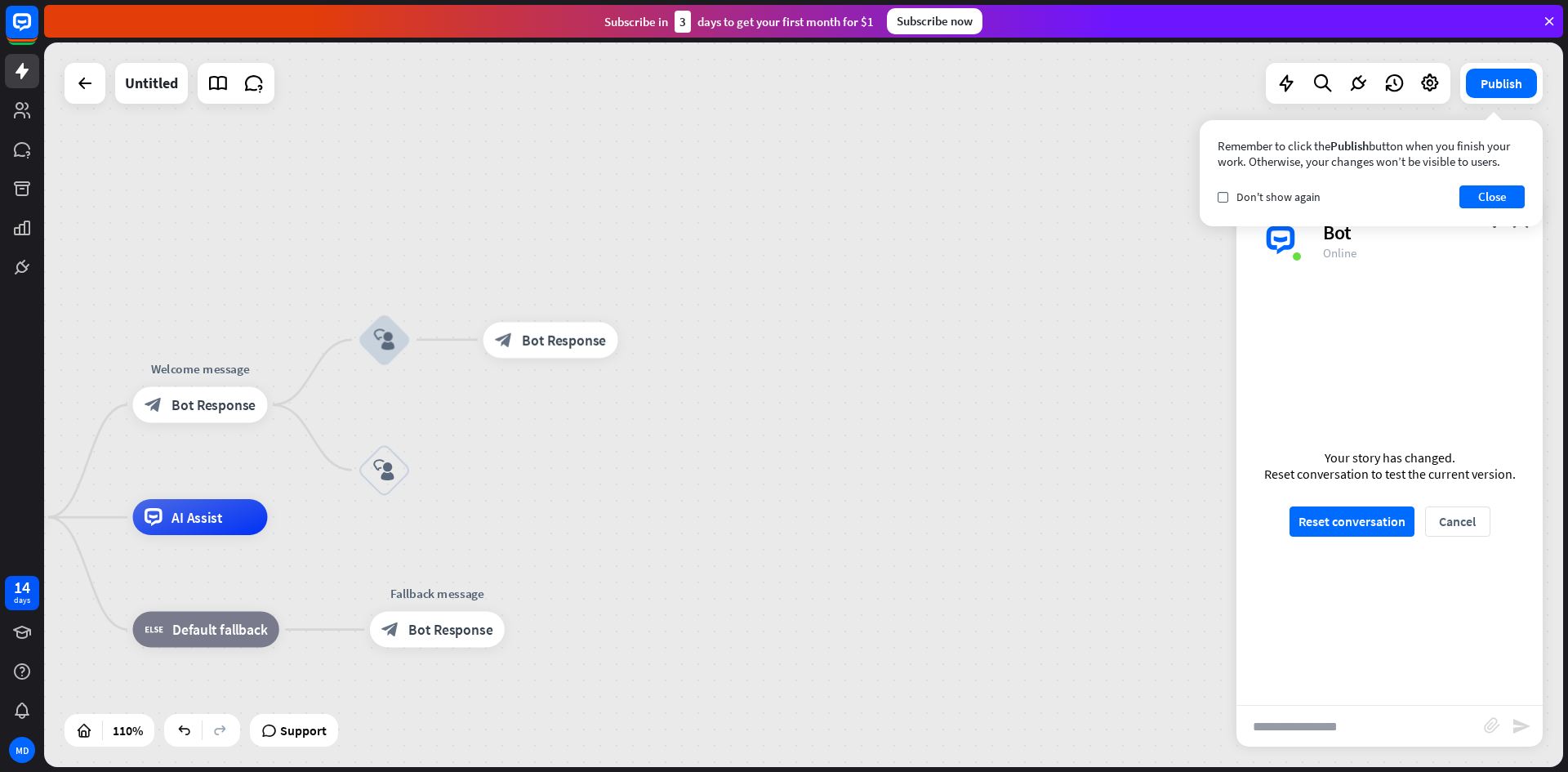
drag, startPoint x: 1356, startPoint y: 181, endPoint x: 1363, endPoint y: 157, distance: 25.0
click at [1360, 165] on div "Remember to click the Publish button when you finish your work. Otherwise, your…" at bounding box center [1371, 173] width 343 height 106
click at [1231, 264] on div "home_2 Start point Welcome message block_bot_response Bot Response block_user_i…" at bounding box center [804, 404] width 1519 height 725
click at [1184, 277] on div "home_2 Start point Welcome message block_bot_response Bot Response block_user_i…" at bounding box center [804, 404] width 1519 height 725
click at [386, 478] on icon "block_user_input" at bounding box center [384, 469] width 22 height 22
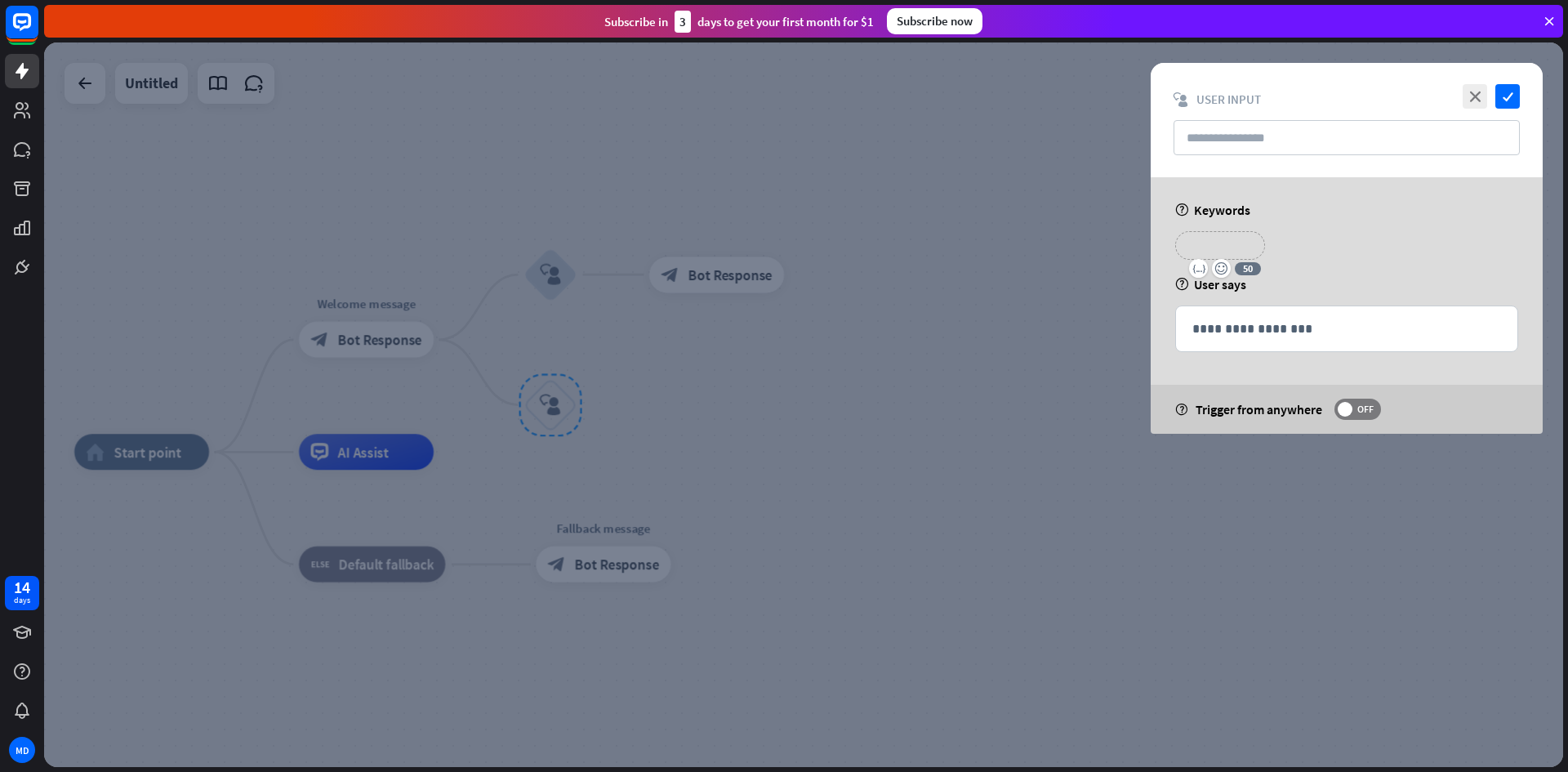
click at [1190, 246] on p "**********" at bounding box center [1220, 245] width 66 height 21
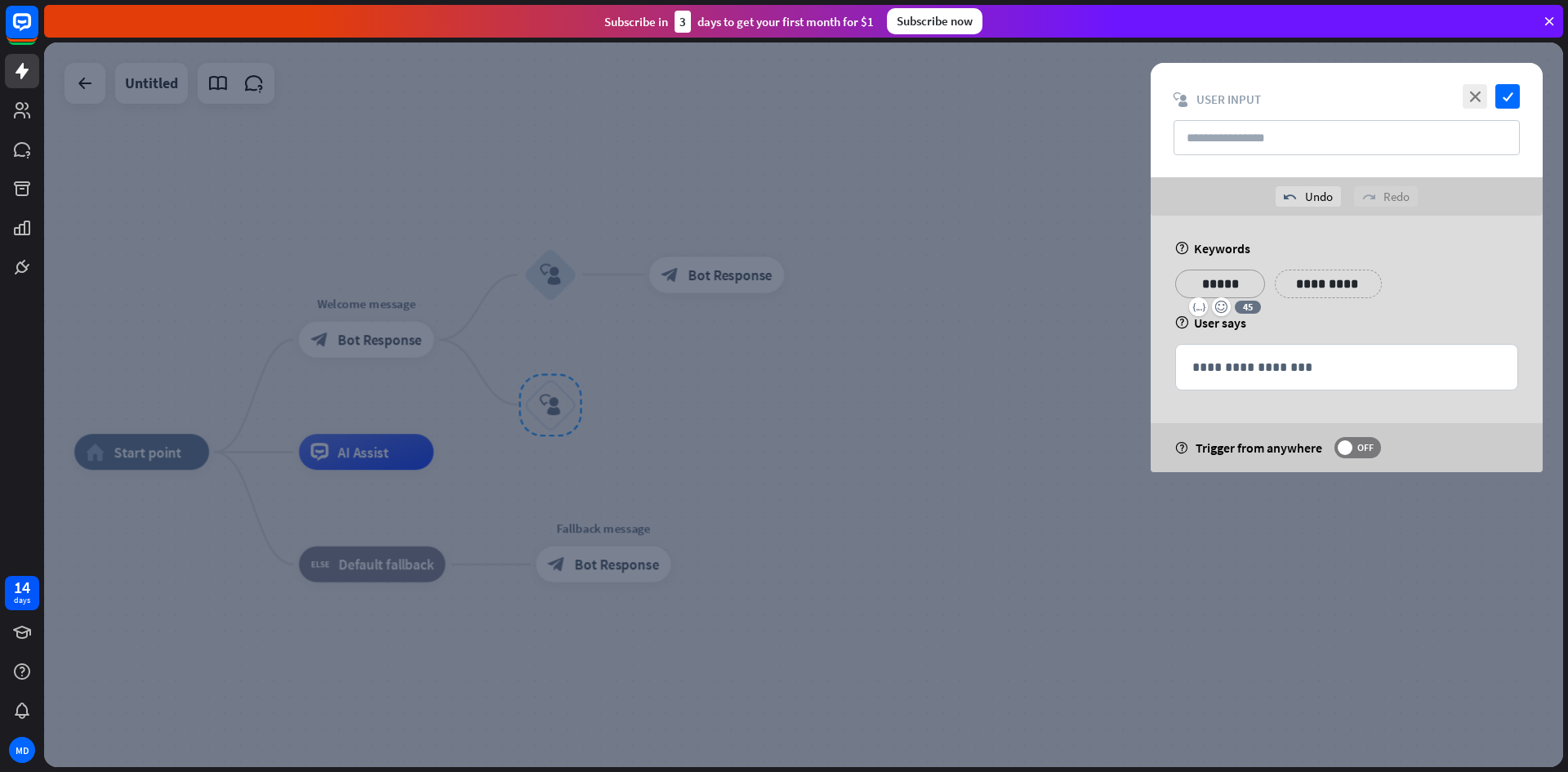
click at [1217, 283] on p "*****" at bounding box center [1220, 284] width 66 height 21
click at [1309, 288] on p "**********" at bounding box center [1328, 284] width 83 height 21
click at [1529, 87] on div "close check block_user_input User Input" at bounding box center [1346, 120] width 392 height 115
click at [1507, 98] on icon "check" at bounding box center [1508, 96] width 24 height 24
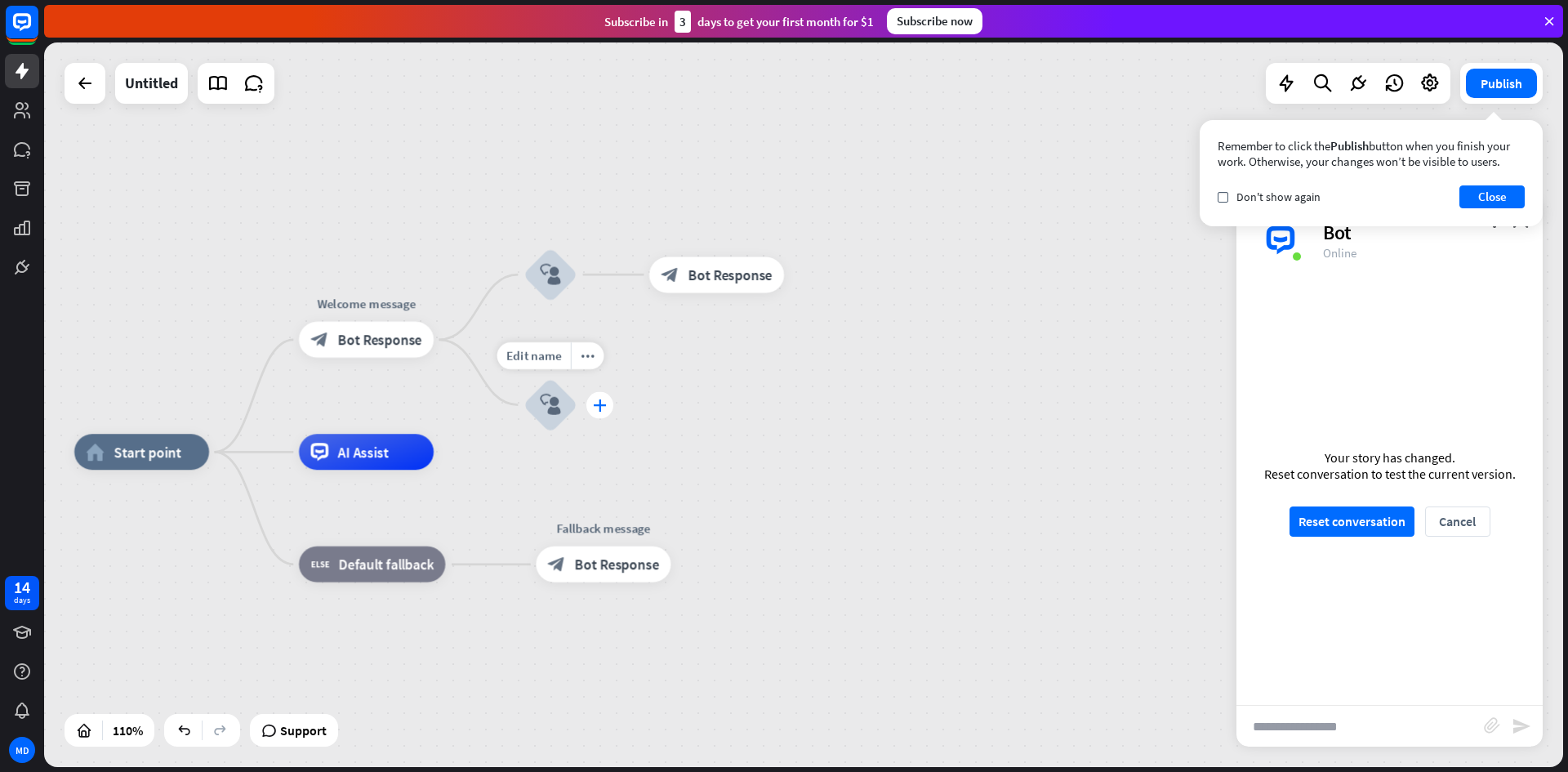
click at [604, 414] on div "plus" at bounding box center [600, 404] width 27 height 27
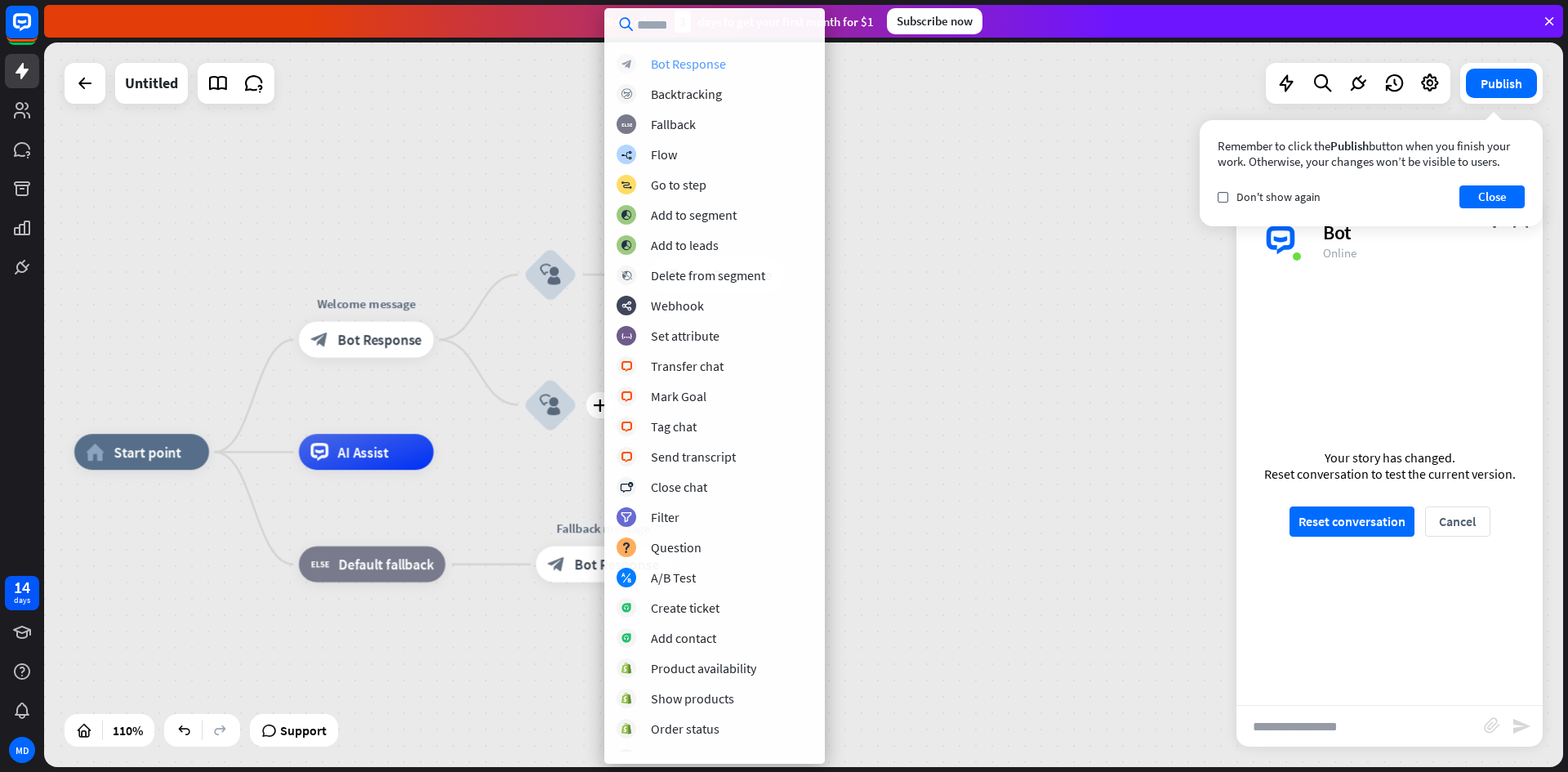
click at [689, 65] on div "Bot Response" at bounding box center [688, 63] width 75 height 16
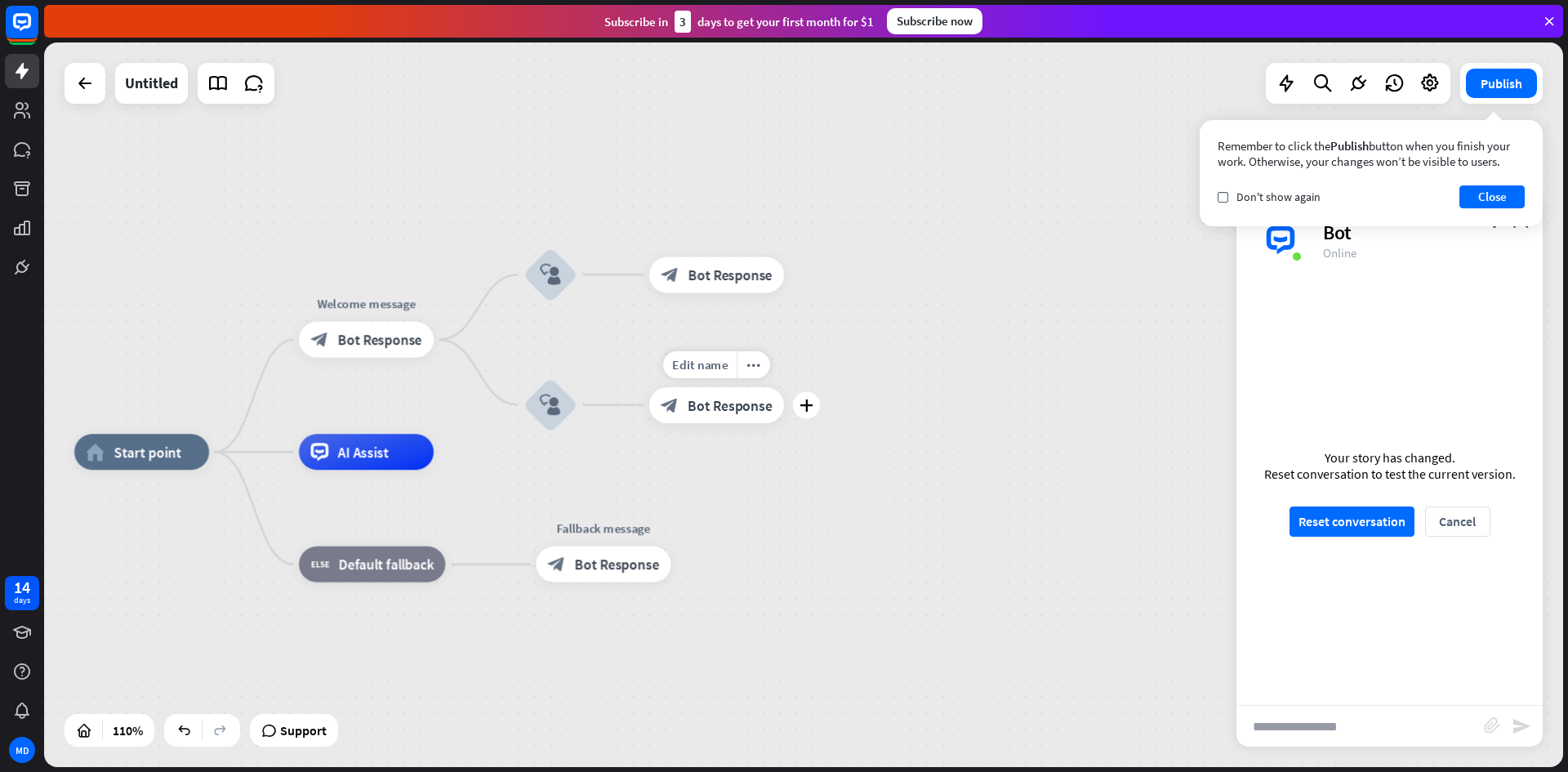
click at [714, 396] on div "block_bot_response Bot Response" at bounding box center [716, 405] width 134 height 36
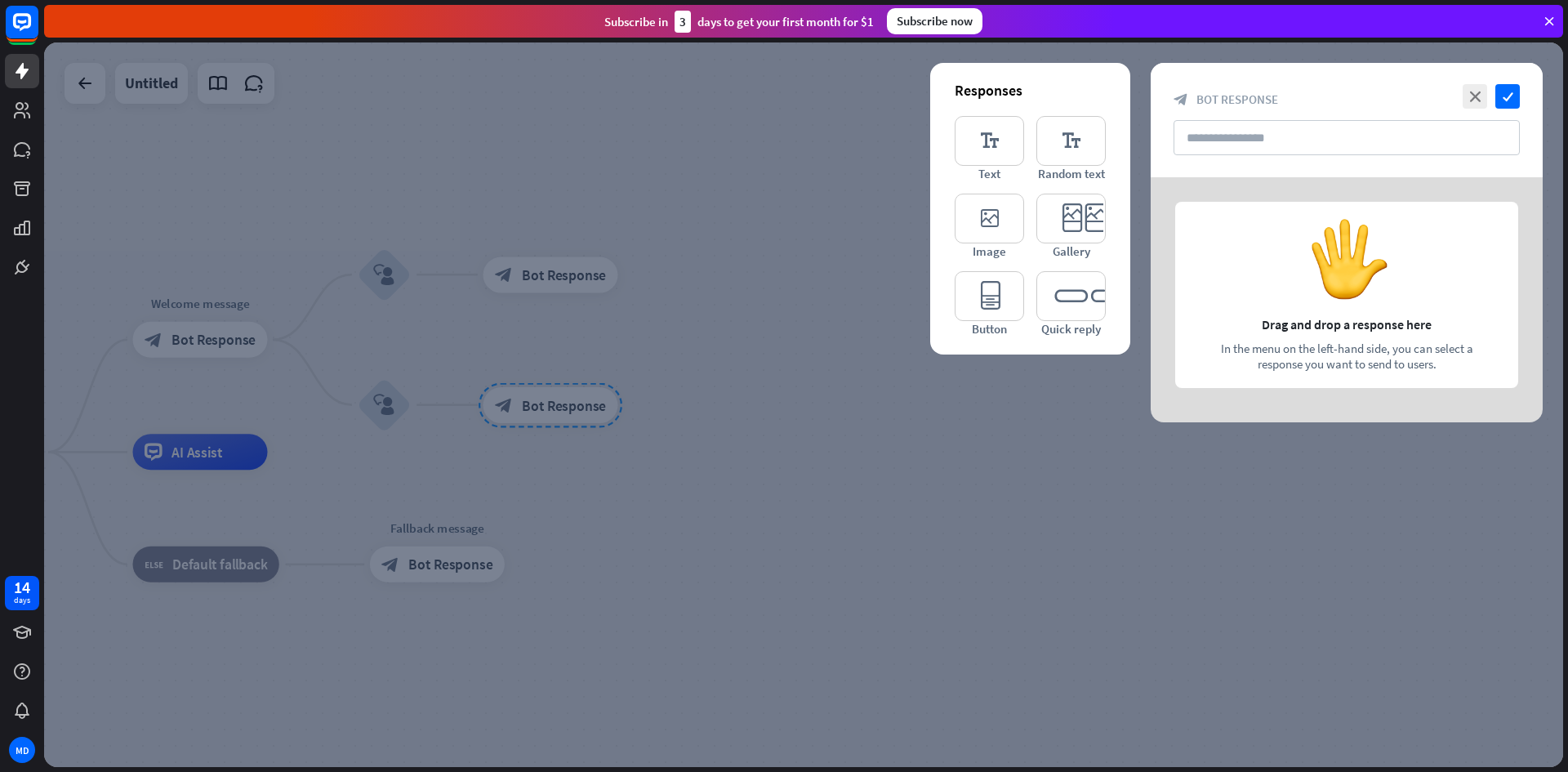
click at [714, 329] on div at bounding box center [804, 404] width 1519 height 725
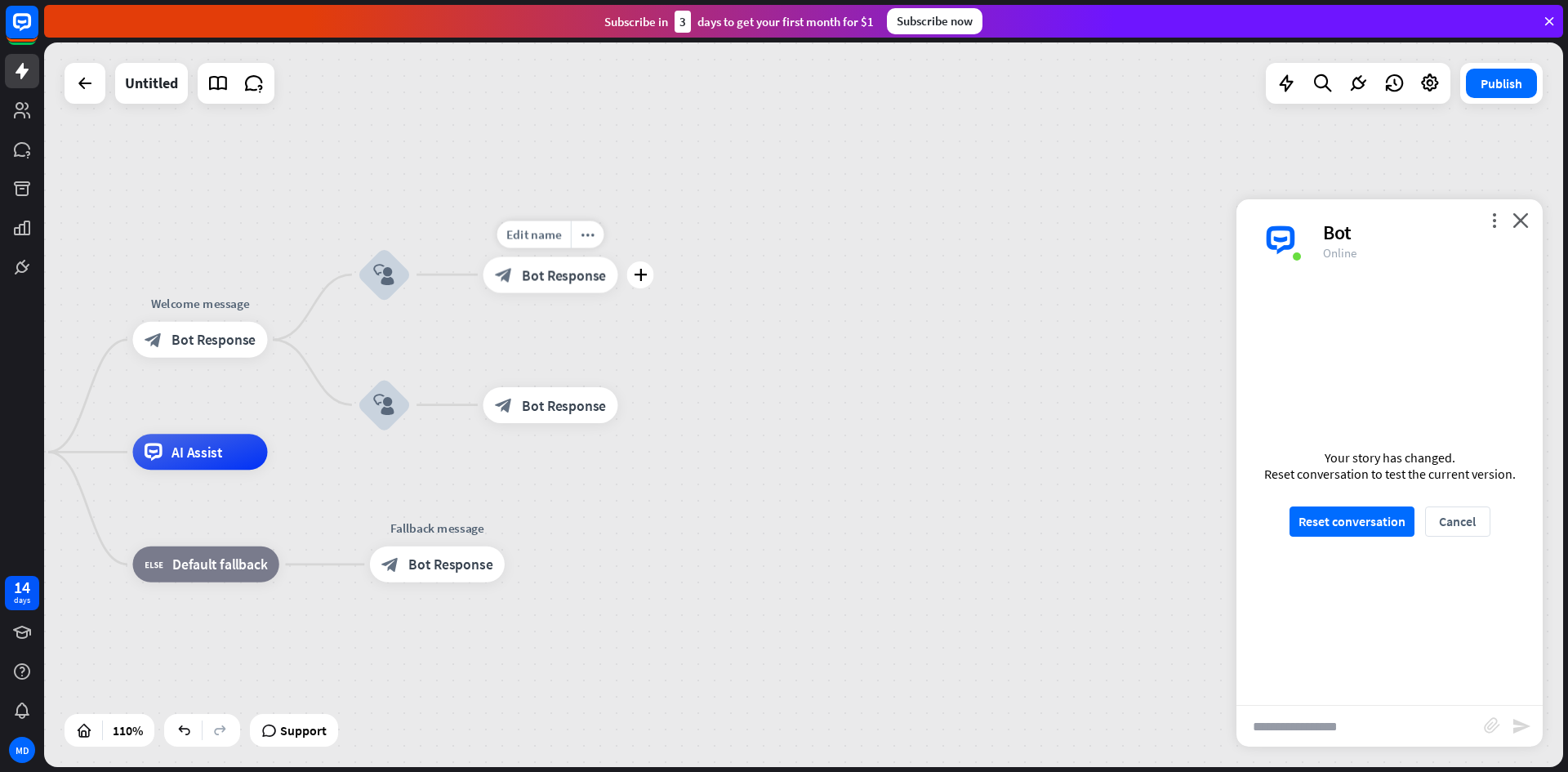
click at [560, 272] on span "Bot Response" at bounding box center [563, 274] width 84 height 18
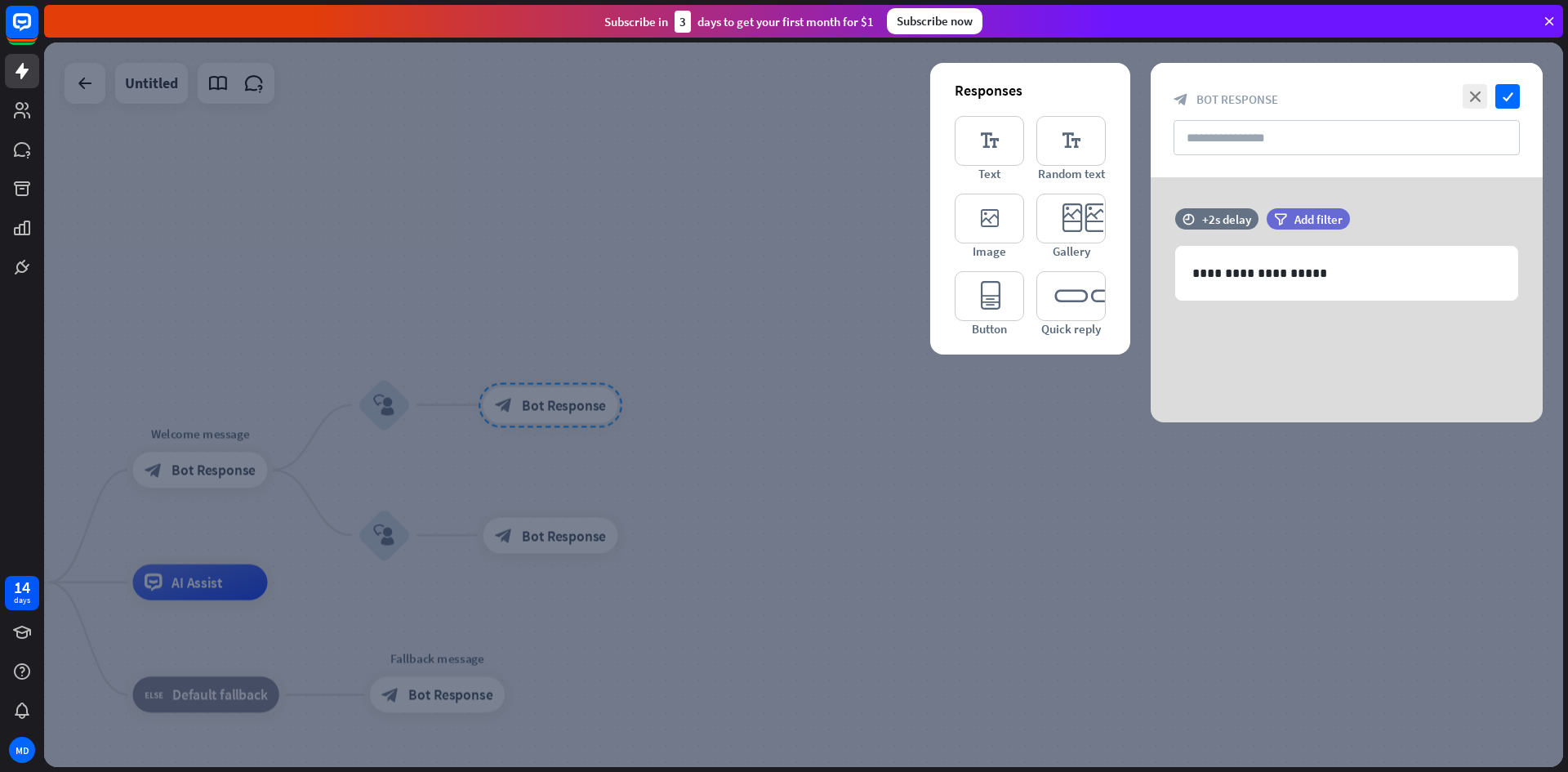
click at [1073, 475] on div at bounding box center [804, 404] width 1519 height 725
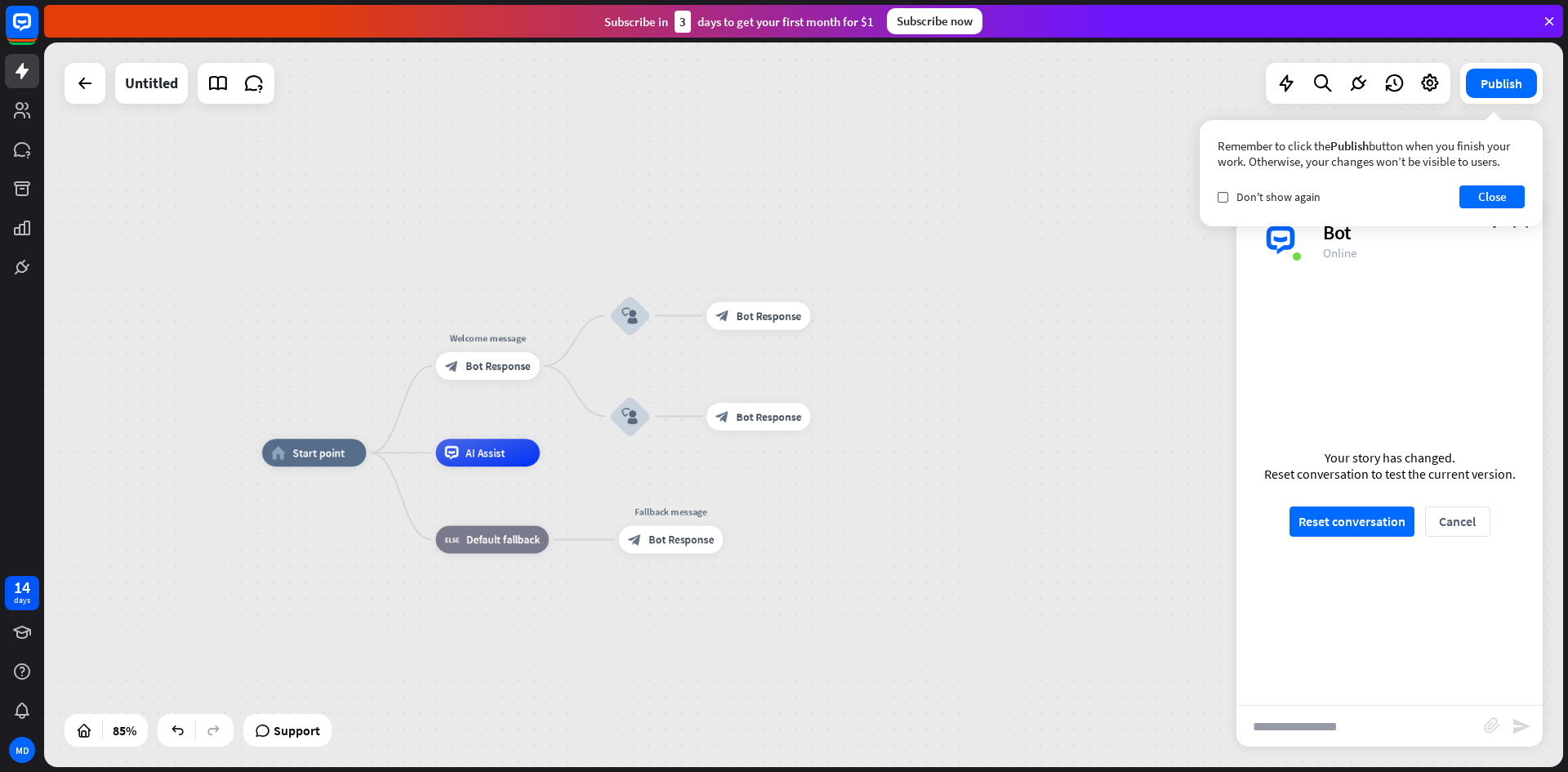
drag, startPoint x: 633, startPoint y: 613, endPoint x: 884, endPoint y: 519, distance: 268.0
click at [884, 519] on div "home_2 Start point Welcome message block_bot_response Bot Response block_user_i…" at bounding box center [908, 760] width 1292 height 616
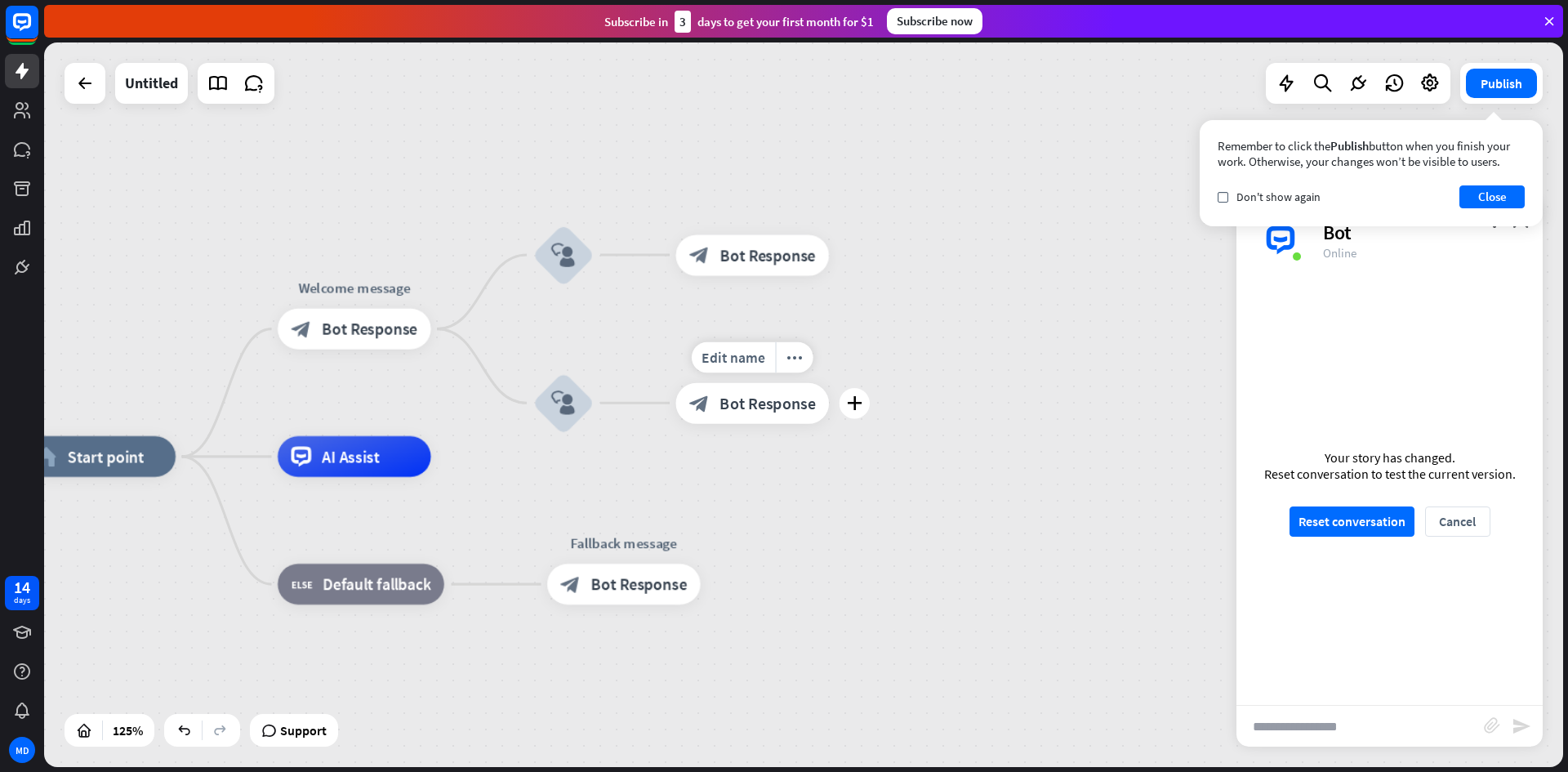
click at [794, 420] on div "block_bot_response Bot Response" at bounding box center [752, 402] width 153 height 40
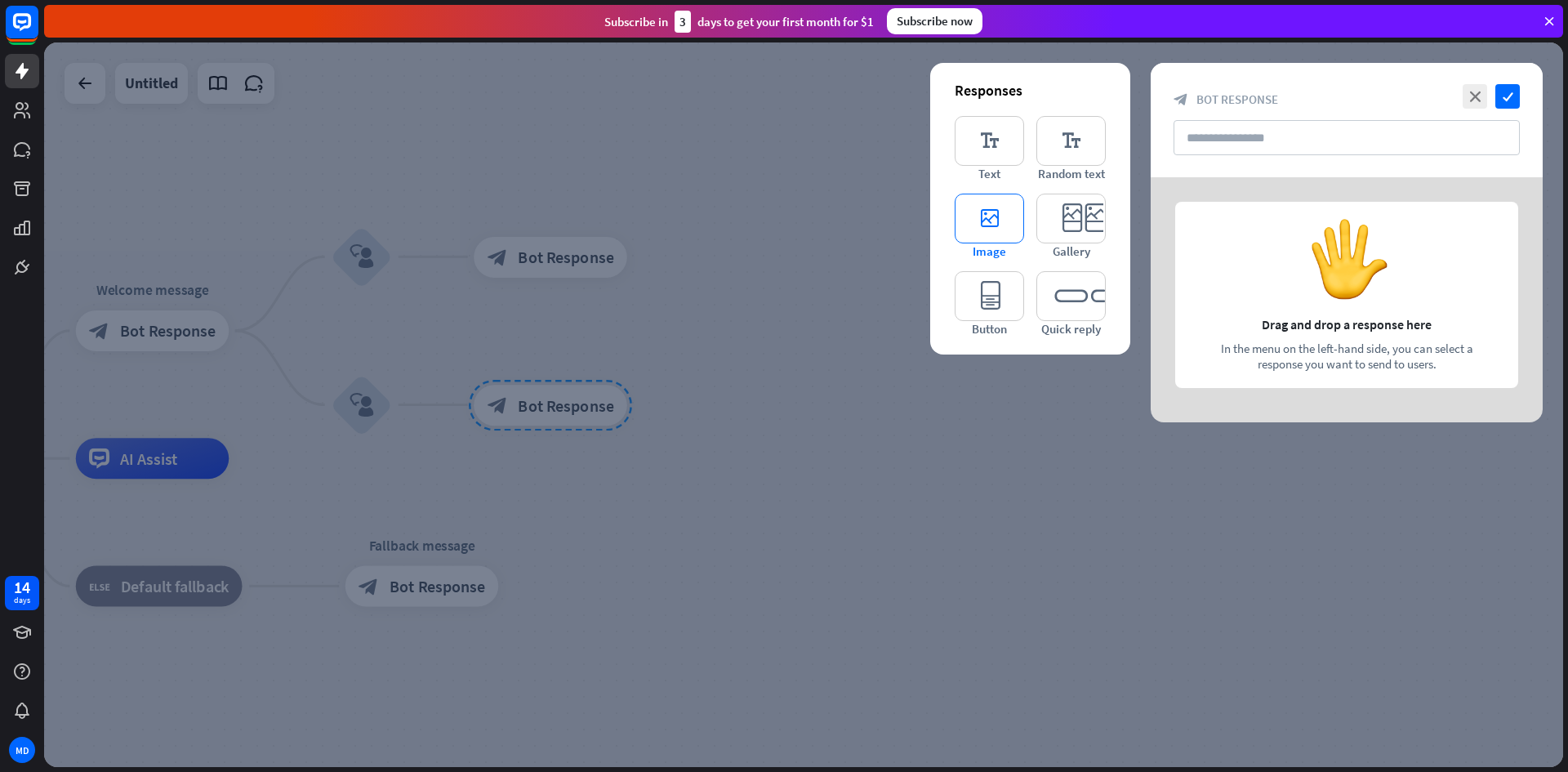
click at [995, 228] on icon "editor_image" at bounding box center [990, 218] width 70 height 50
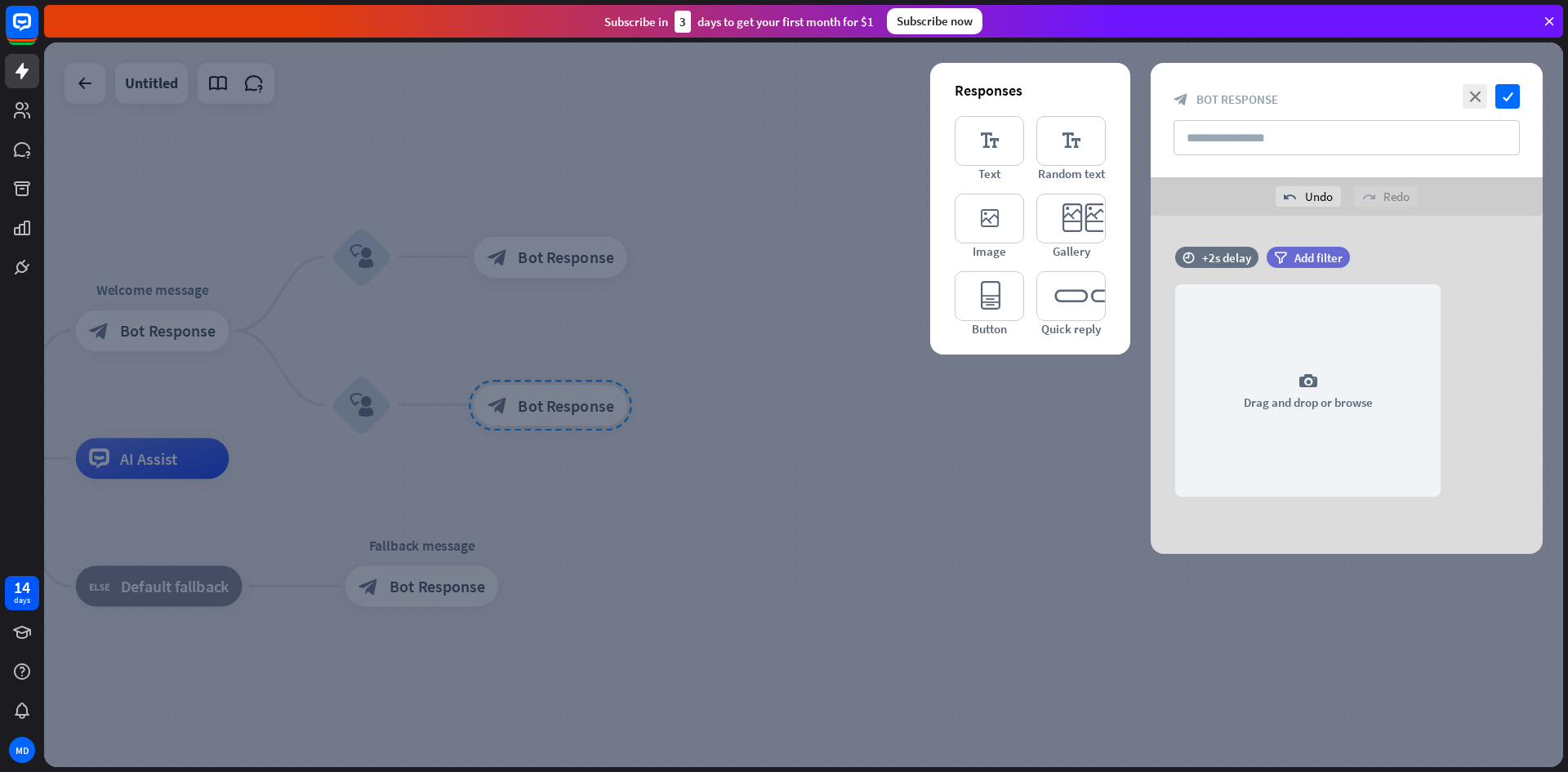
click at [900, 466] on div at bounding box center [804, 404] width 1519 height 725
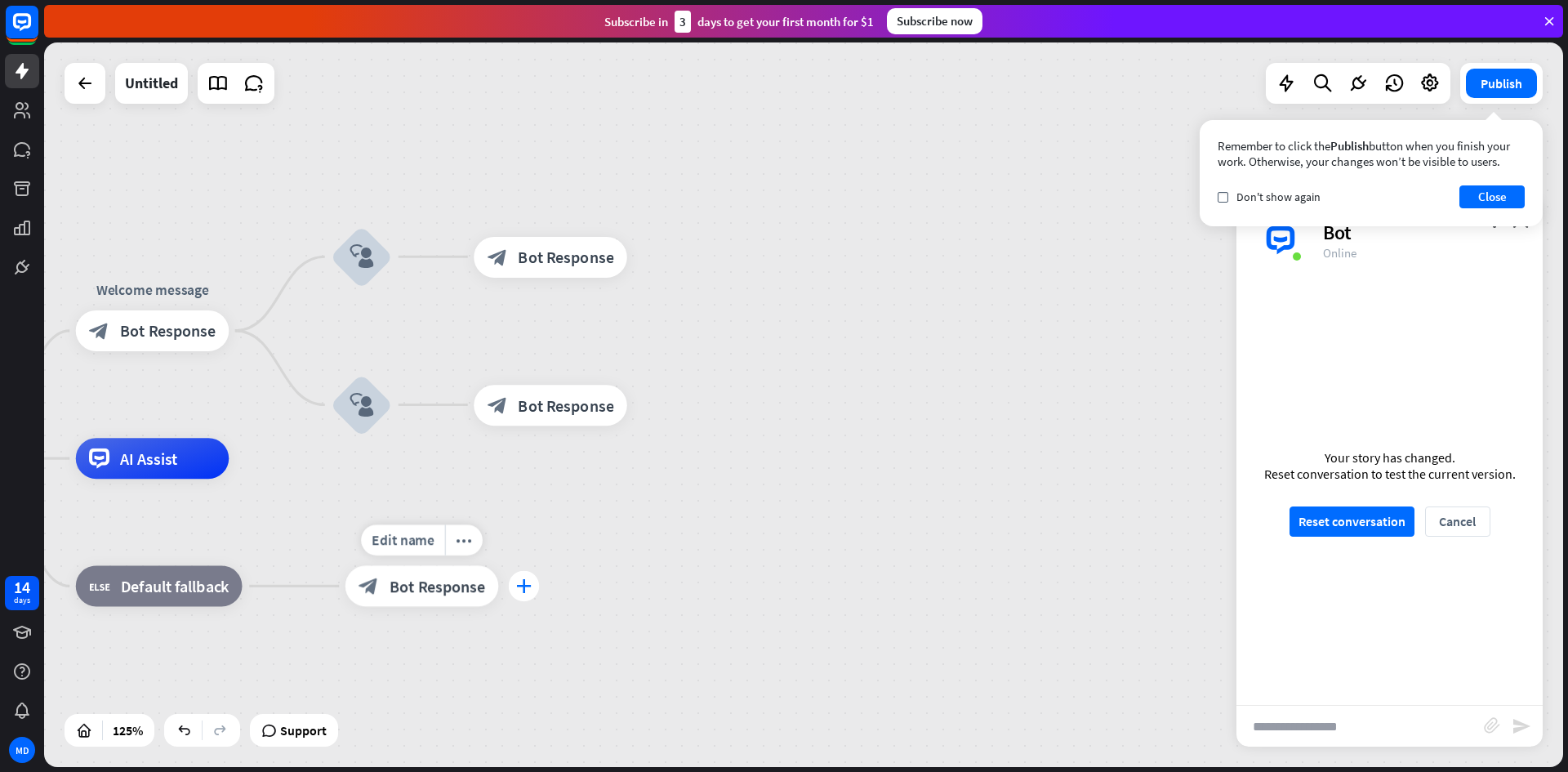
click at [530, 583] on icon "plus" at bounding box center [524, 587] width 16 height 15
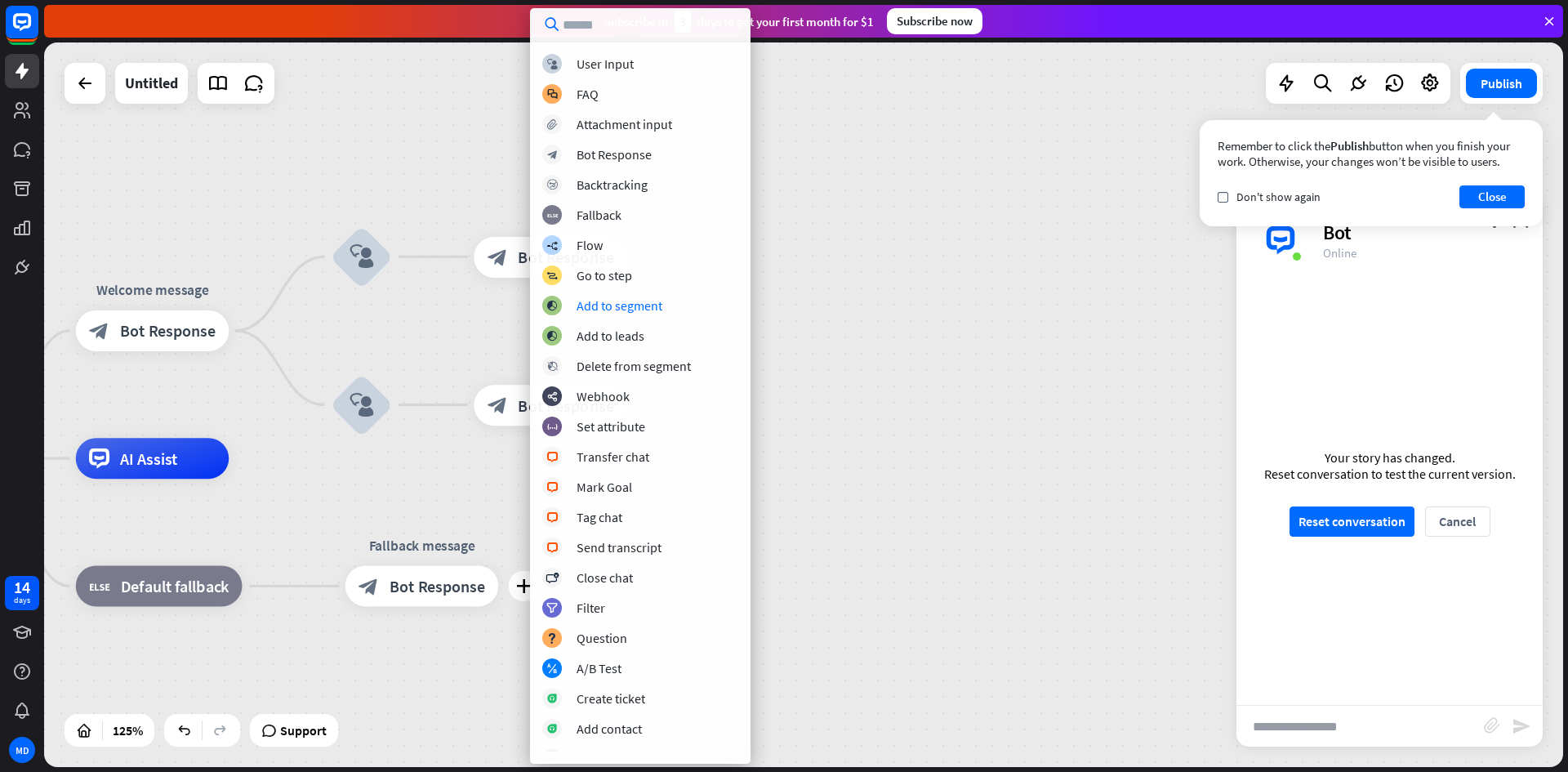
click at [829, 419] on div "home_2 Start point Welcome message block_bot_response Bot Response block_user_i…" at bounding box center [804, 404] width 1519 height 725
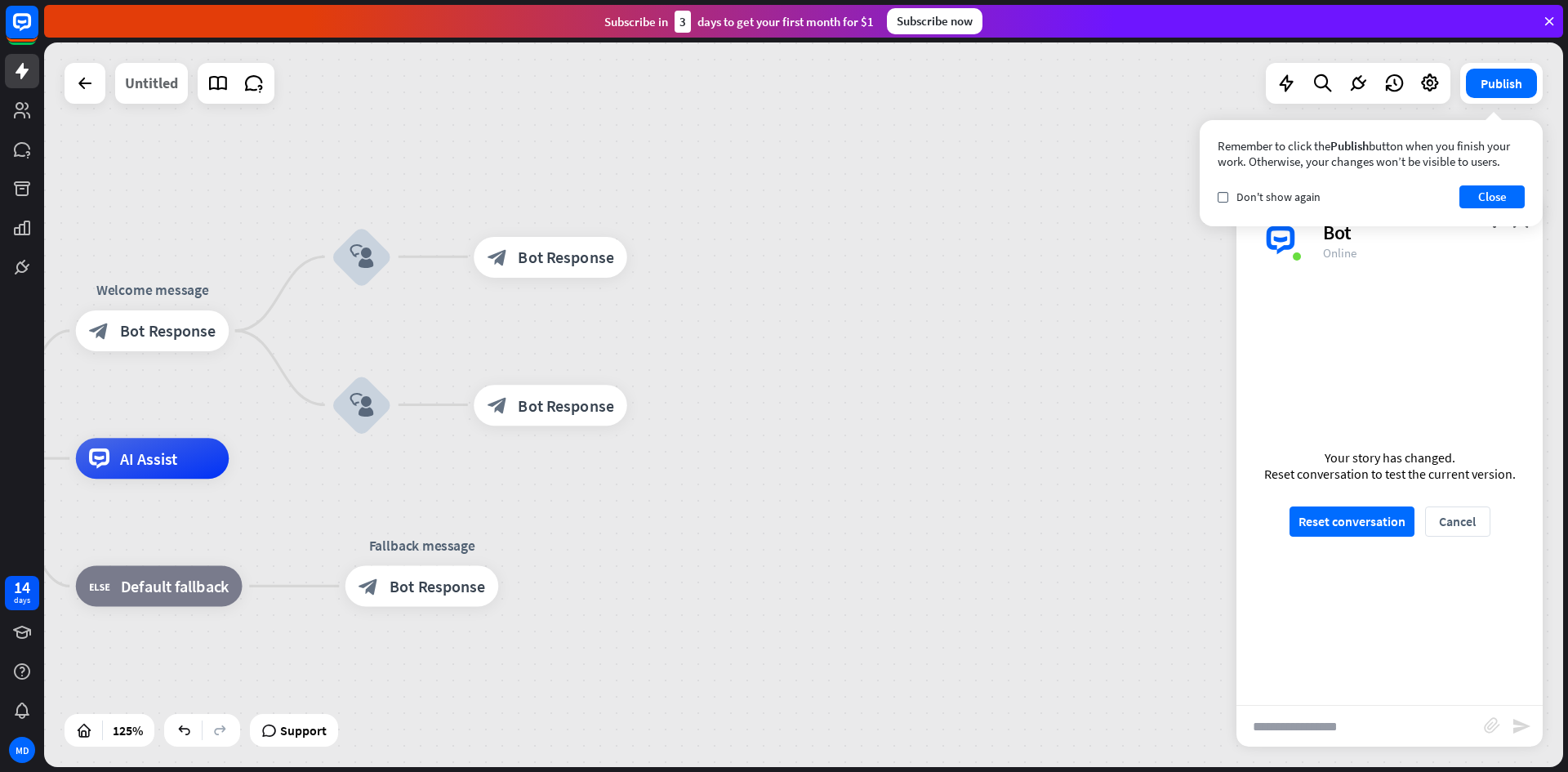
click at [166, 78] on div "Untitled" at bounding box center [151, 83] width 53 height 40
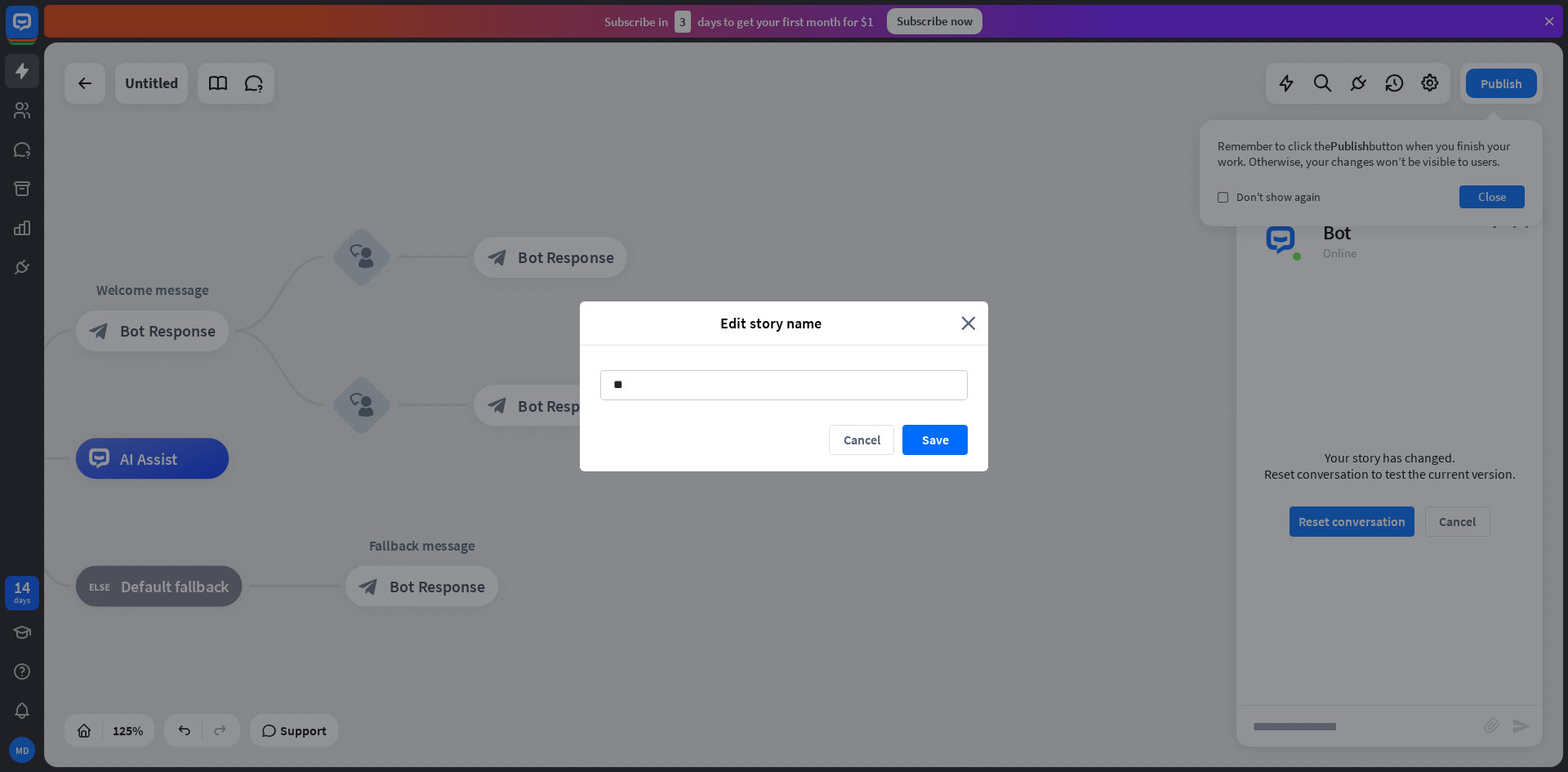
type input "*"
type input "**********"
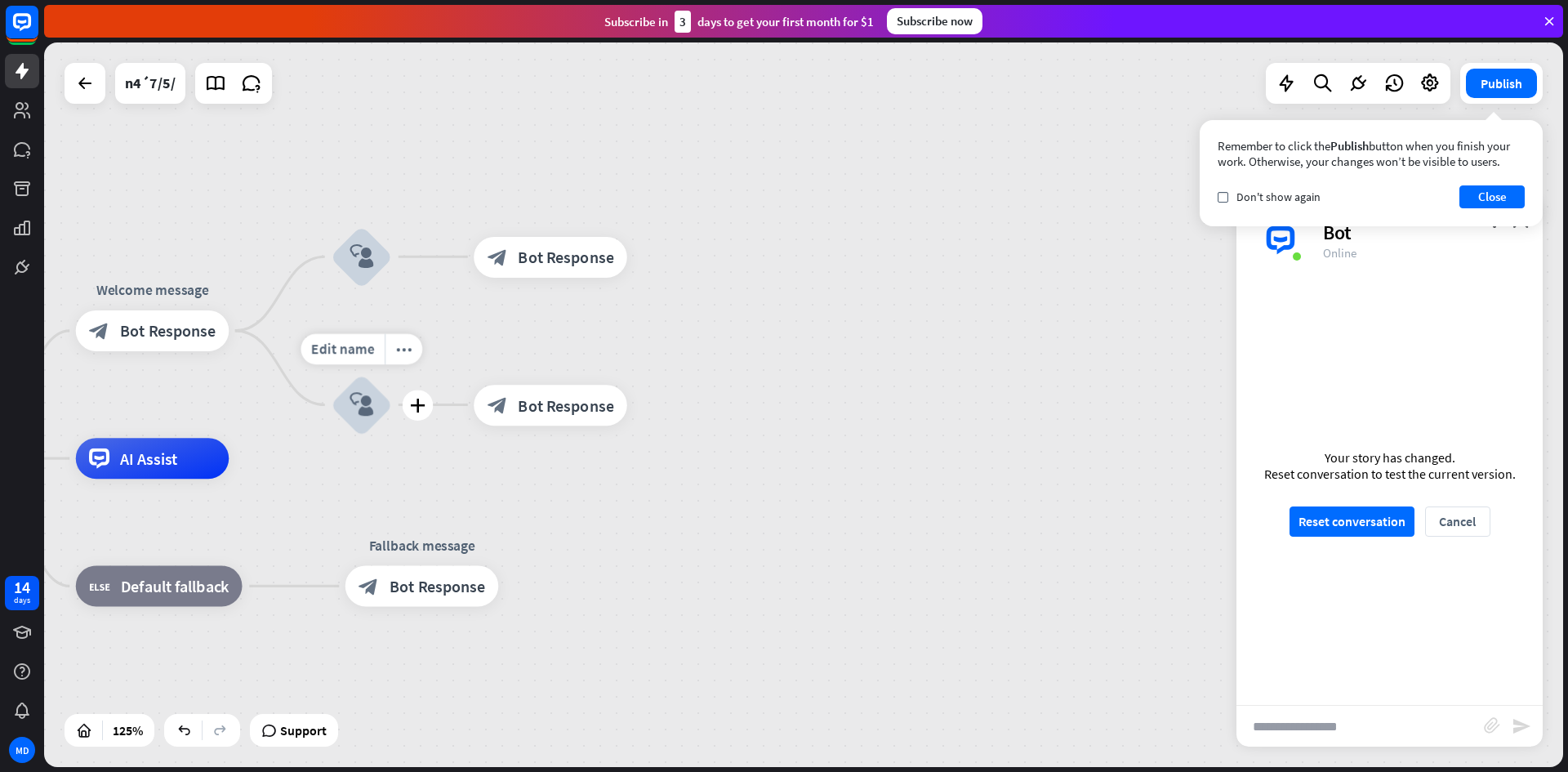
click at [357, 382] on div "block_user_input" at bounding box center [361, 404] width 61 height 61
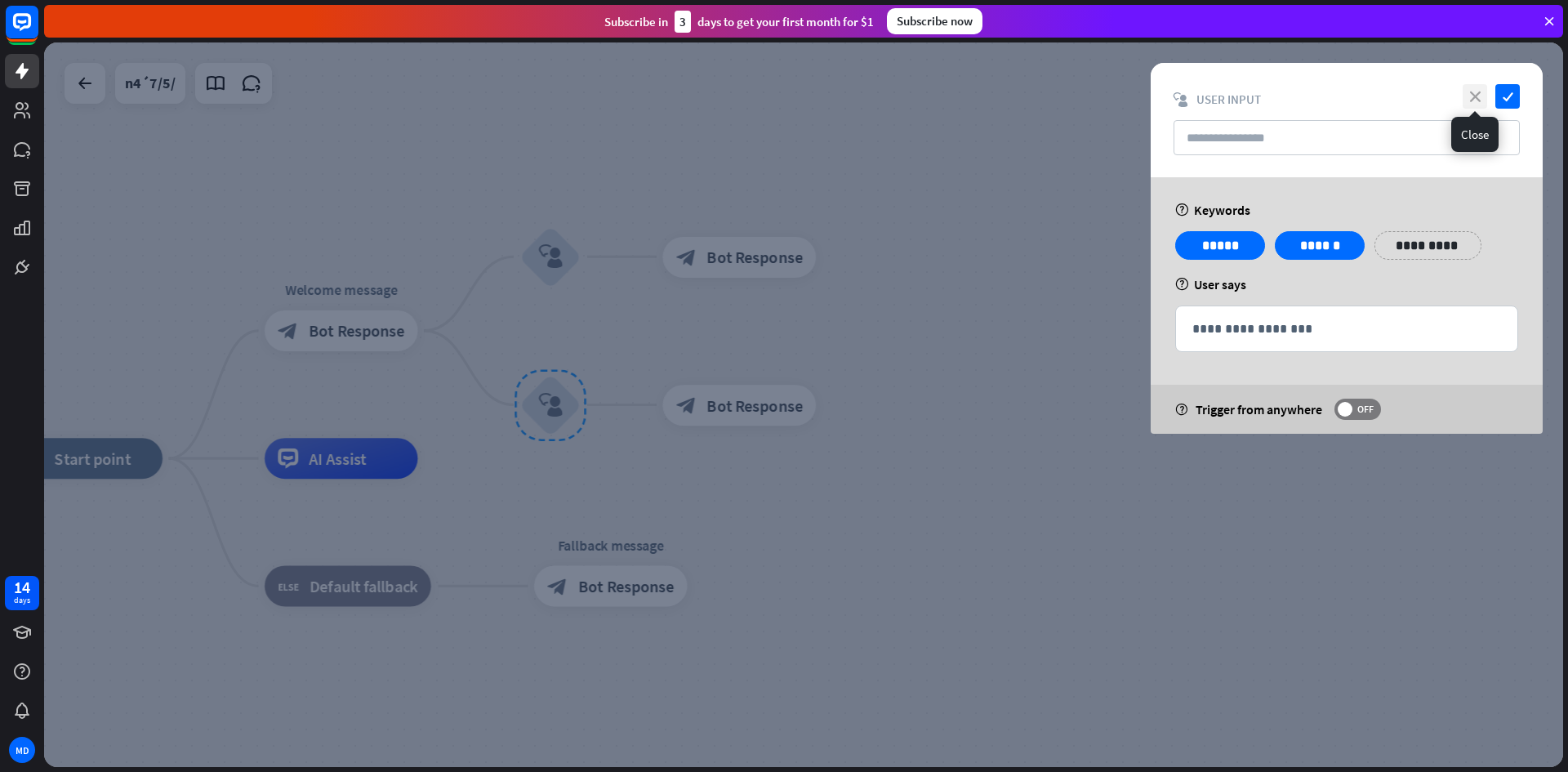
click at [1467, 94] on icon "close" at bounding box center [1475, 96] width 24 height 24
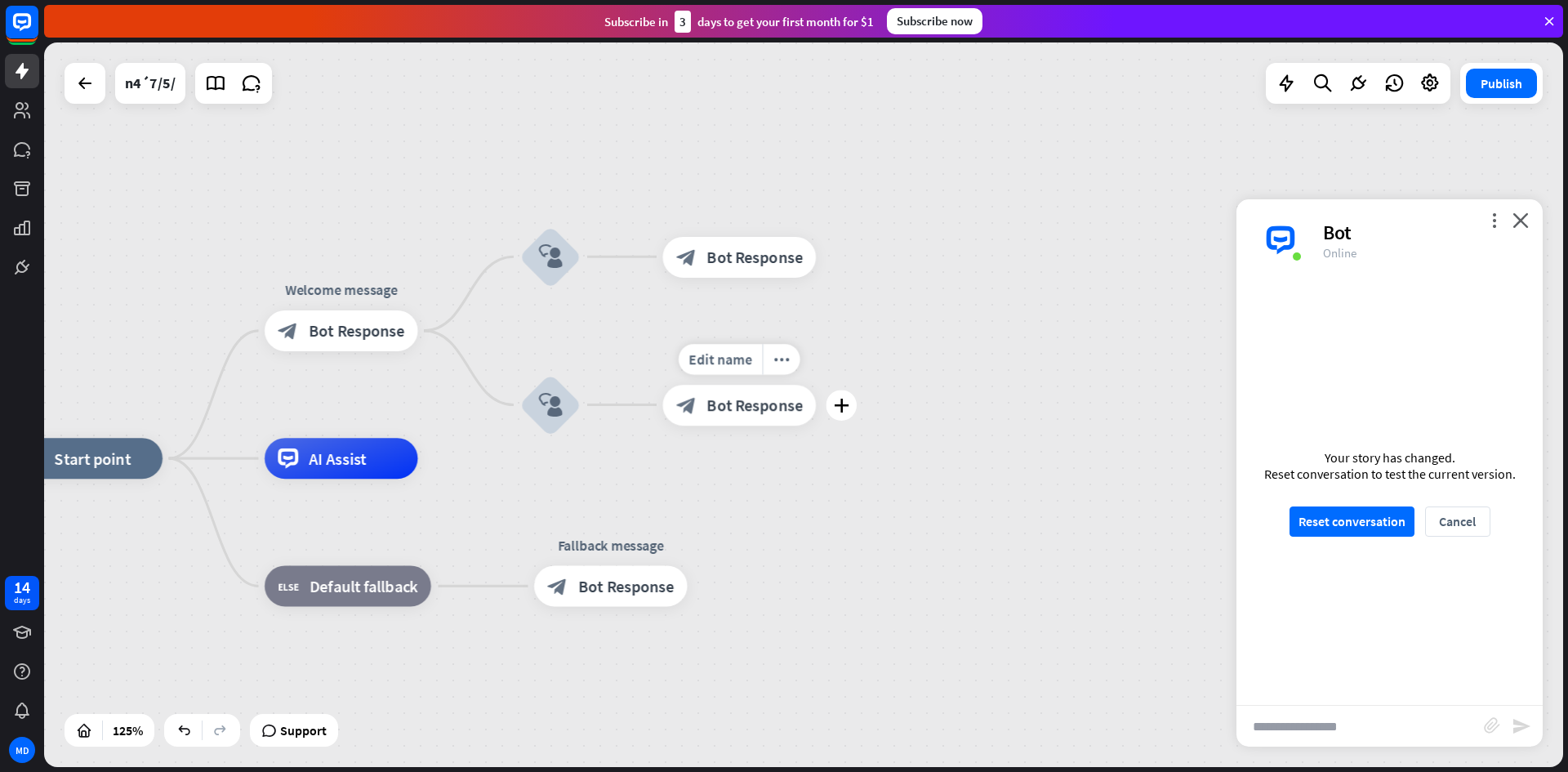
click at [733, 401] on span "Bot Response" at bounding box center [755, 405] width 97 height 21
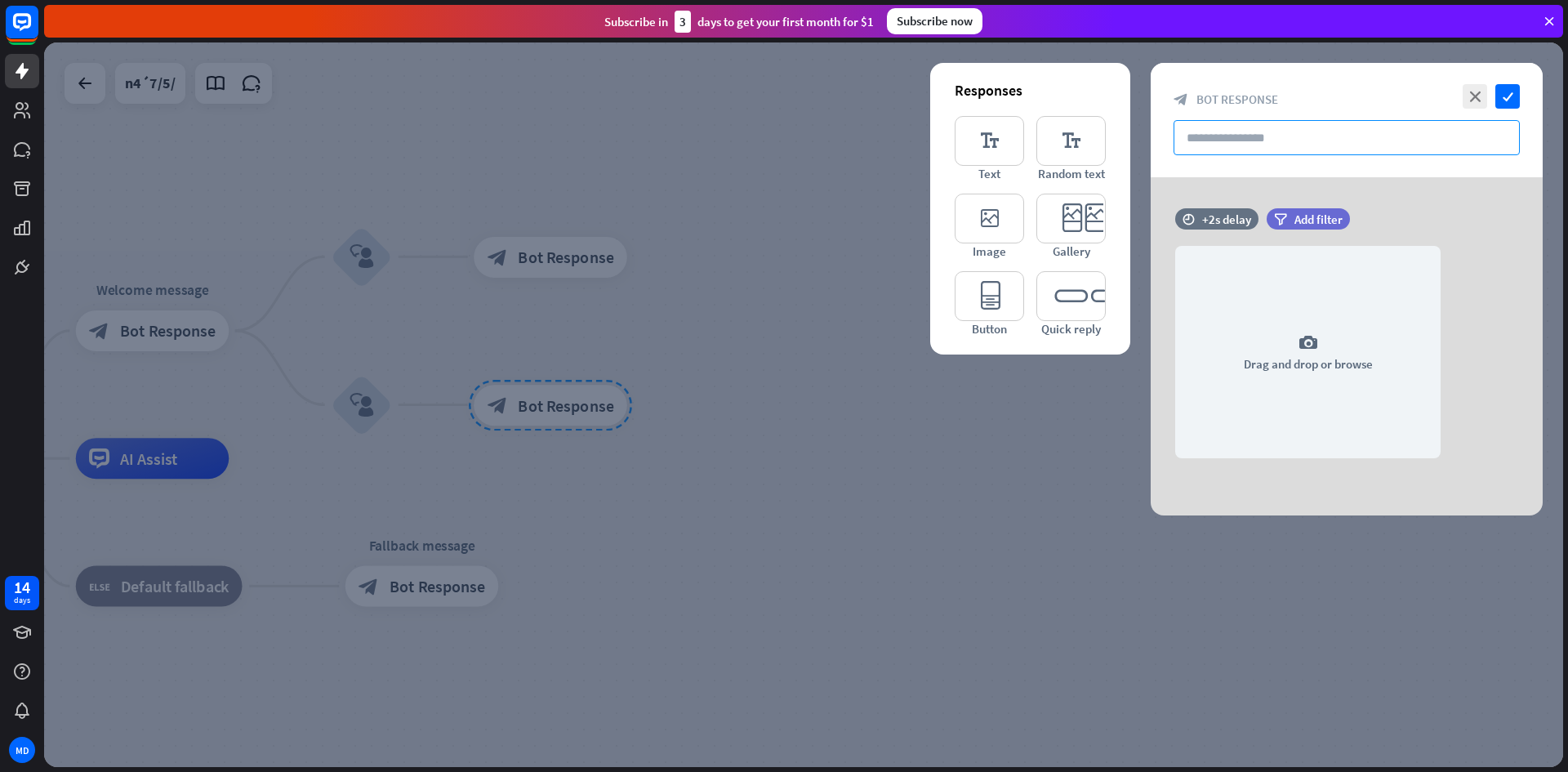
click at [1211, 139] on input "text" at bounding box center [1346, 137] width 346 height 35
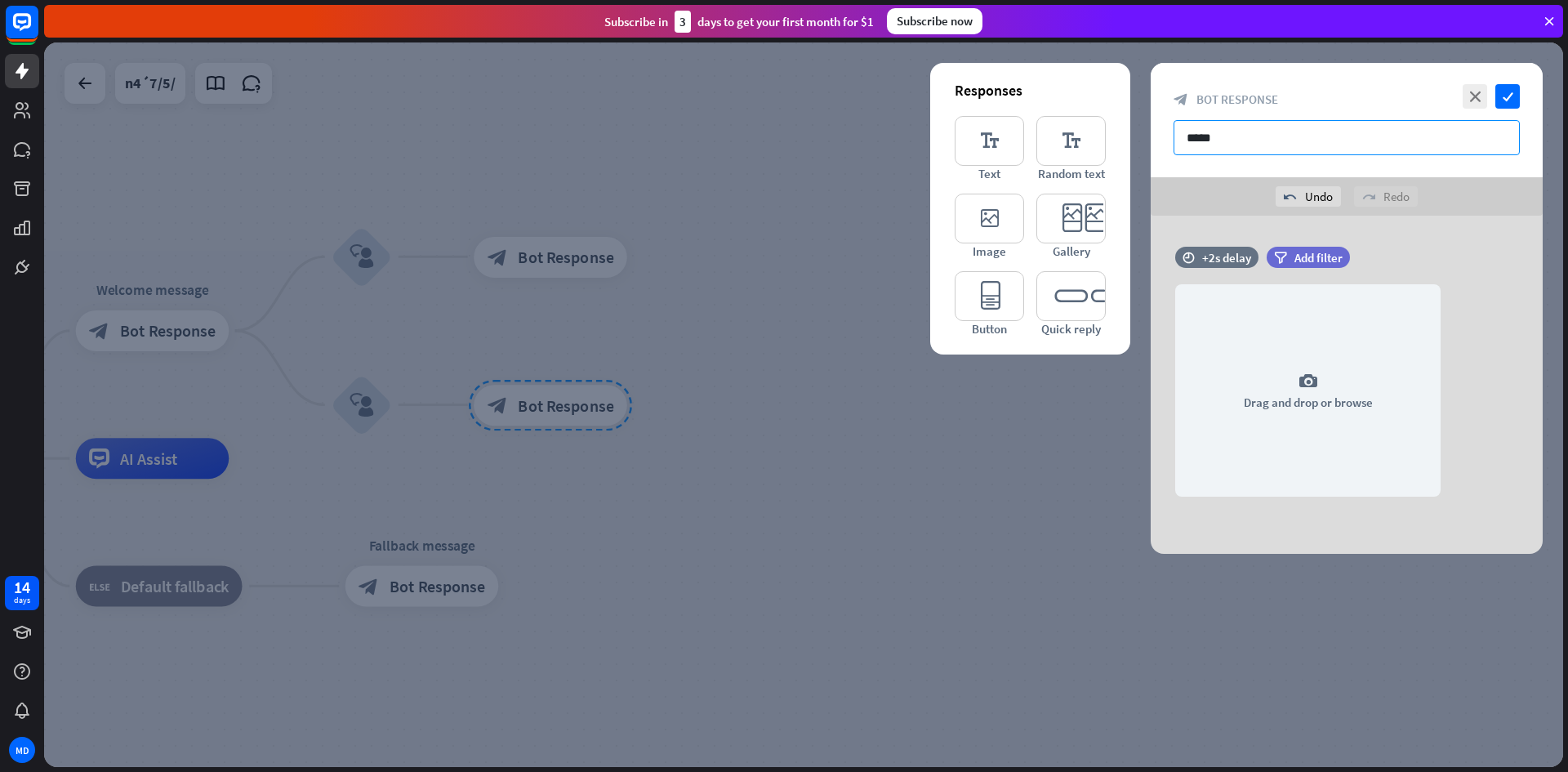
type input "******"
drag, startPoint x: 1346, startPoint y: 138, endPoint x: 1131, endPoint y: 139, distance: 215.0
click at [1131, 139] on div "close check block_bot_response Bot Response ****** undo Undo redo Redo Response…" at bounding box center [804, 404] width 1519 height 725
click at [969, 138] on icon "editor_text" at bounding box center [990, 140] width 70 height 50
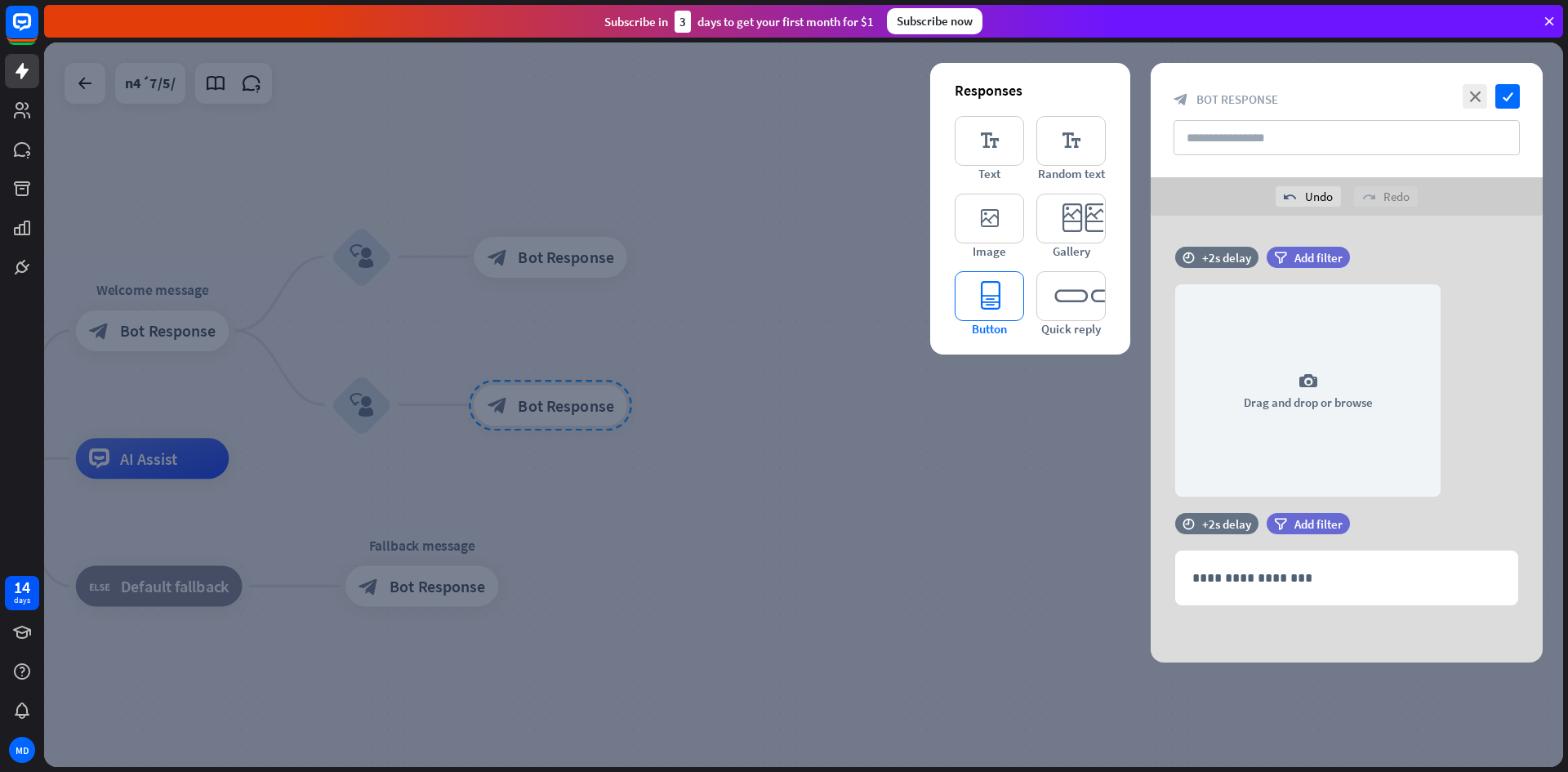
click at [964, 315] on icon "editor_button" at bounding box center [990, 295] width 70 height 50
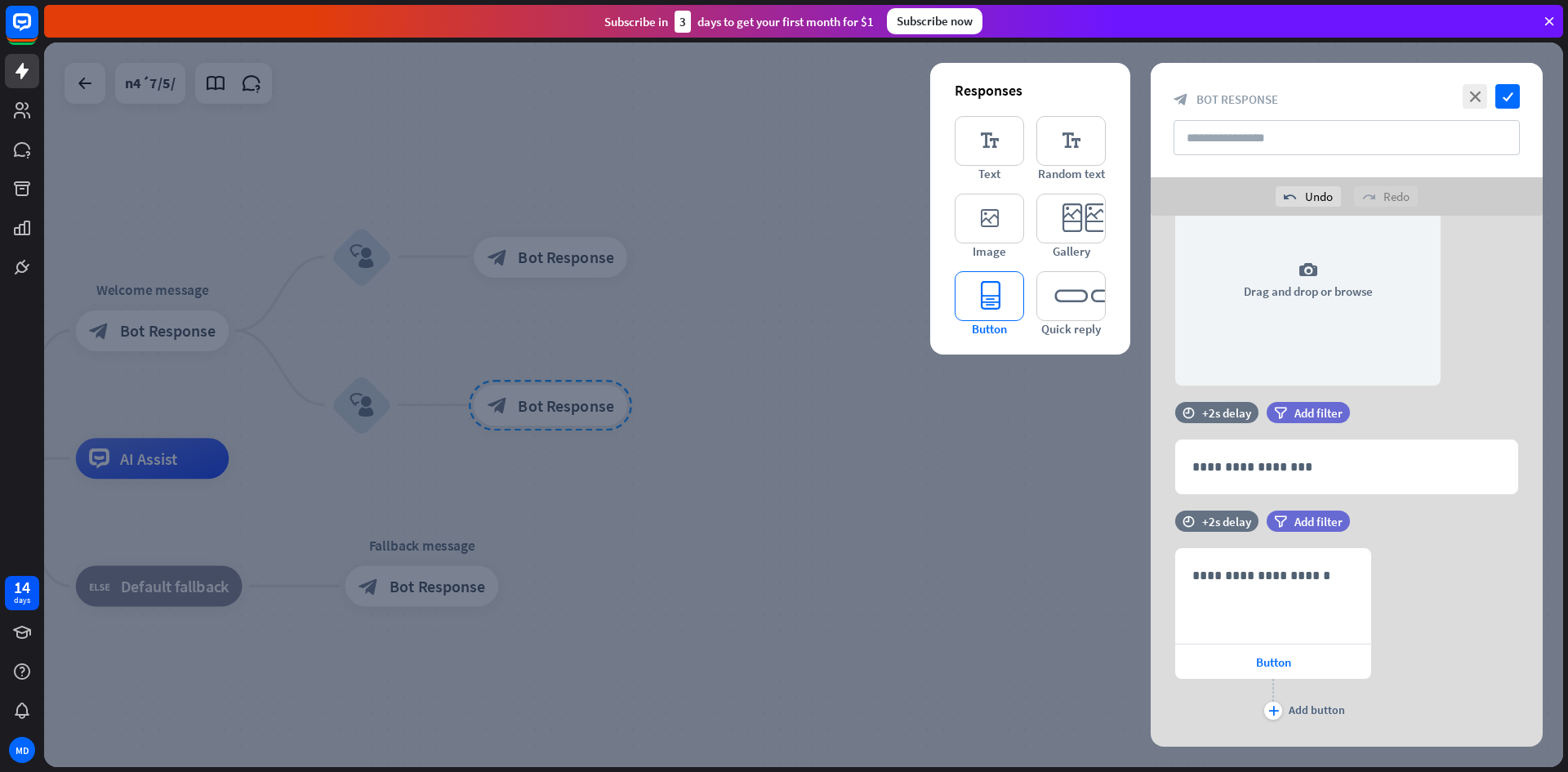
scroll to position [146, 0]
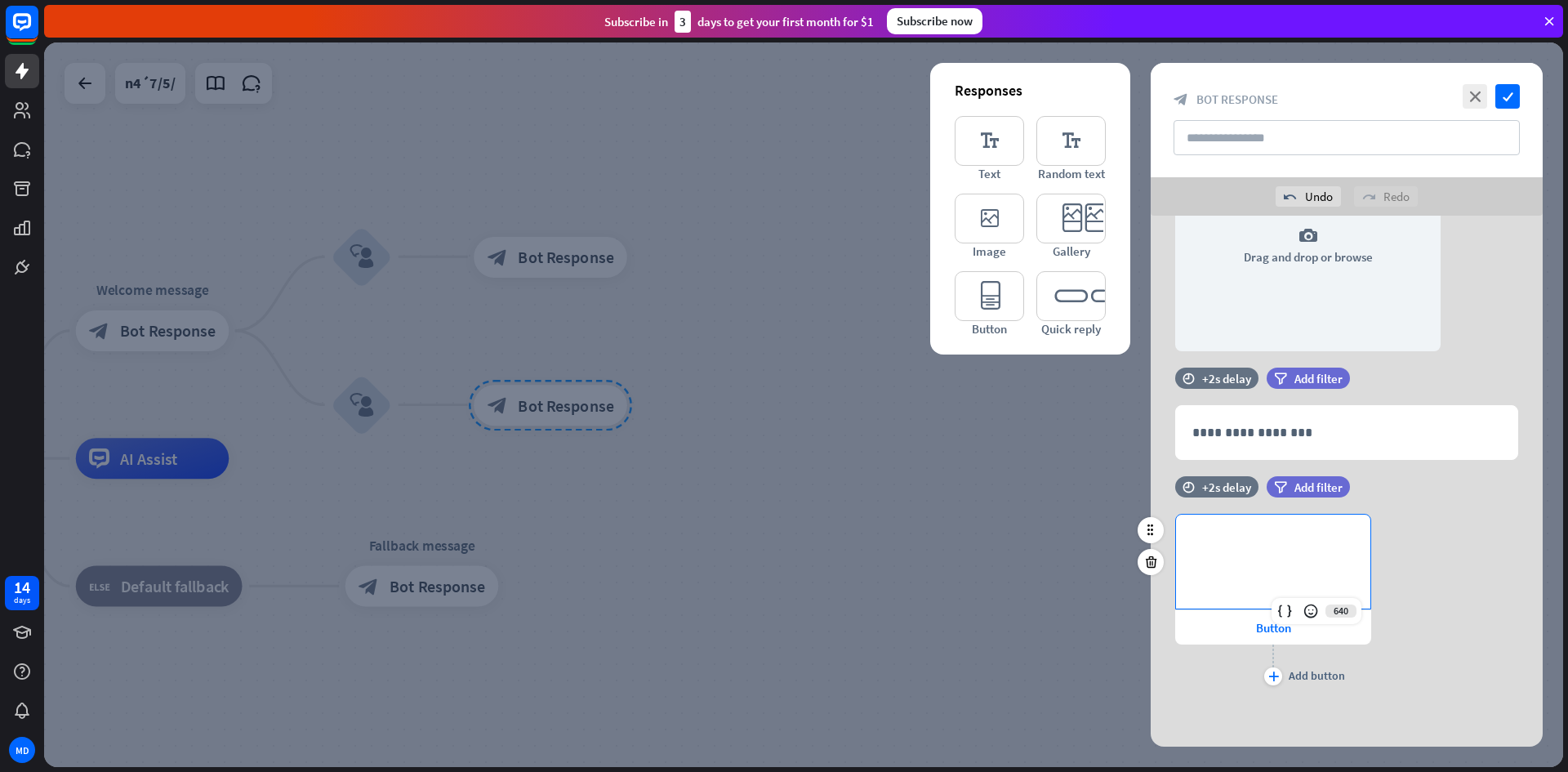
click at [1247, 544] on p "**********" at bounding box center [1273, 542] width 162 height 21
drag, startPoint x: 1247, startPoint y: 544, endPoint x: 1066, endPoint y: 297, distance: 306.2
click at [1066, 297] on icon "editor_quick_replies" at bounding box center [1072, 295] width 70 height 50
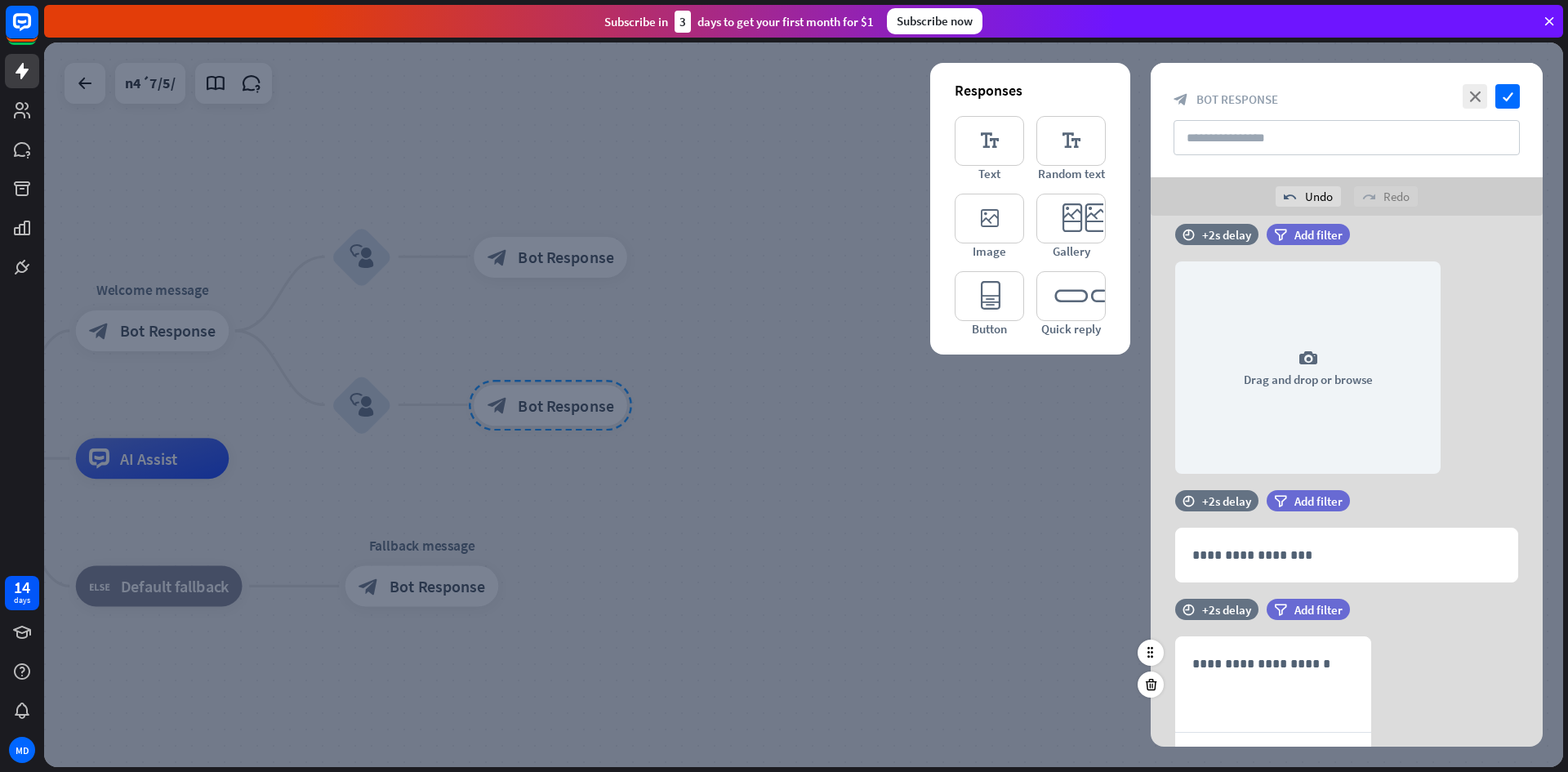
scroll to position [0, 0]
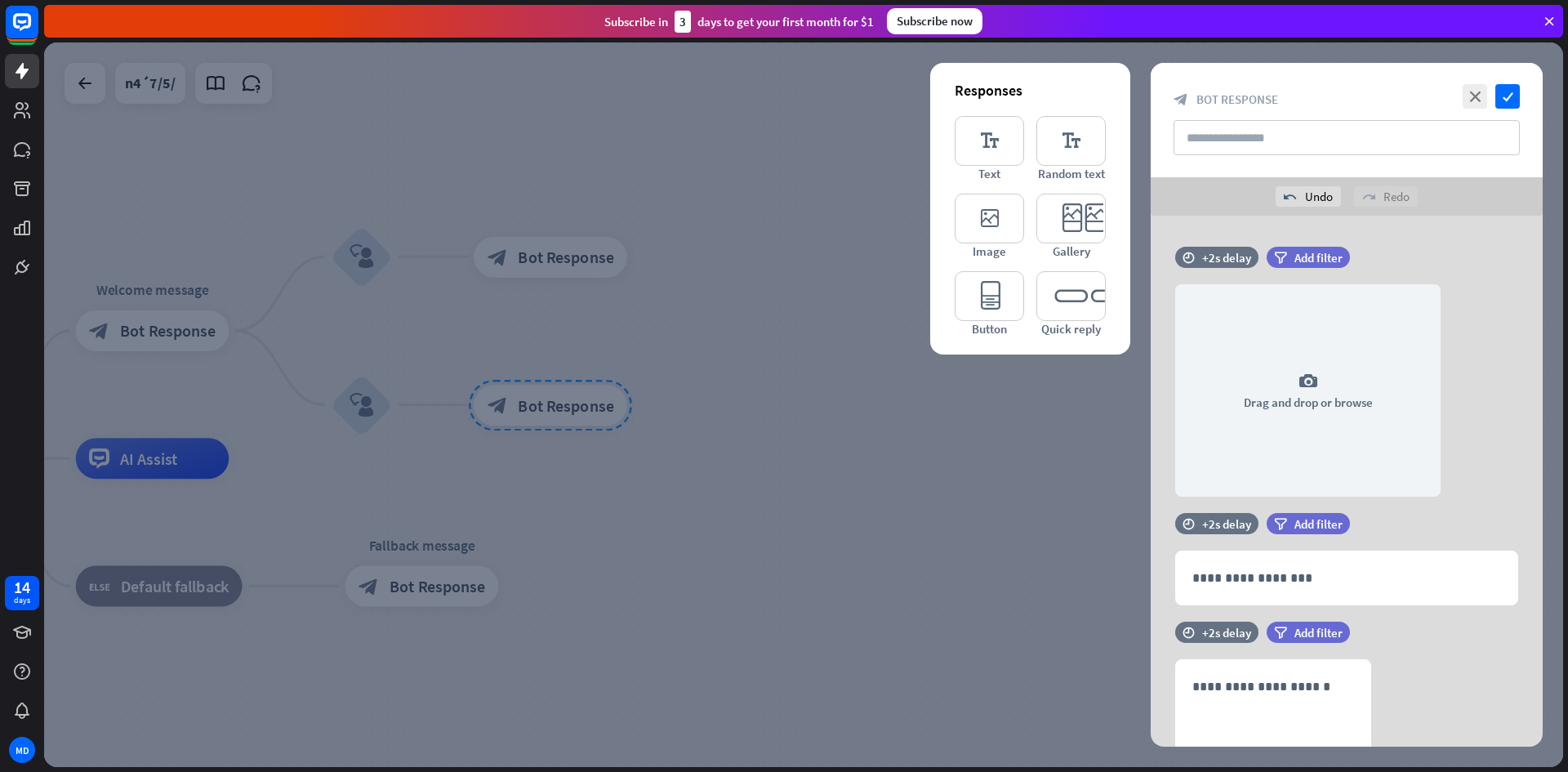
drag, startPoint x: 1367, startPoint y: 360, endPoint x: 1378, endPoint y: 228, distance: 132.5
click at [1378, 228] on div "**********" at bounding box center [1346, 627] width 392 height 825
click at [1311, 197] on div "undo Undo" at bounding box center [1309, 197] width 66 height 21
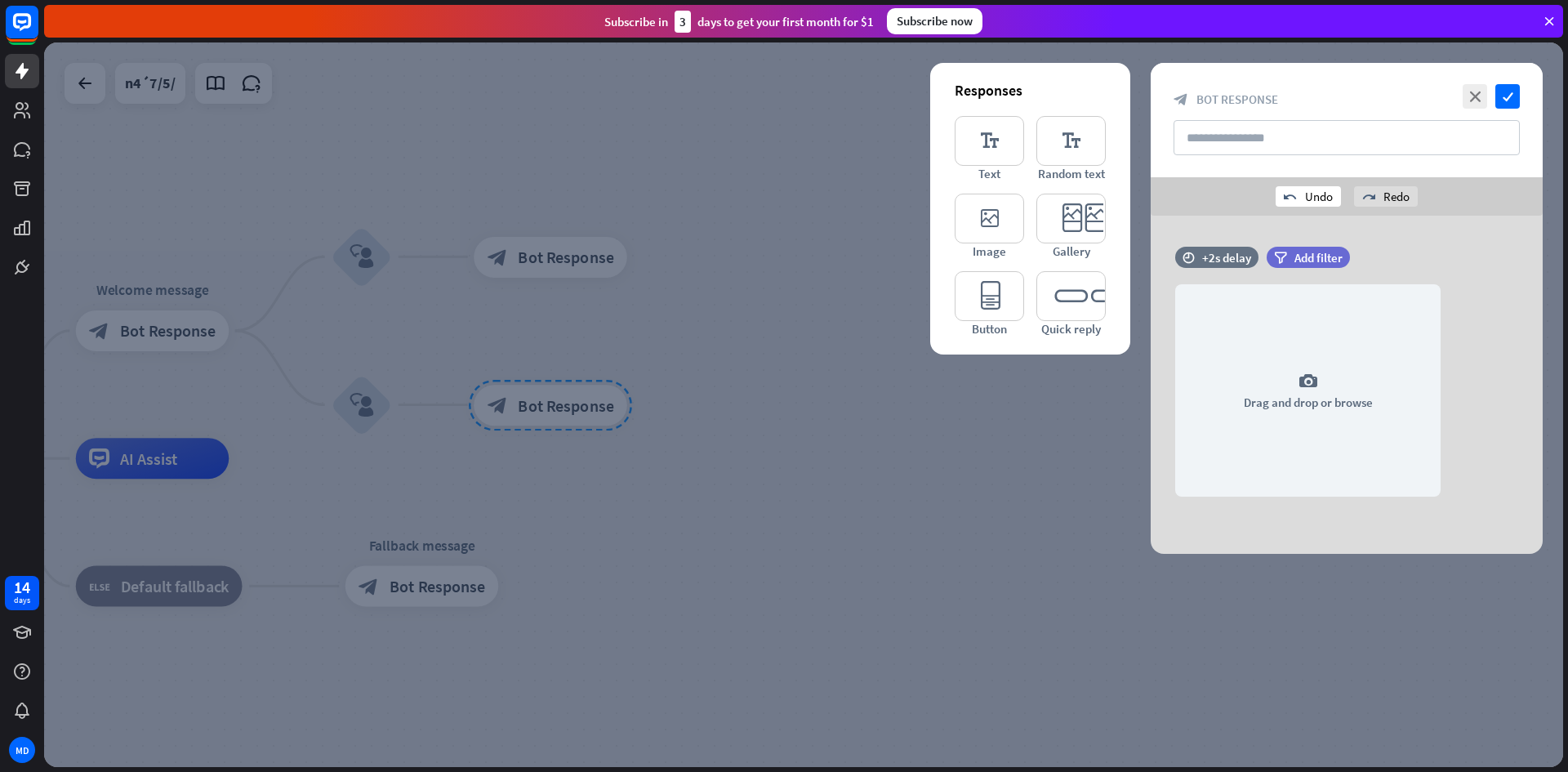
click at [1311, 197] on div "undo Undo" at bounding box center [1309, 197] width 66 height 21
click at [1304, 197] on div "undo Undo" at bounding box center [1309, 197] width 66 height 21
click at [1304, 197] on div "undo Undo" at bounding box center [1309, 197] width 66 height 21
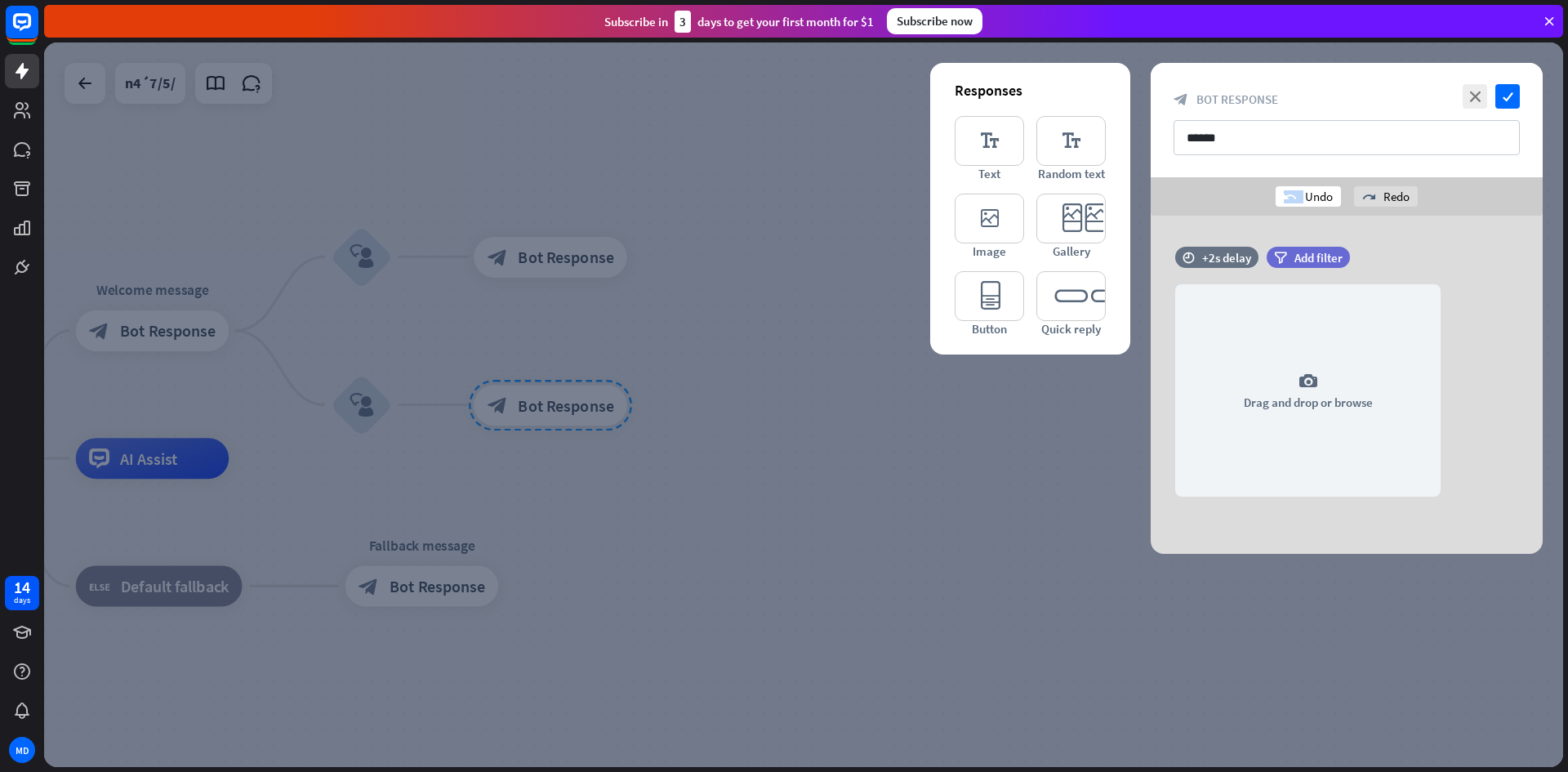
click at [1304, 197] on div "undo Undo" at bounding box center [1309, 197] width 66 height 21
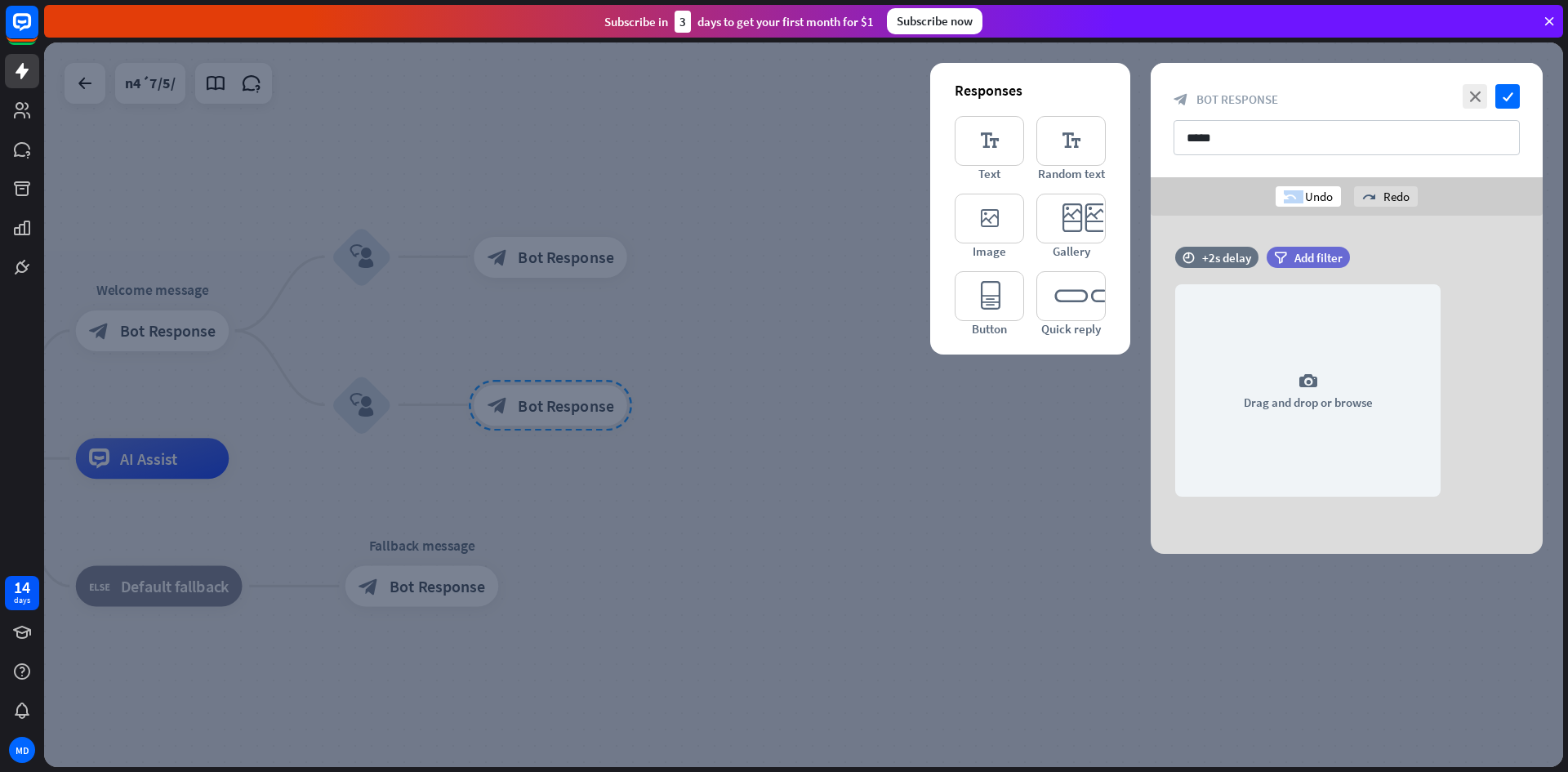
click at [1304, 197] on div "undo Undo" at bounding box center [1309, 197] width 66 height 21
type input "*"
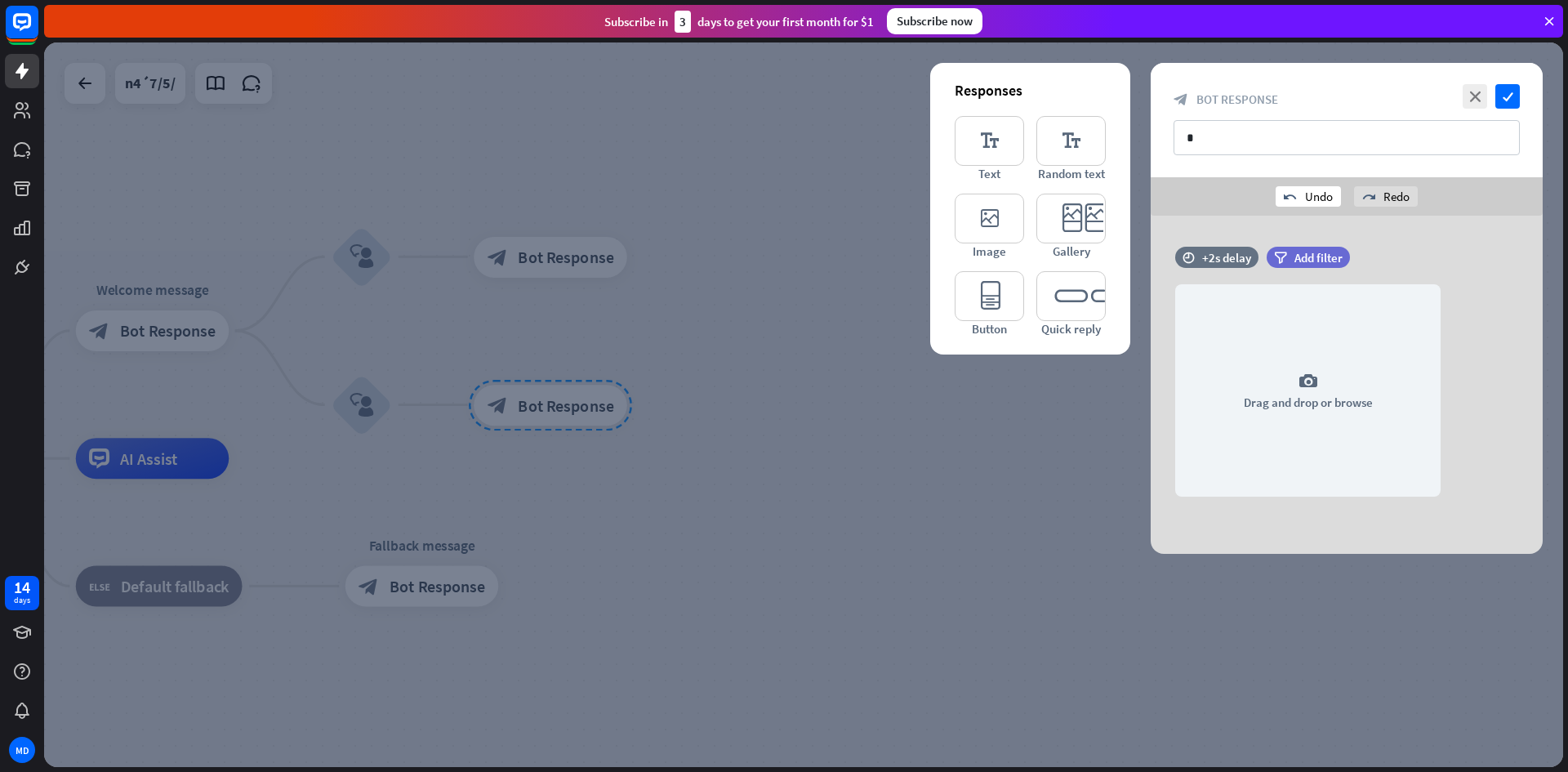
click at [1304, 197] on div "undo Undo" at bounding box center [1309, 197] width 66 height 21
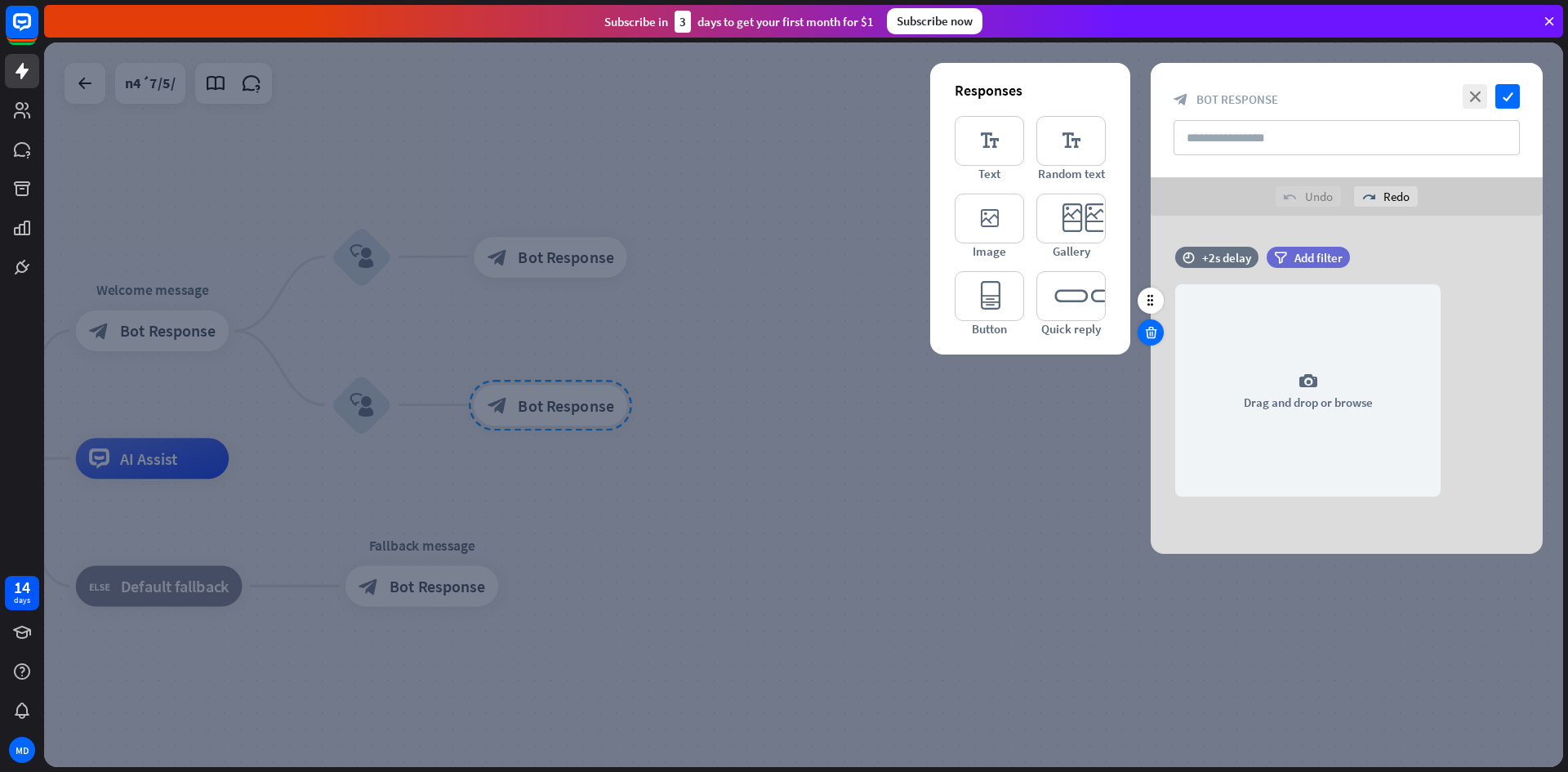
click at [1147, 333] on icon at bounding box center [1151, 333] width 16 height 15
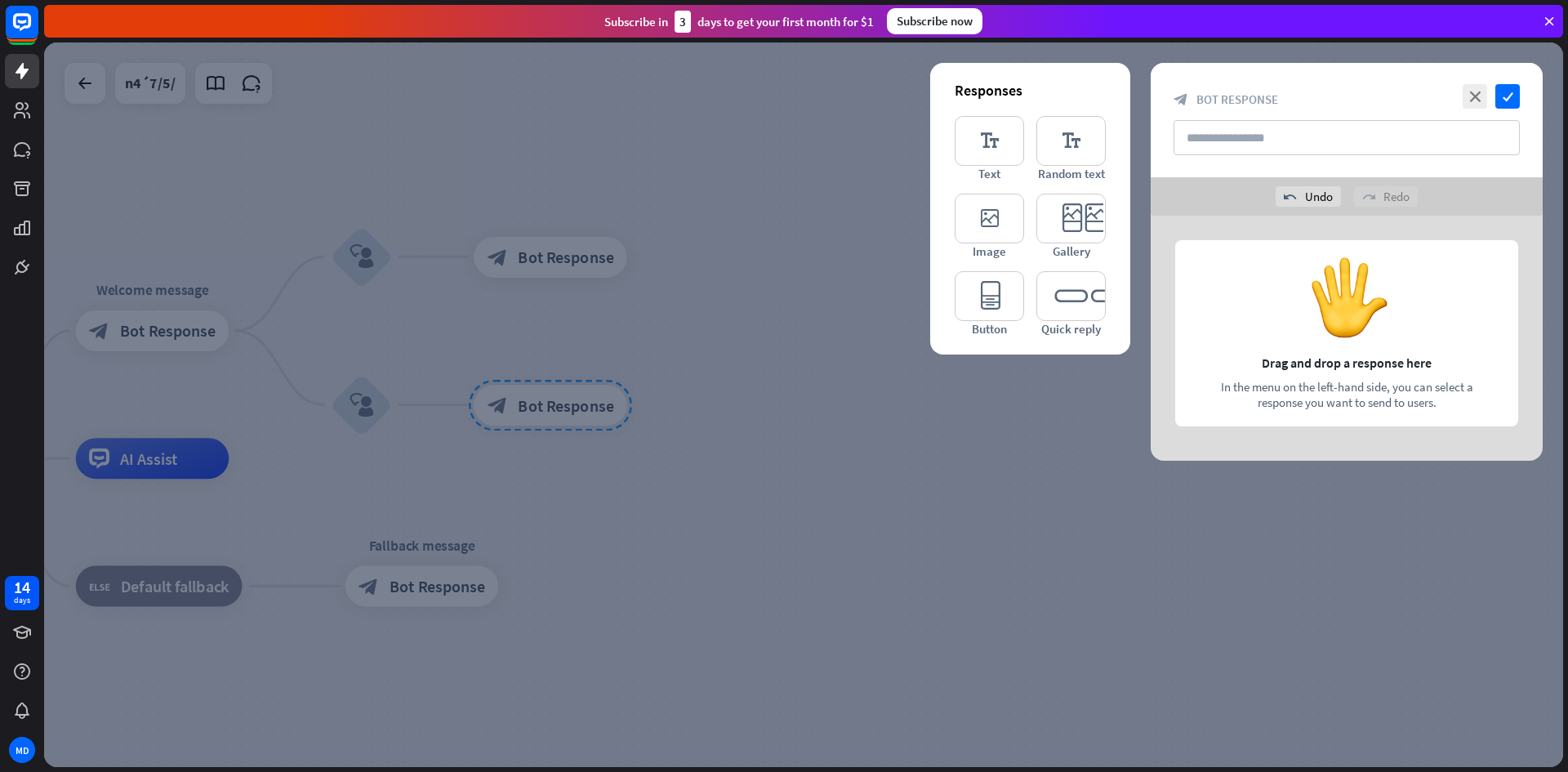
click at [739, 409] on div at bounding box center [804, 404] width 1519 height 725
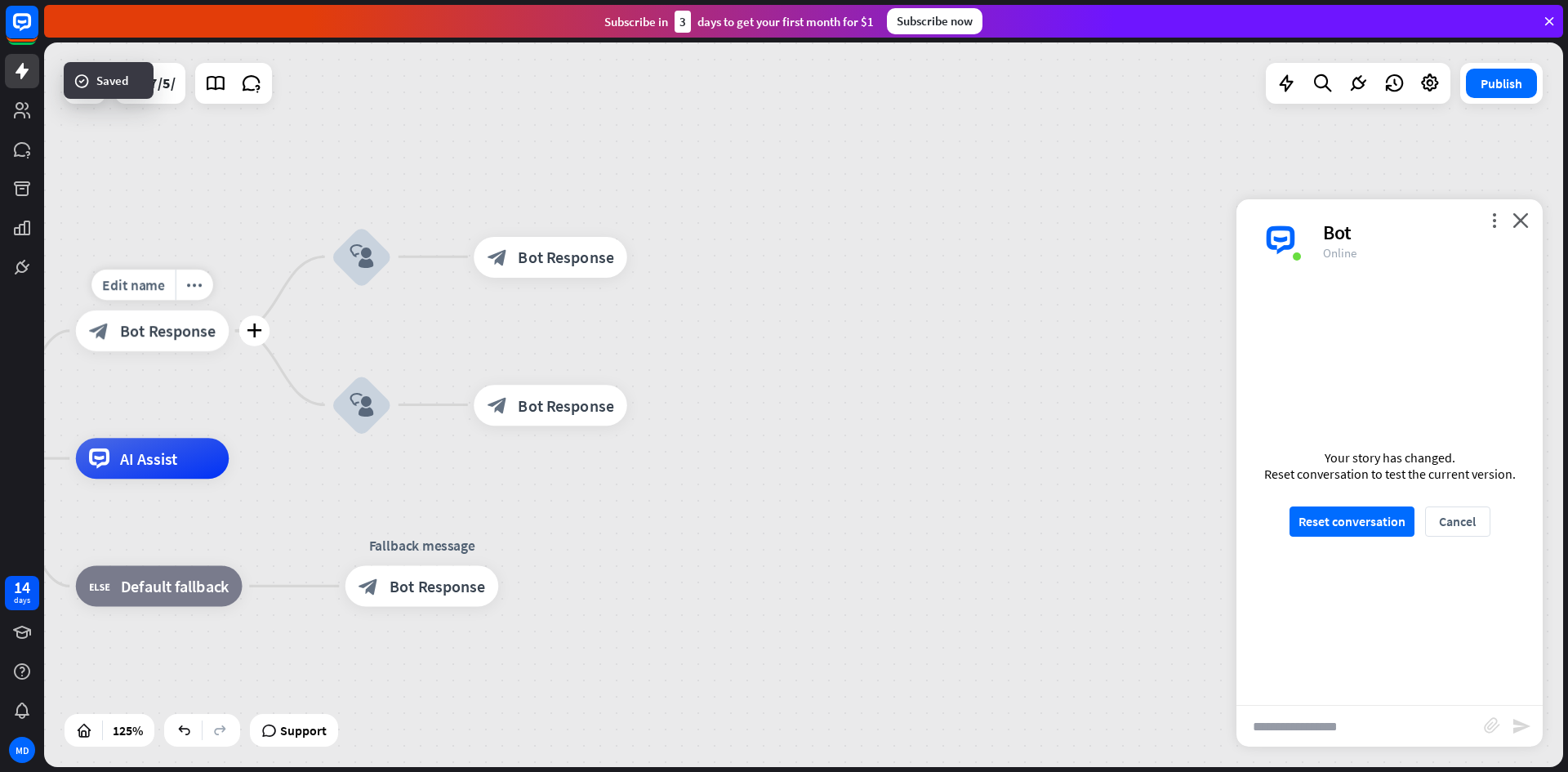
click at [229, 349] on div "Edit name more_horiz plus block_bot_response Bot Response" at bounding box center [152, 330] width 153 height 40
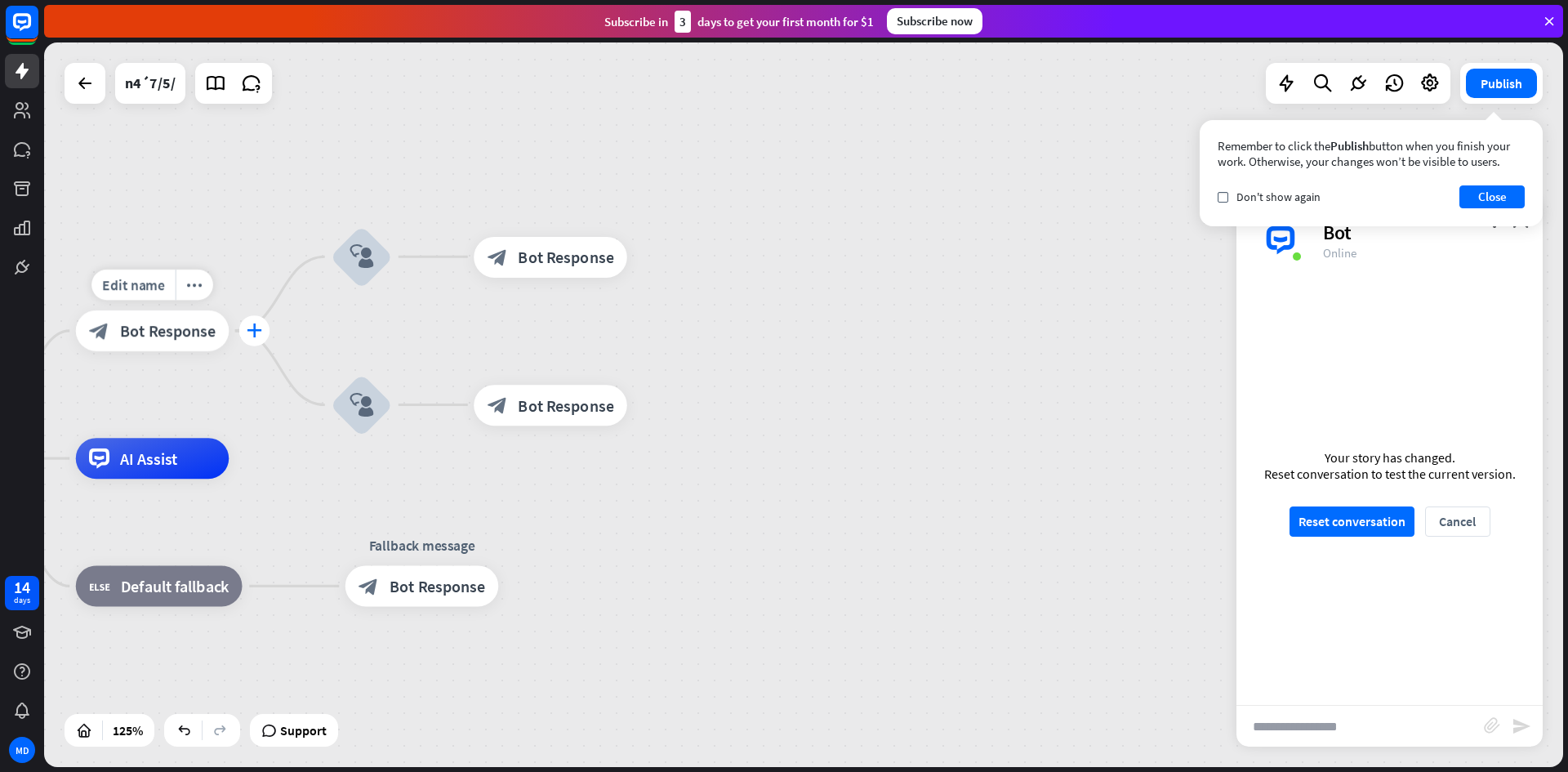
click at [253, 344] on div "plus" at bounding box center [255, 330] width 31 height 31
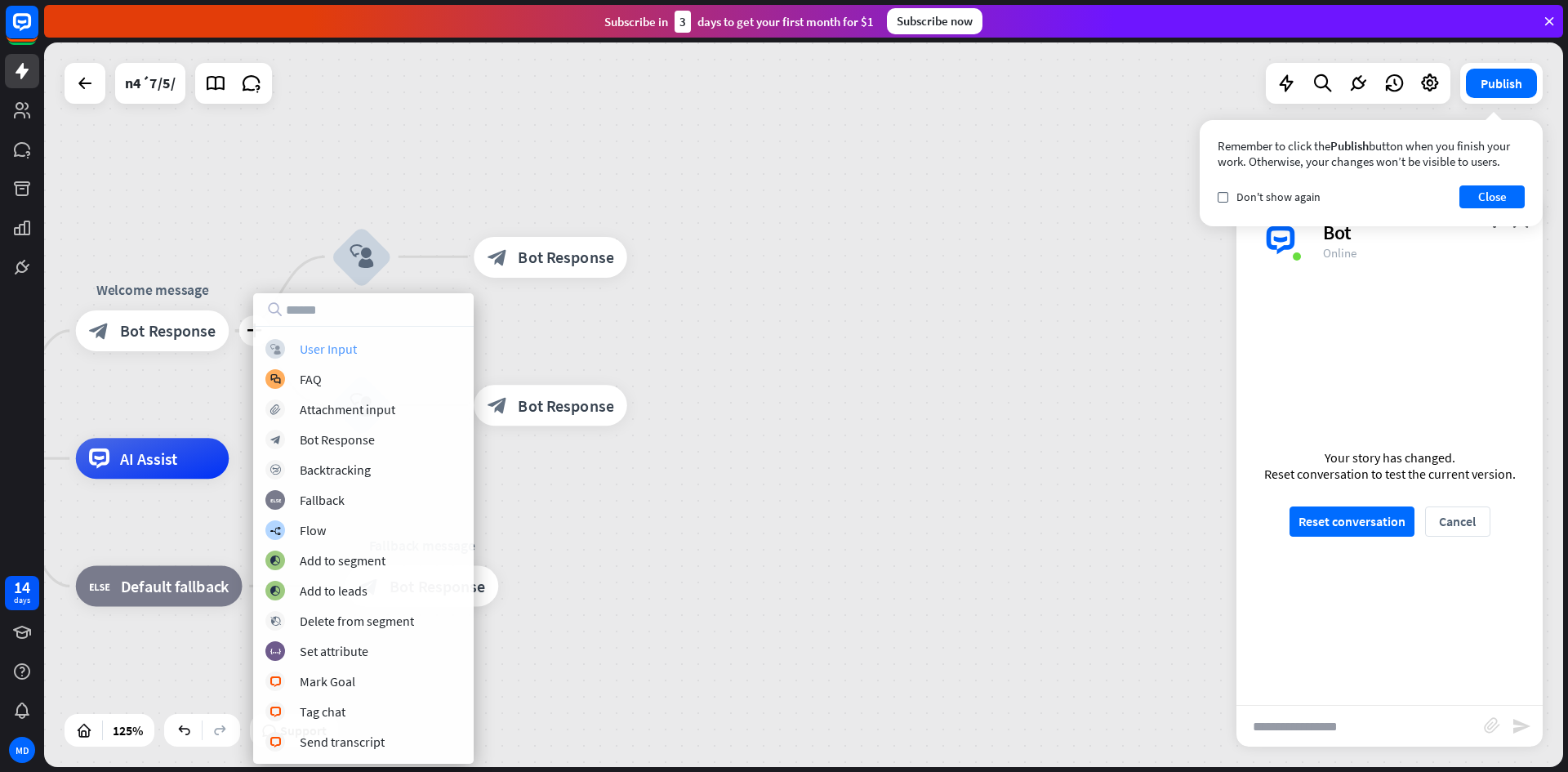
click at [310, 348] on div "User Input" at bounding box center [328, 348] width 57 height 16
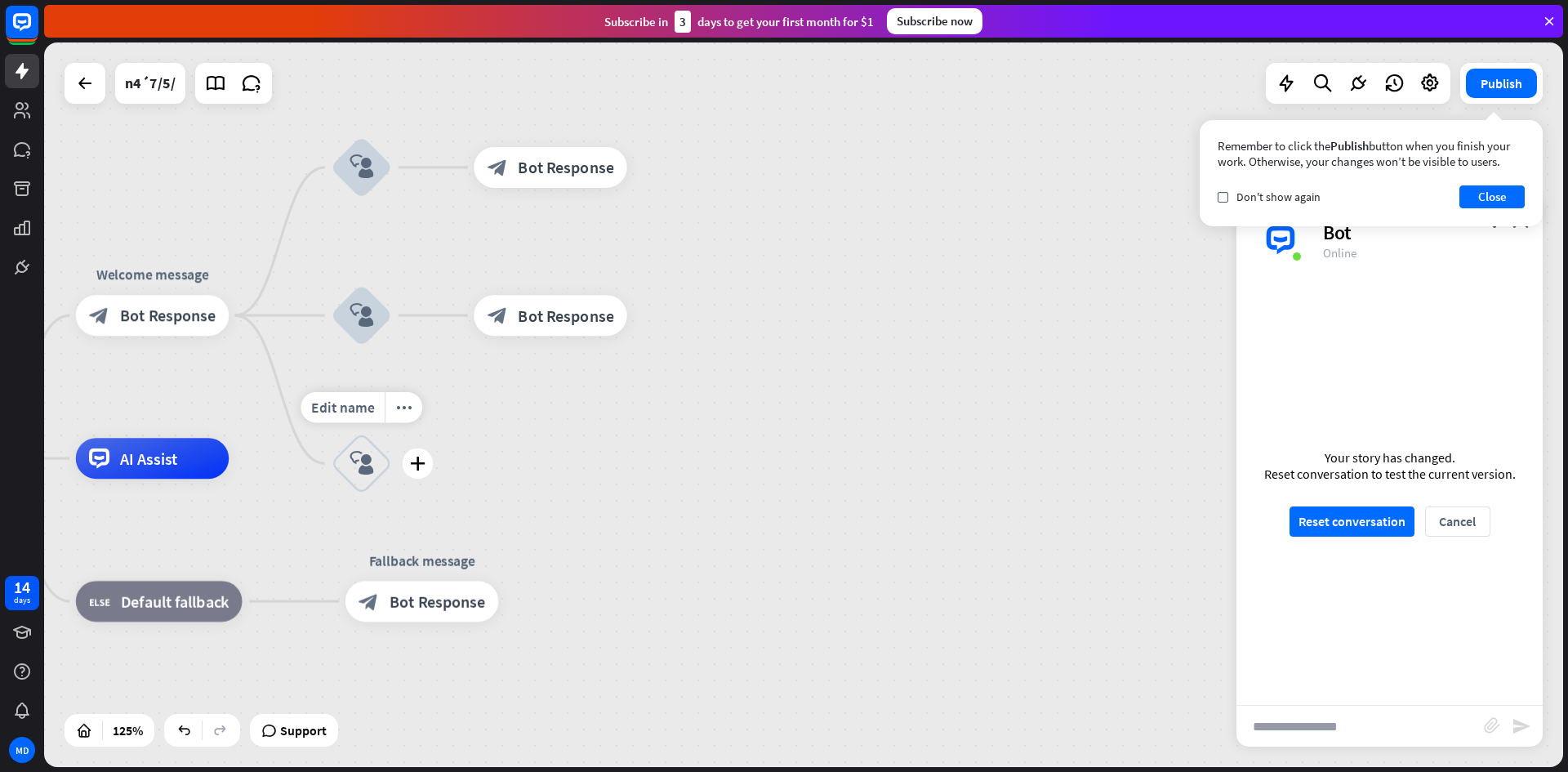
click at [343, 476] on div "block_user_input" at bounding box center [361, 463] width 61 height 61
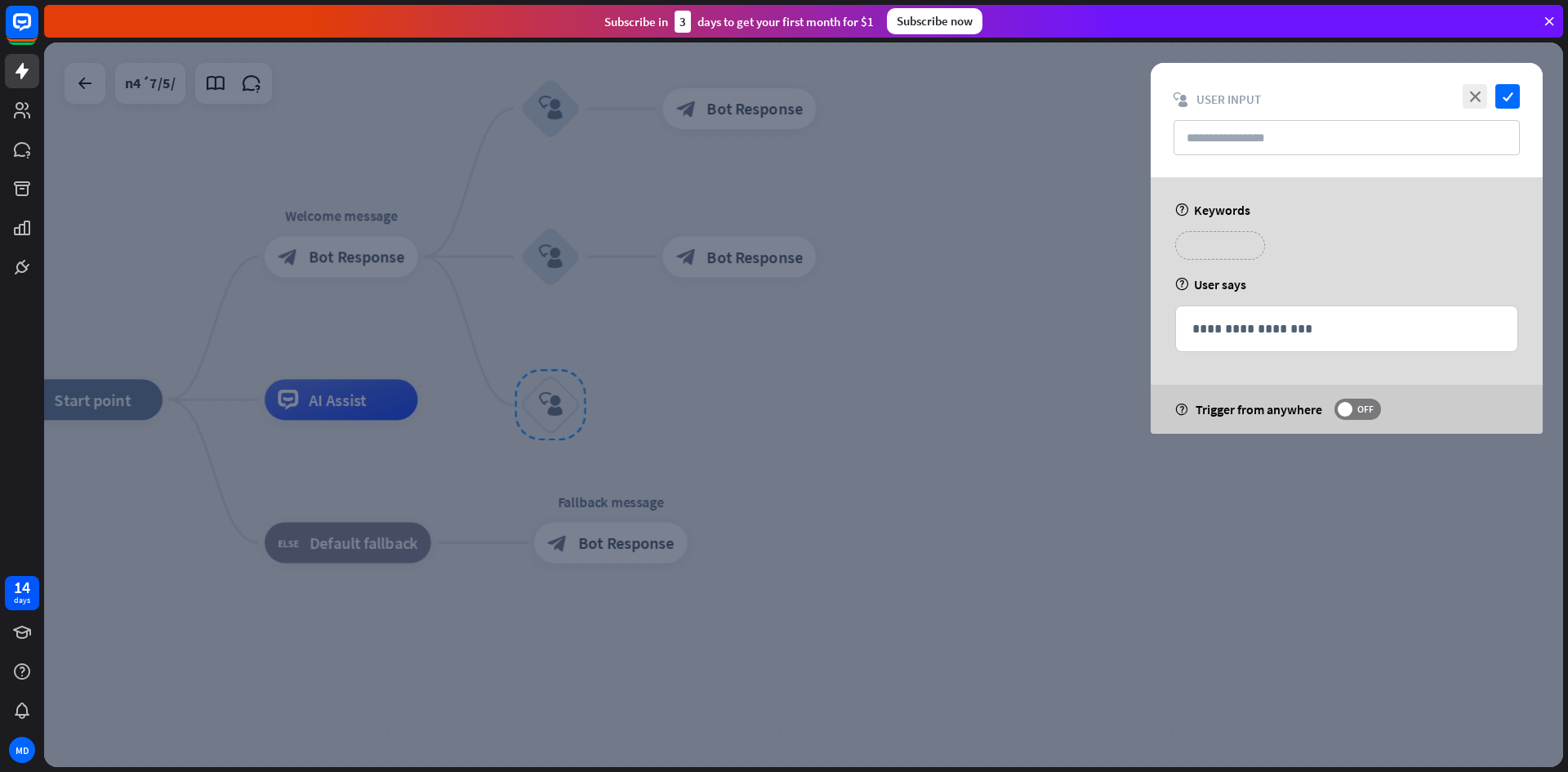
click at [1245, 247] on p "**********" at bounding box center [1220, 245] width 66 height 21
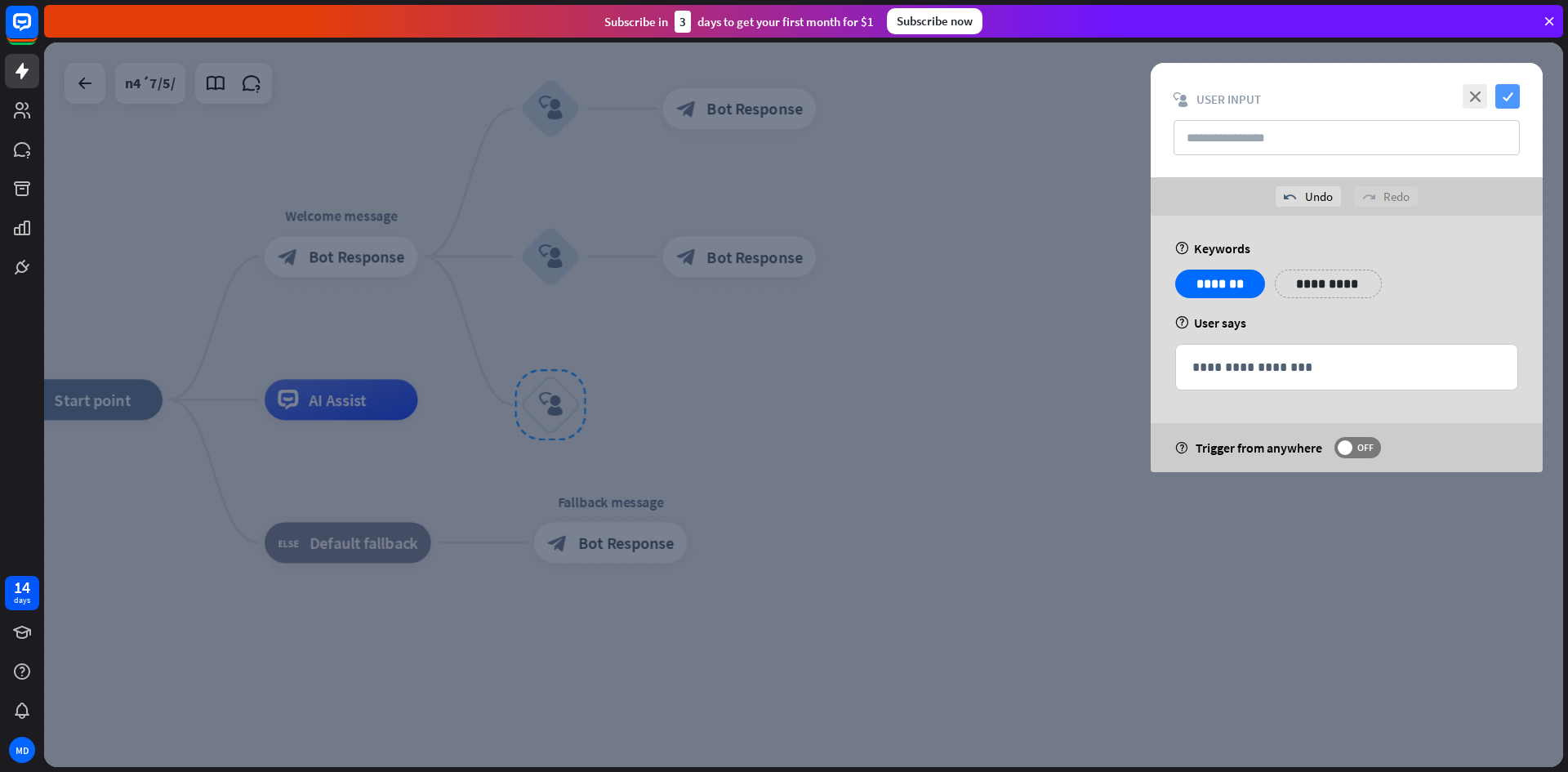
click at [1505, 99] on icon "check" at bounding box center [1508, 96] width 24 height 24
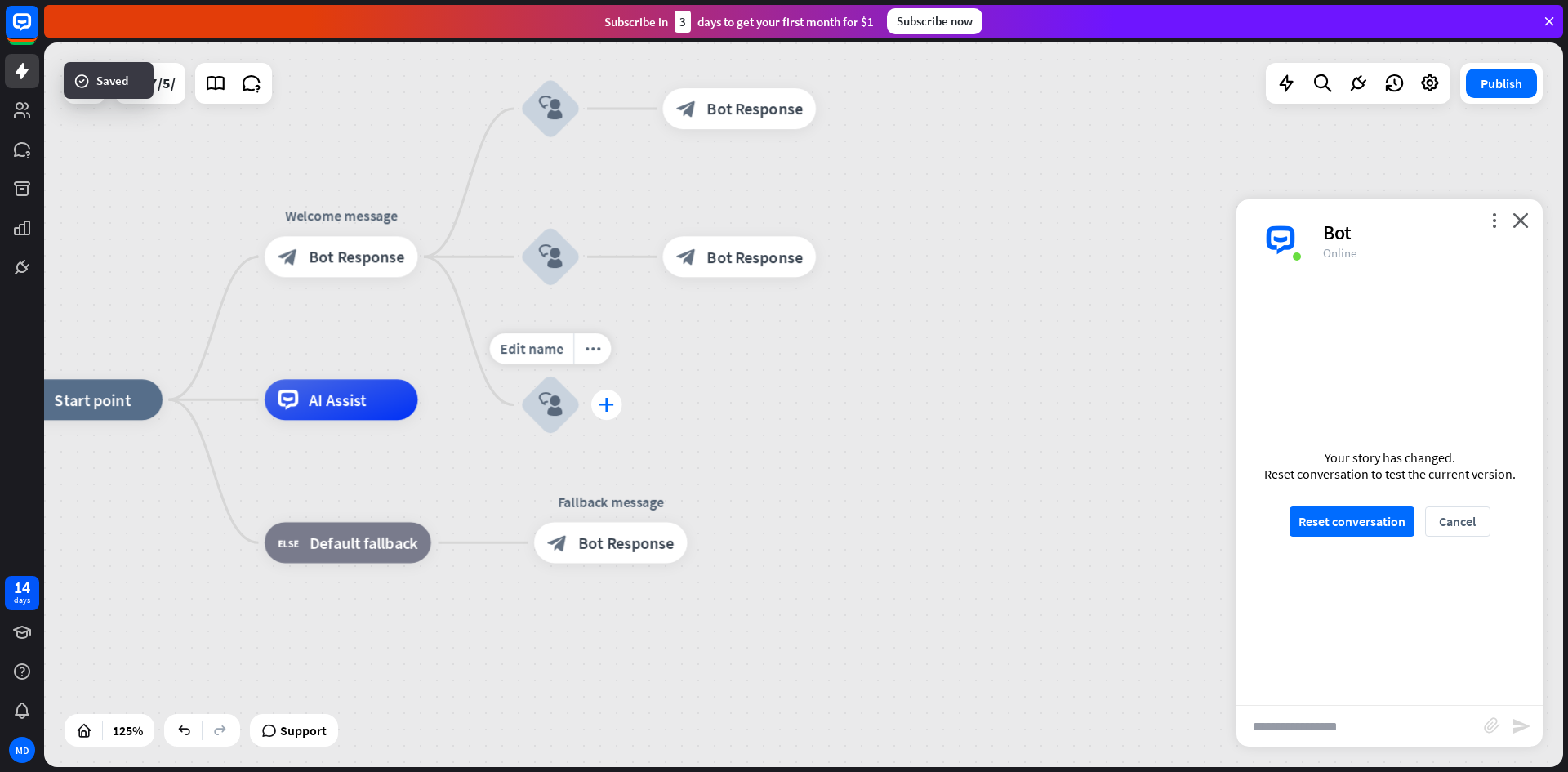
click at [605, 417] on div "plus" at bounding box center [606, 404] width 31 height 31
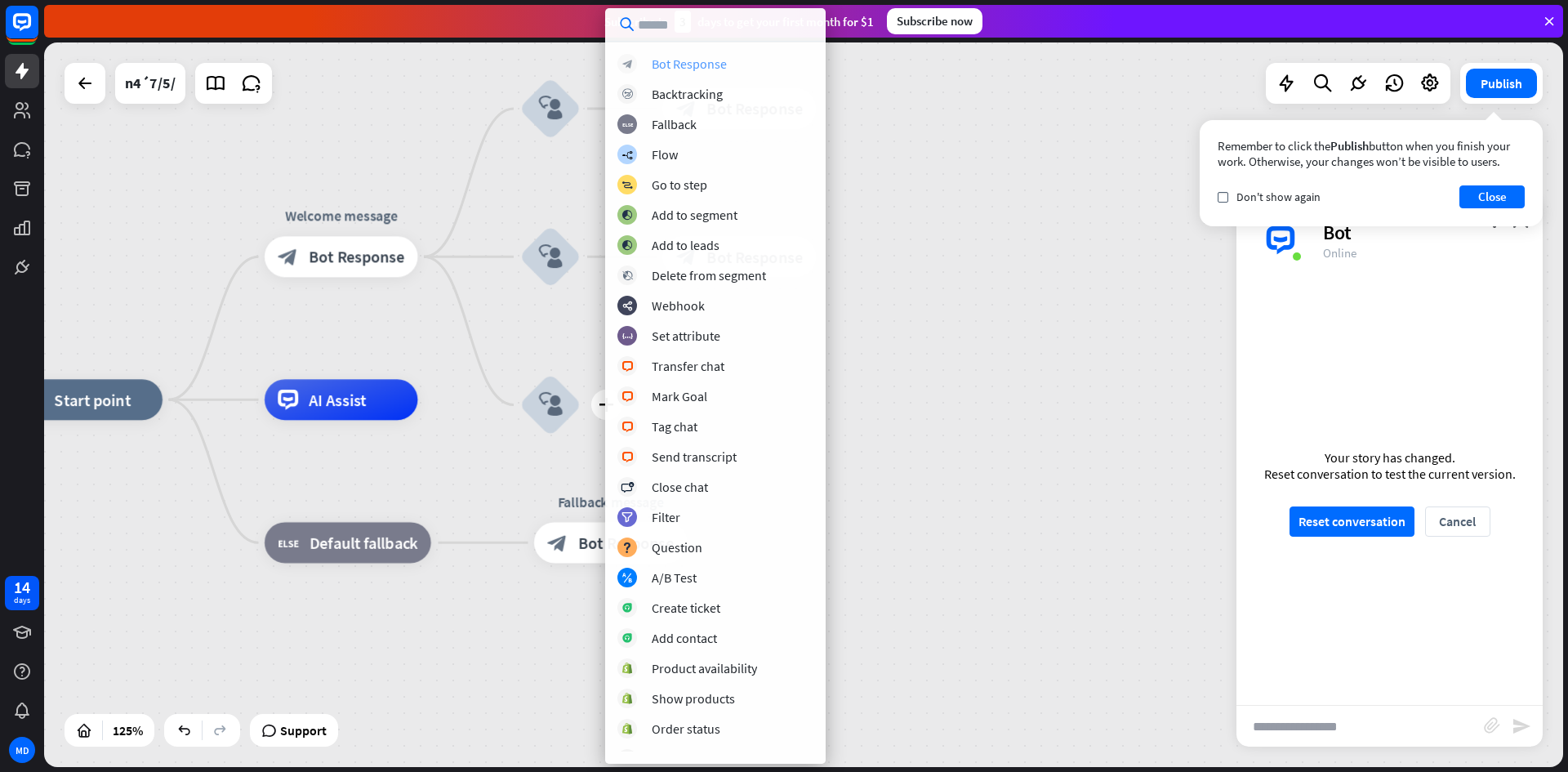
click at [683, 55] on div "block_bot_response Bot Response" at bounding box center [715, 63] width 196 height 20
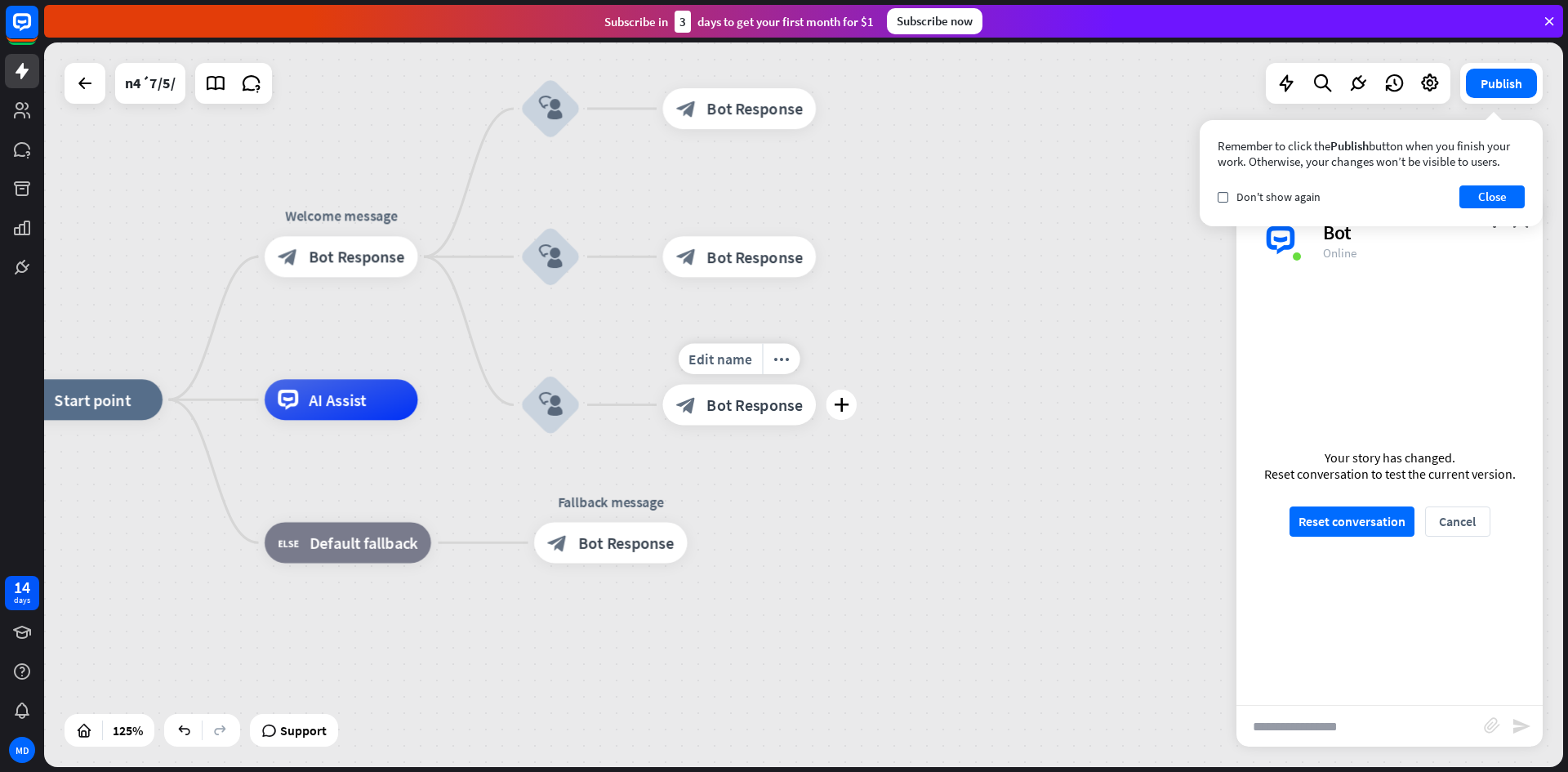
click at [736, 404] on span "Bot Response" at bounding box center [755, 405] width 97 height 21
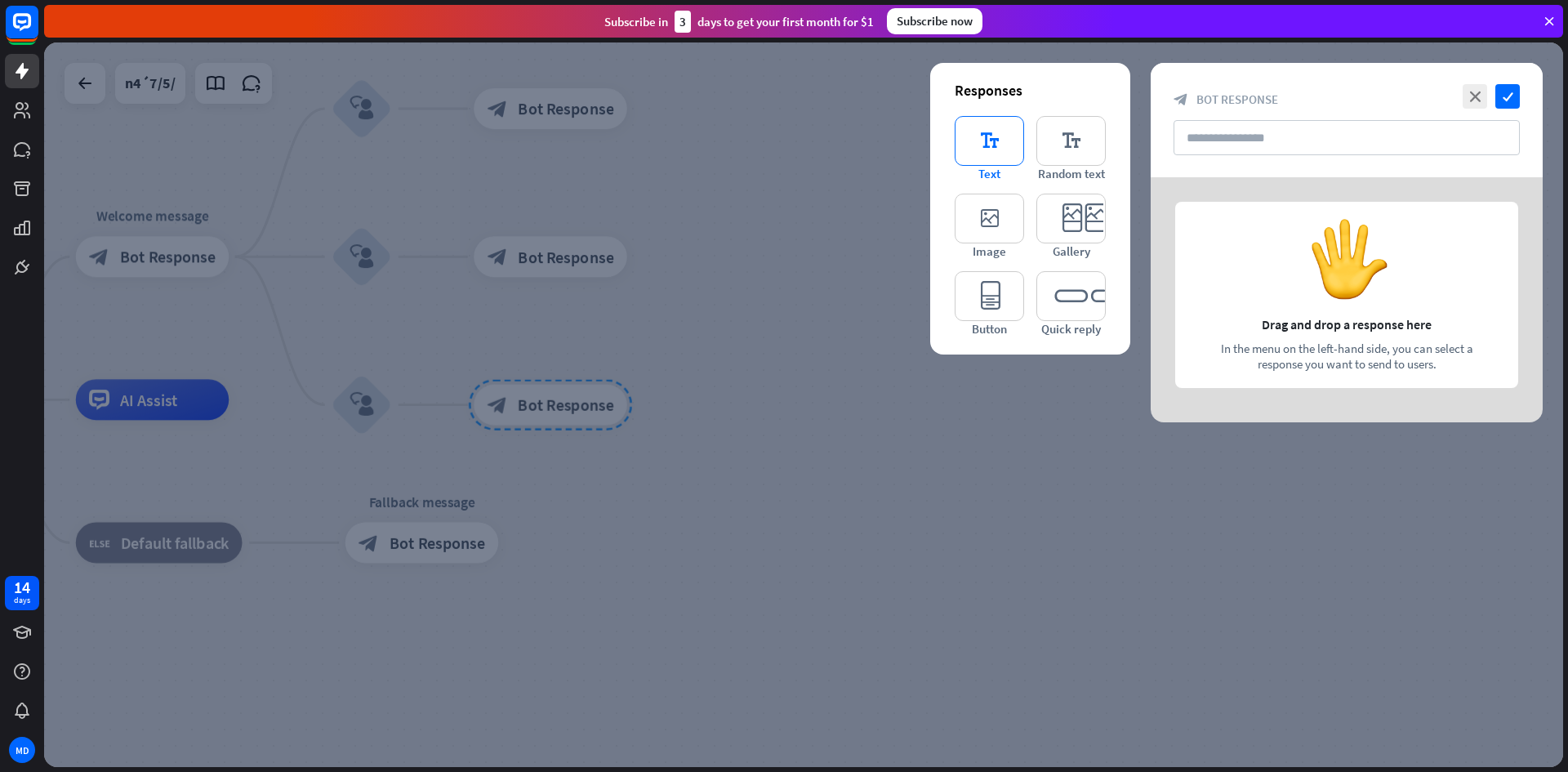
click at [987, 130] on icon "editor_text" at bounding box center [990, 140] width 70 height 50
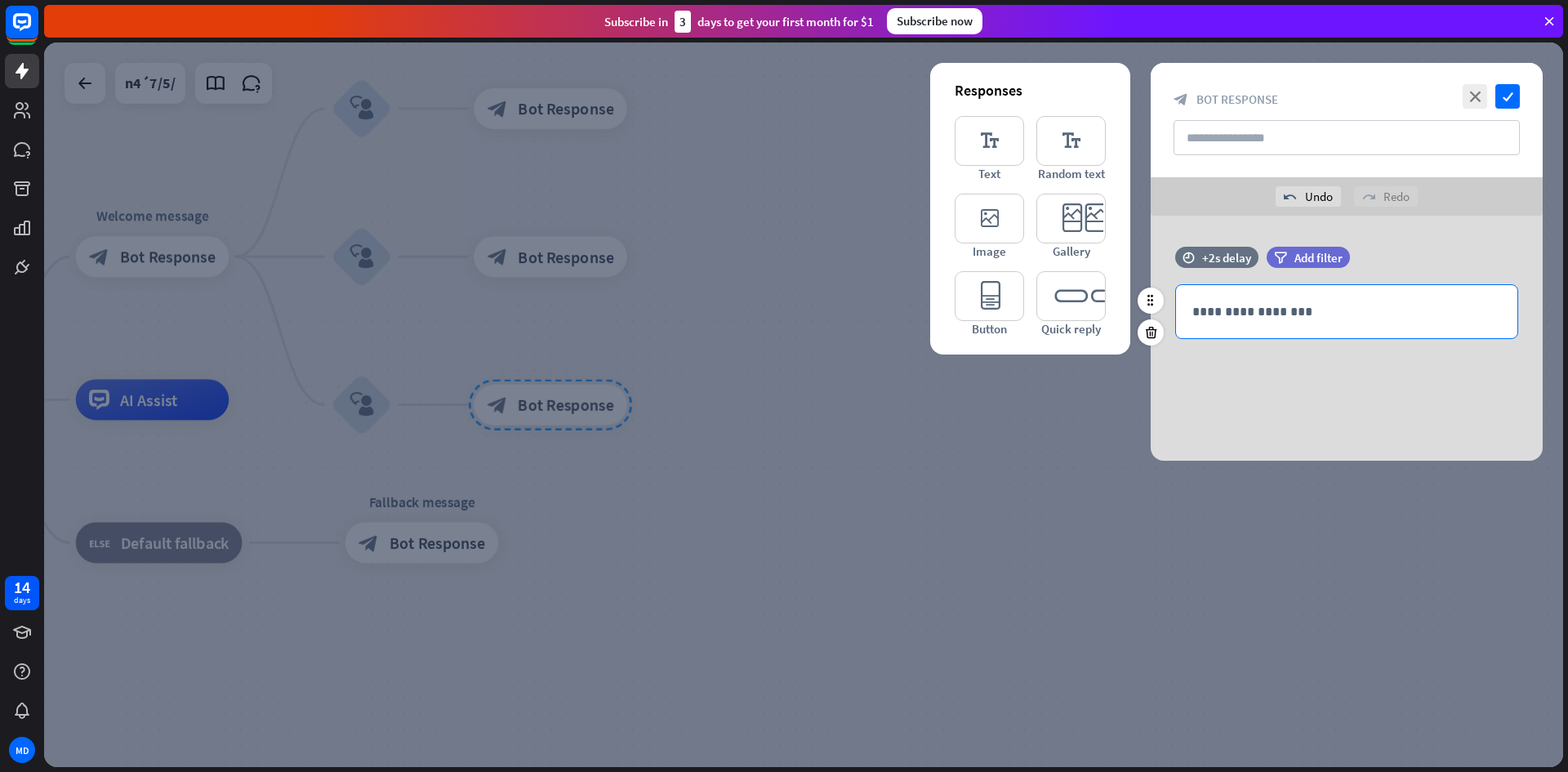
click at [1236, 318] on p "**********" at bounding box center [1346, 312] width 308 height 21
click at [1262, 313] on p "**********" at bounding box center [1346, 312] width 308 height 21
click at [1513, 91] on icon "check" at bounding box center [1508, 96] width 24 height 24
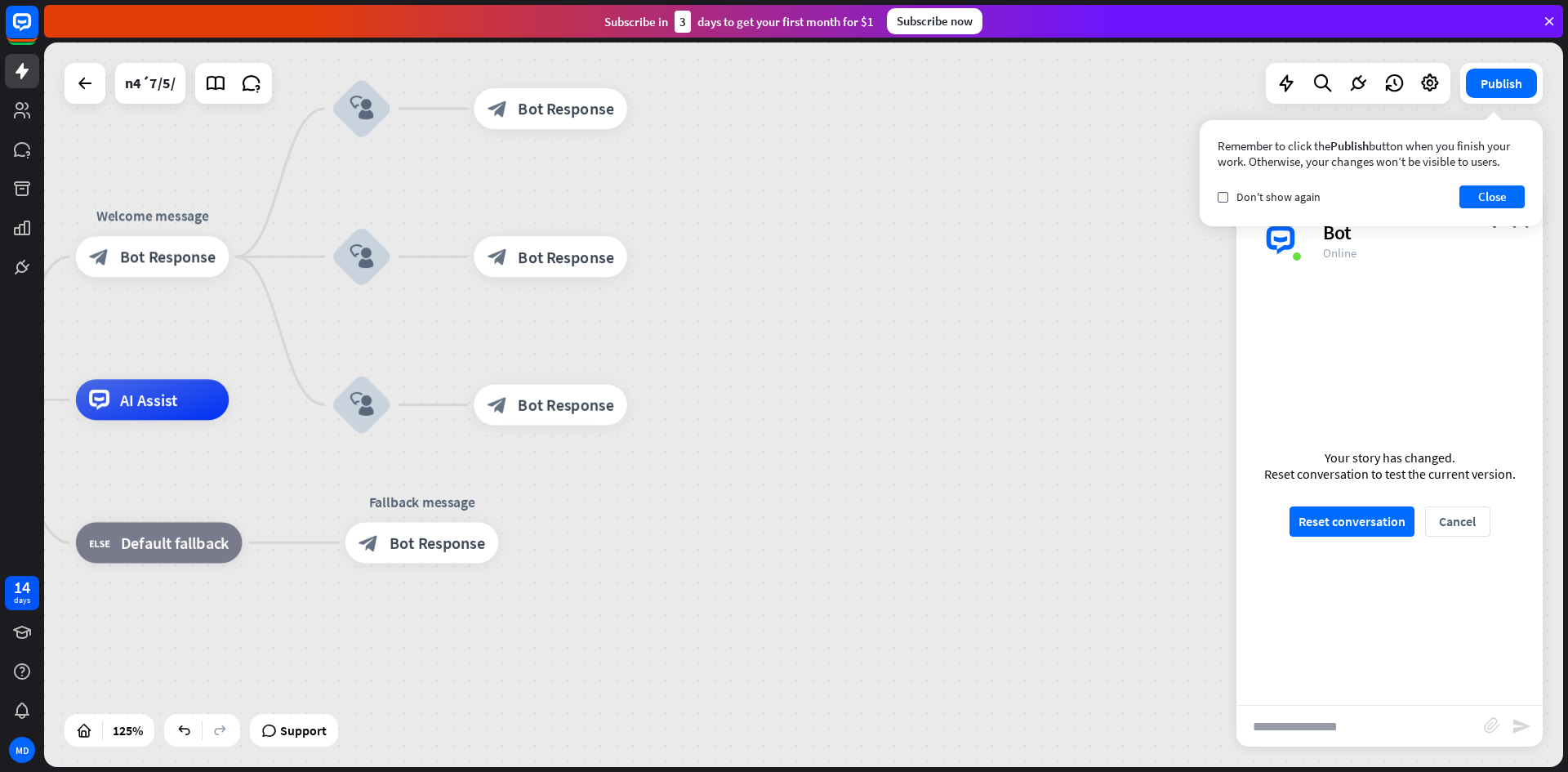
click at [1331, 536] on button "Reset conversation" at bounding box center [1352, 522] width 125 height 30
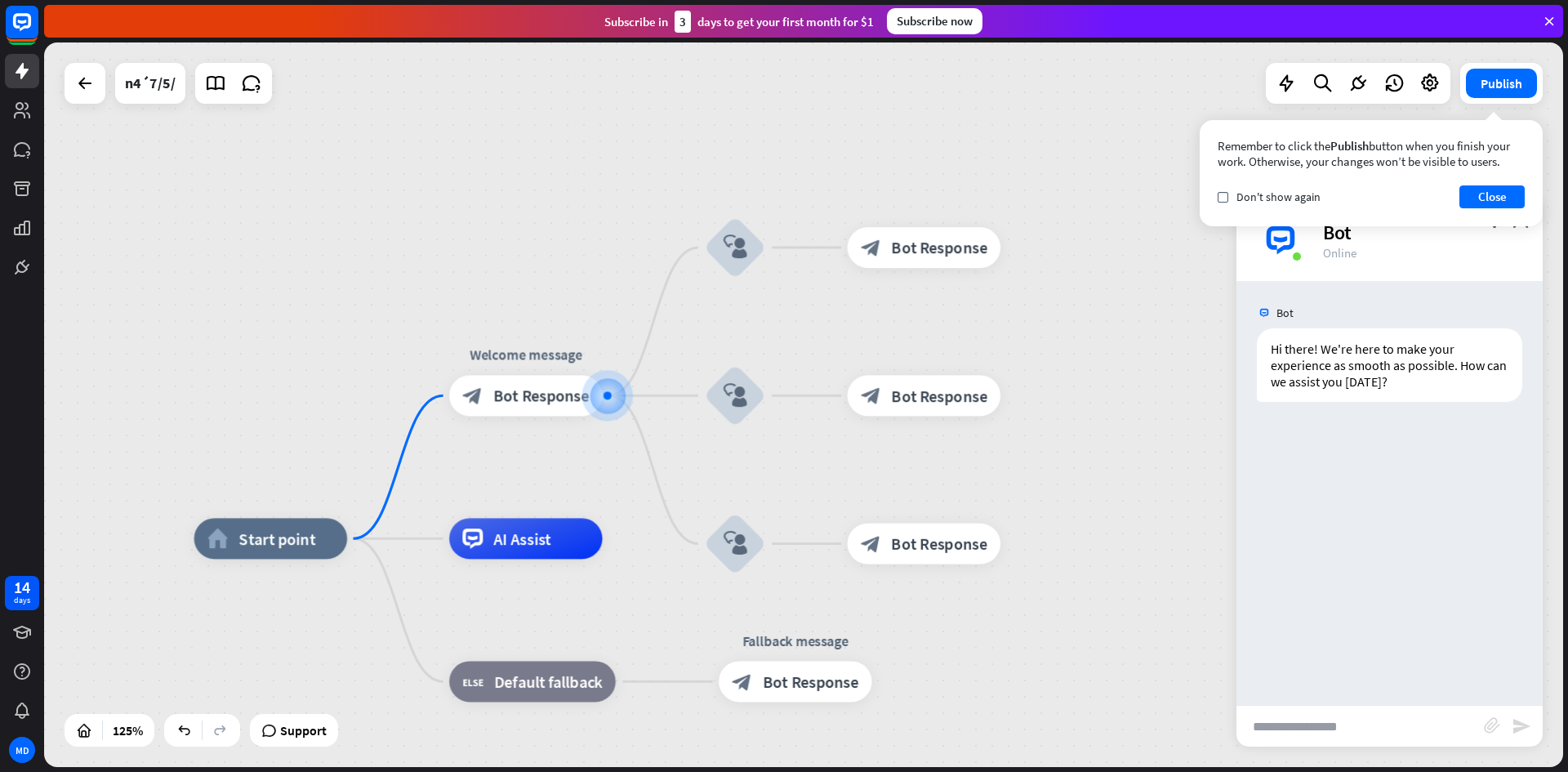
click at [1323, 729] on input "text" at bounding box center [1359, 726] width 247 height 40
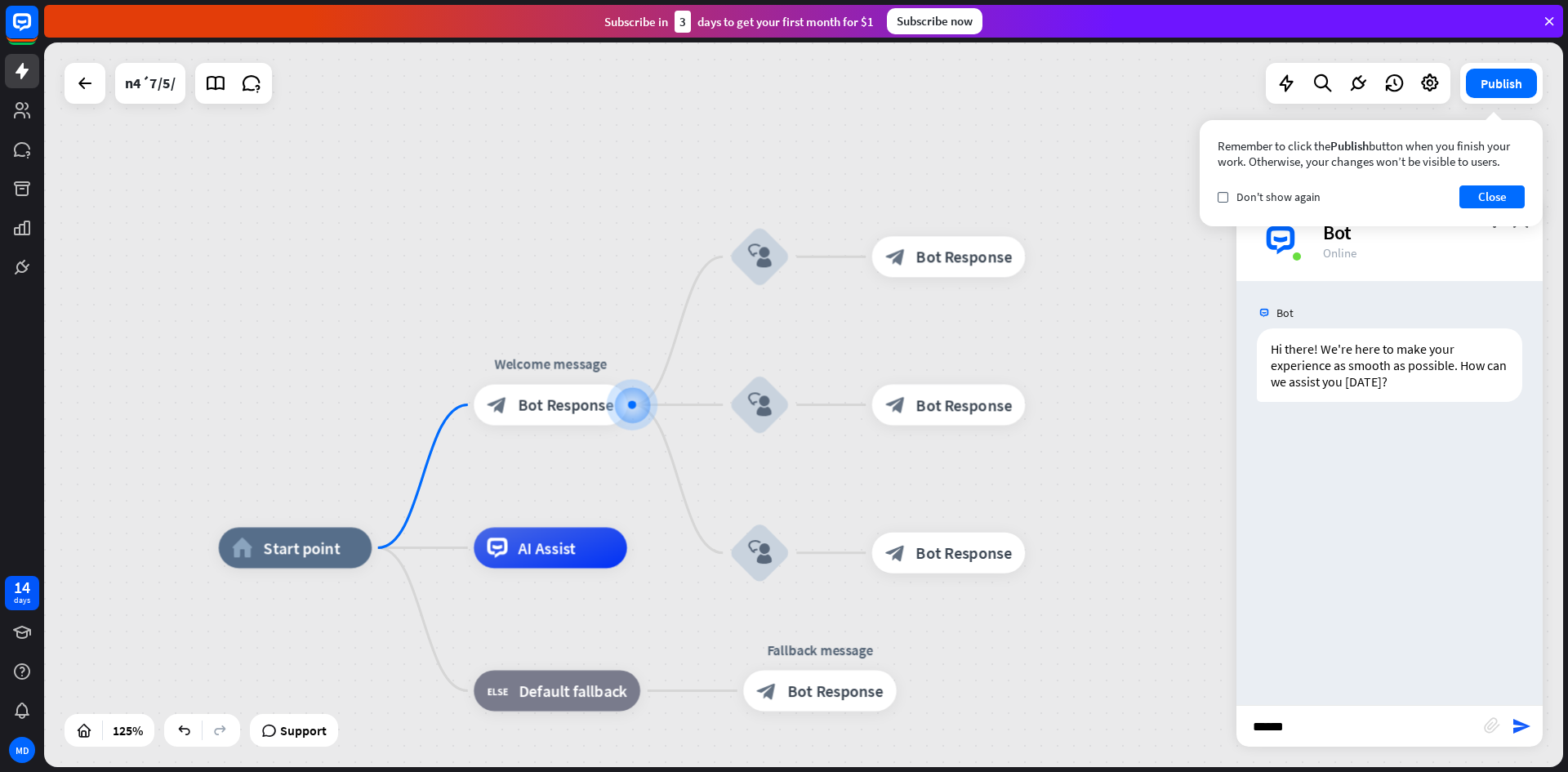
type input "*******"
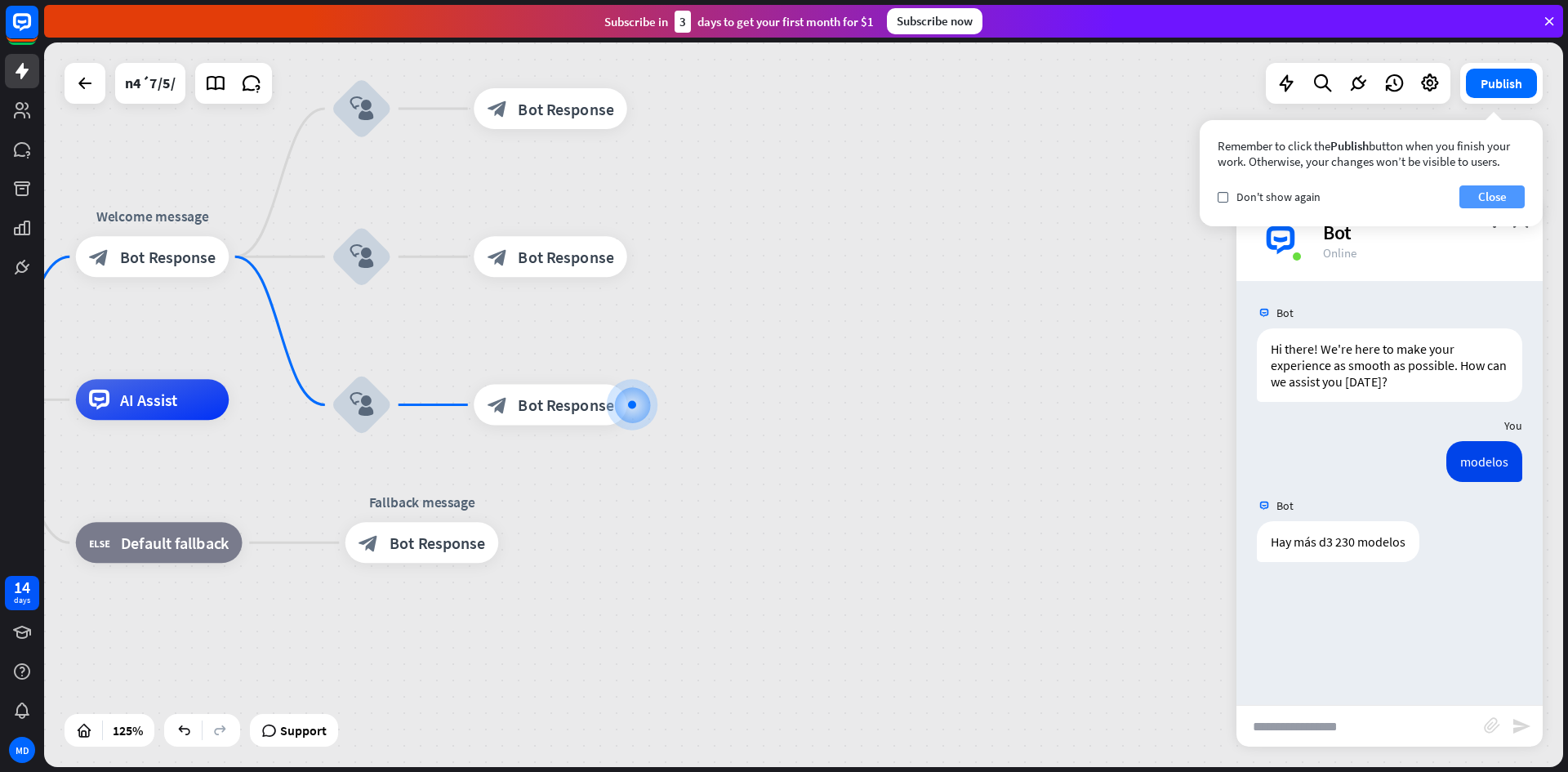
click at [1497, 189] on button "Close" at bounding box center [1493, 197] width 66 height 23
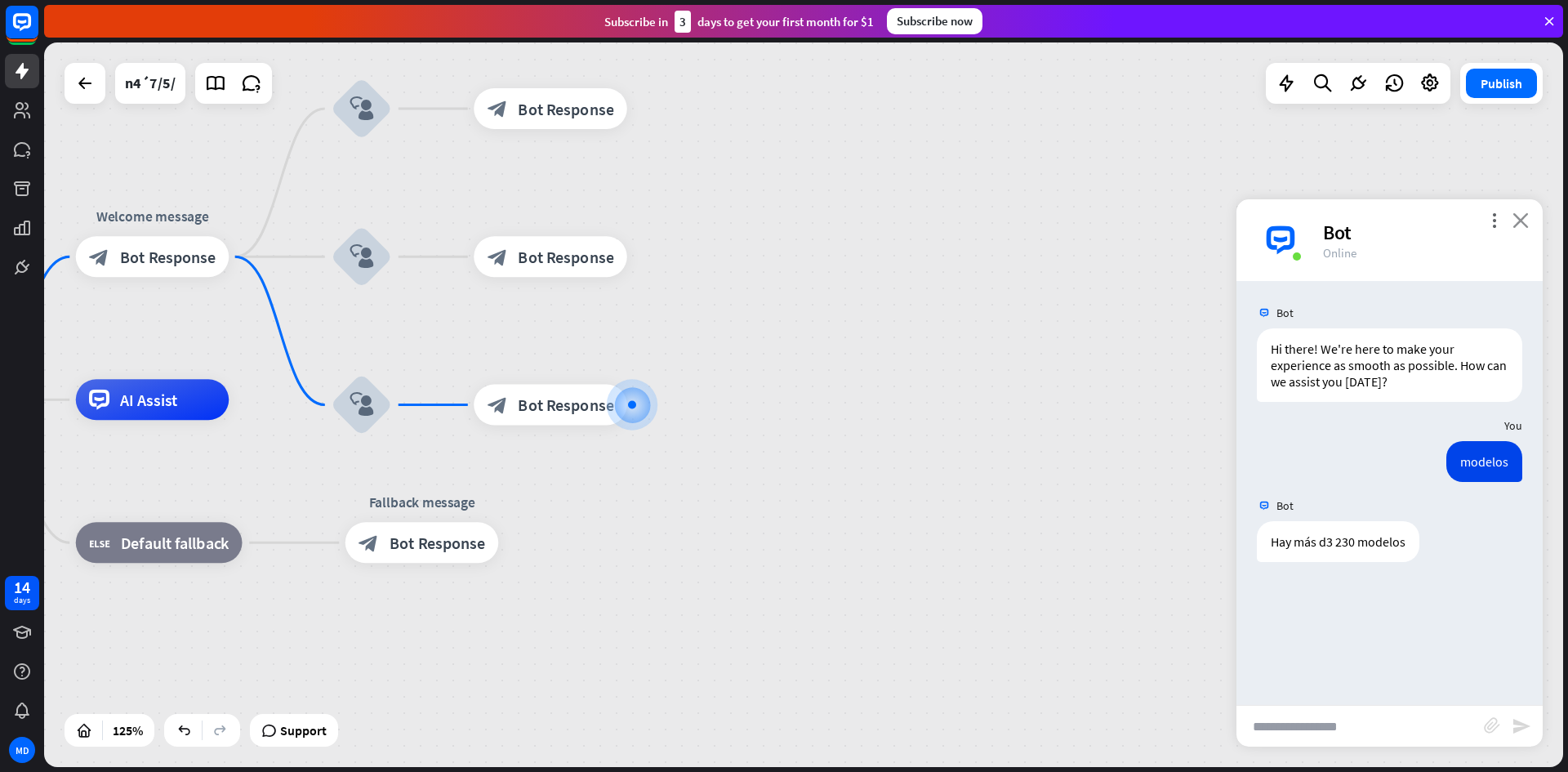
click at [1523, 221] on icon "close" at bounding box center [1520, 220] width 16 height 16
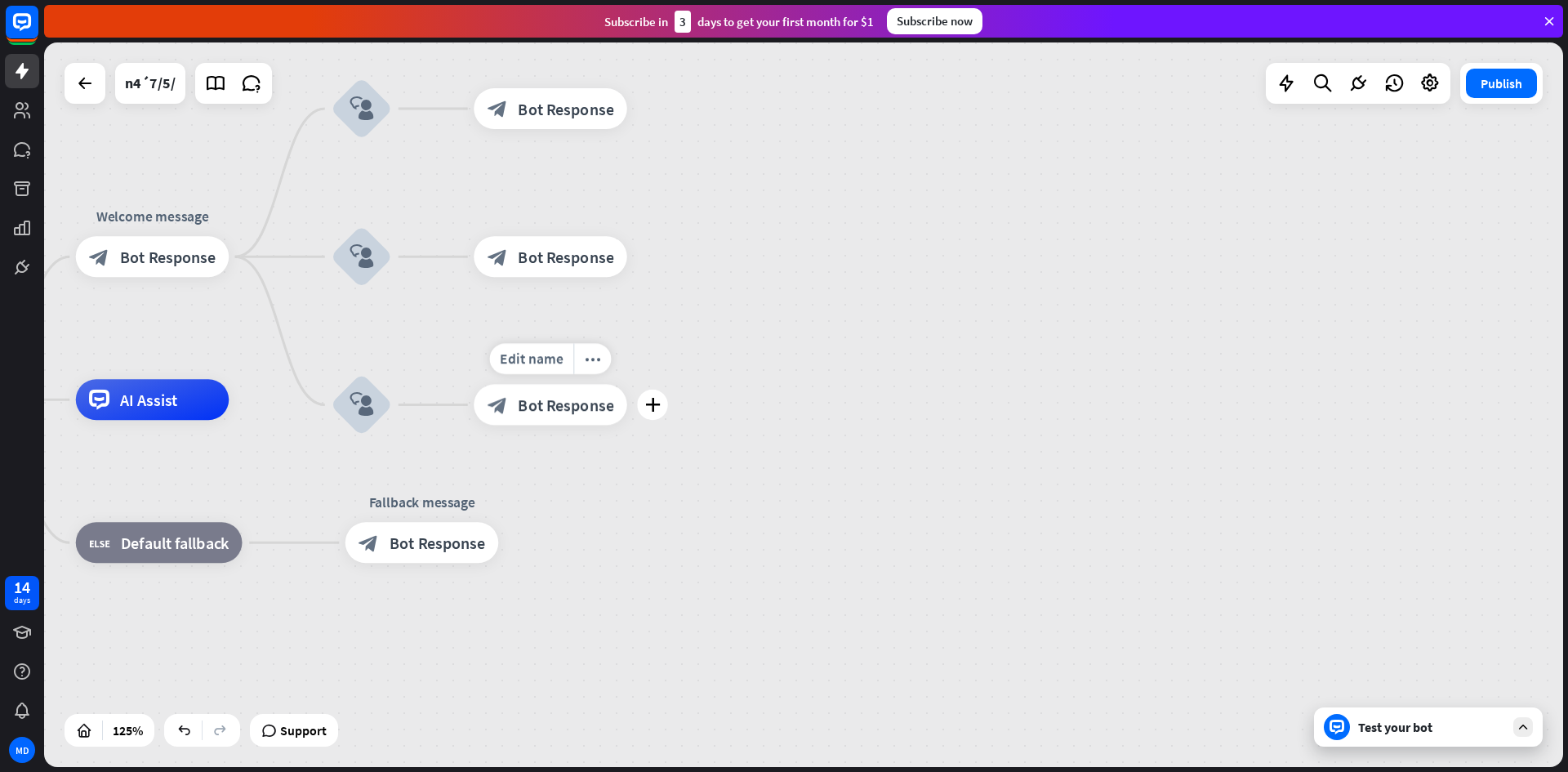
click at [501, 408] on icon "block_bot_response" at bounding box center [498, 405] width 21 height 21
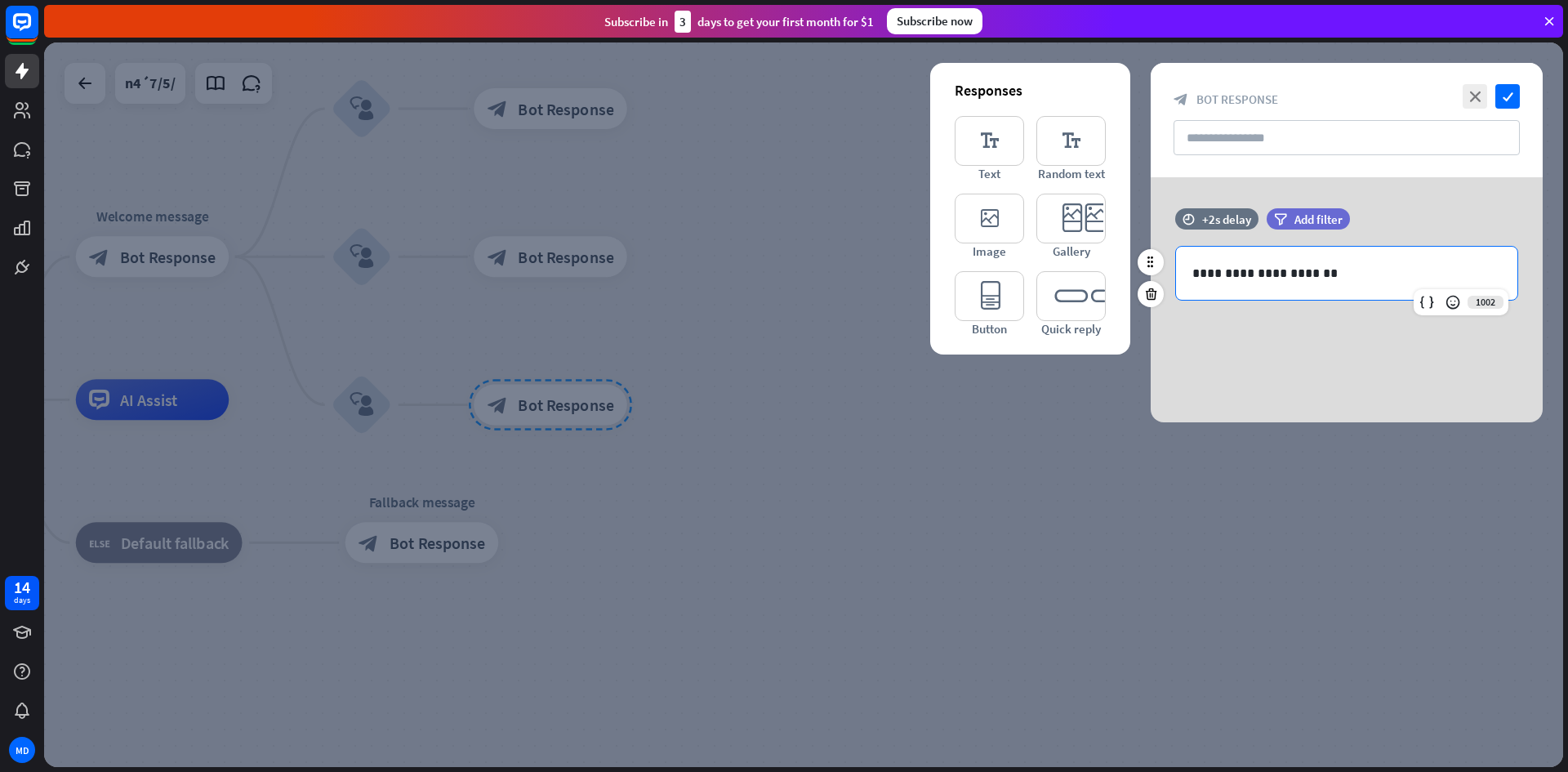
click at [1253, 272] on p "**********" at bounding box center [1346, 274] width 308 height 21
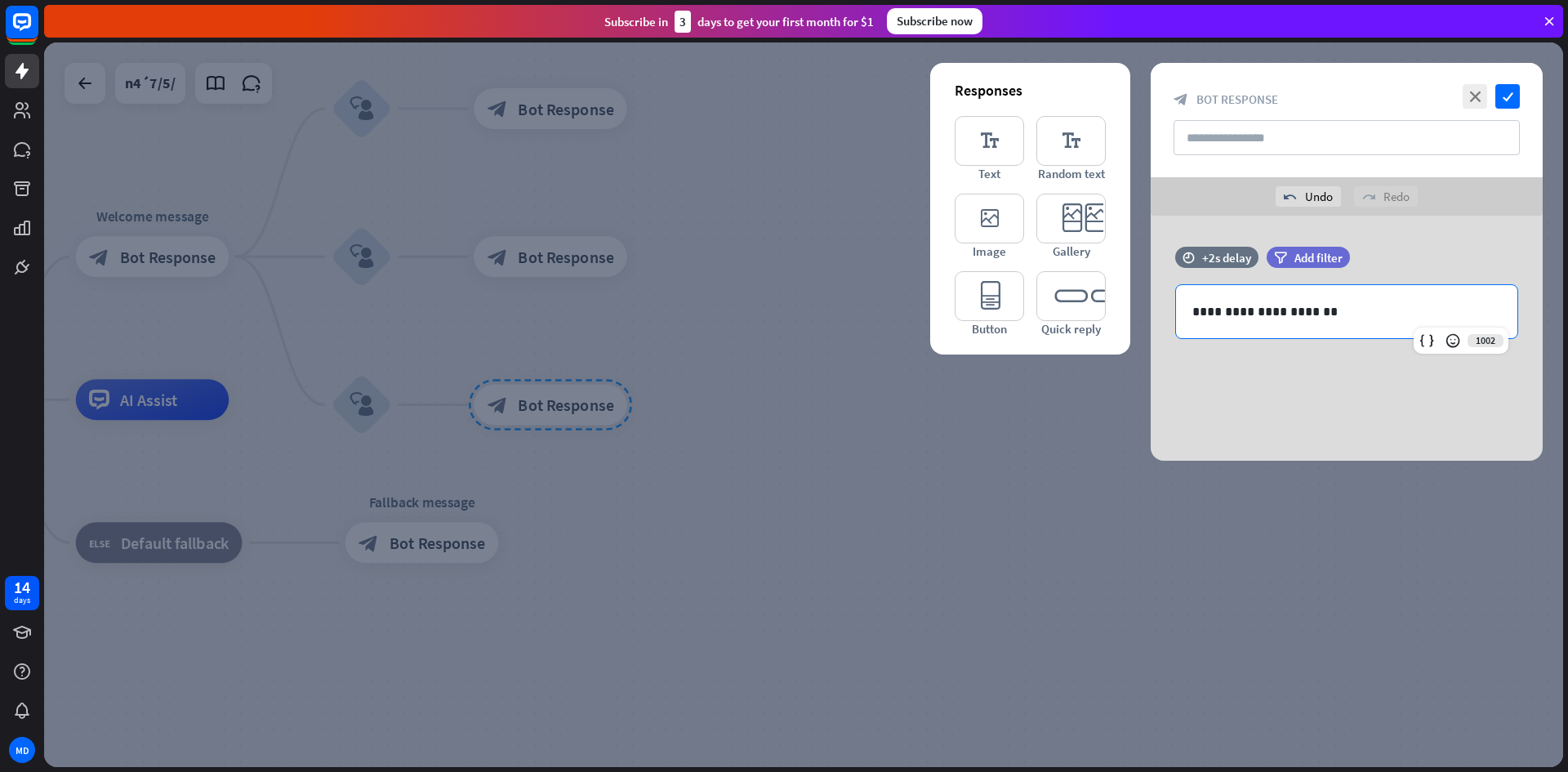
click at [1045, 498] on div at bounding box center [804, 404] width 1519 height 725
